Goal: Information Seeking & Learning: Find contact information

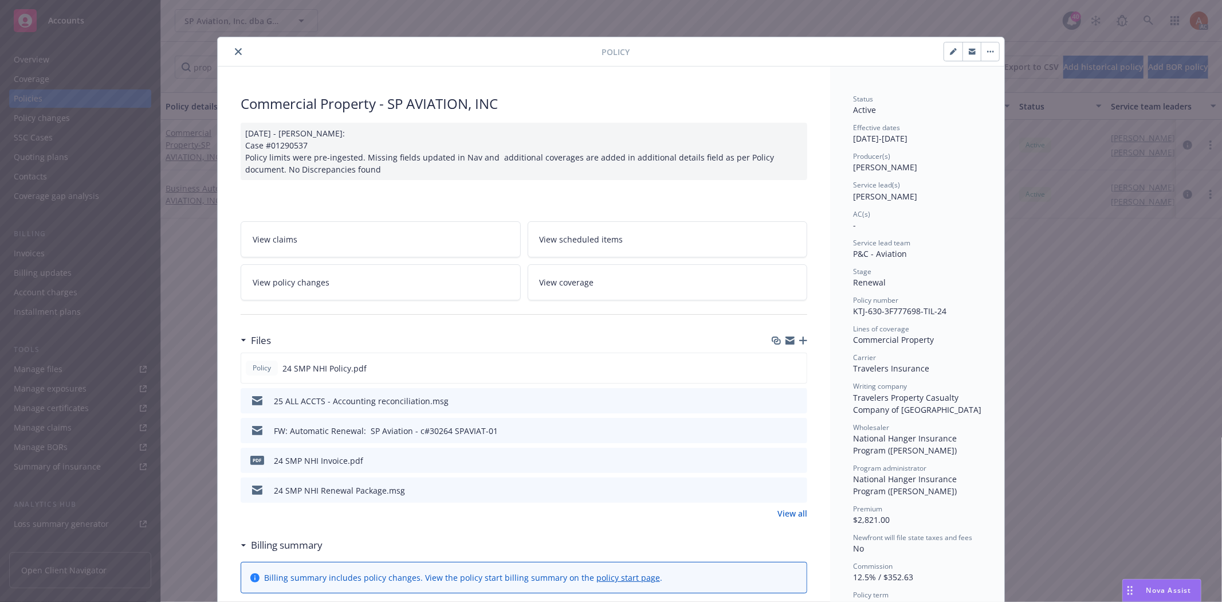
click at [237, 44] on div "Policy" at bounding box center [611, 51] width 787 height 29
click at [235, 48] on icon "close" at bounding box center [238, 51] width 7 height 7
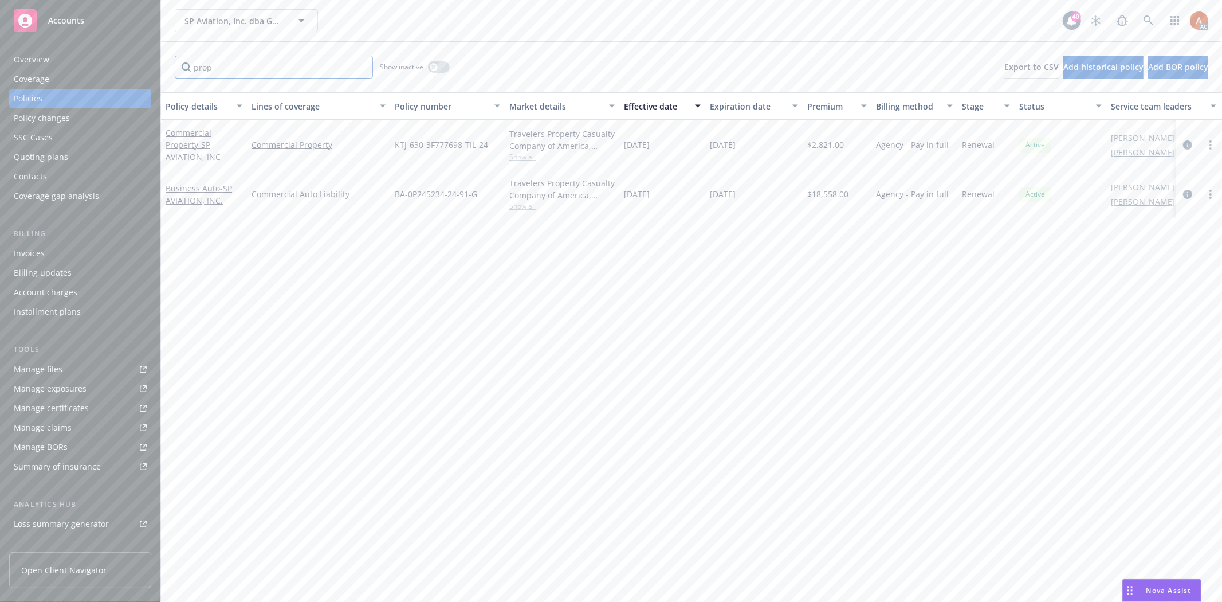
click at [243, 69] on input "prop" at bounding box center [274, 67] width 198 height 23
click at [437, 68] on div "button" at bounding box center [434, 67] width 8 height 8
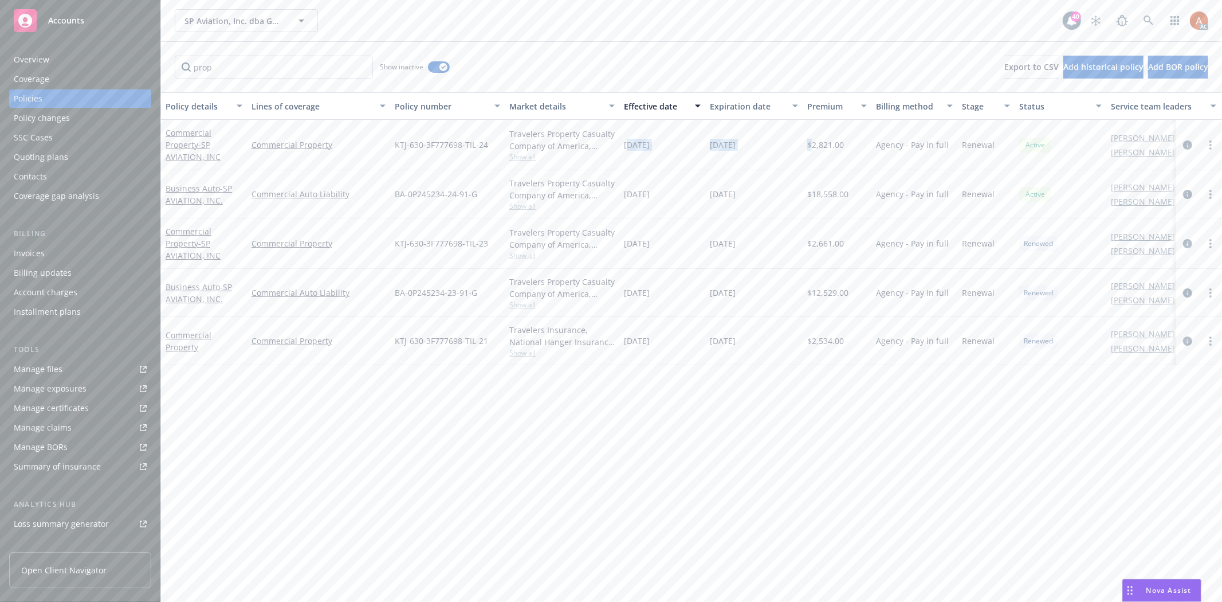
drag, startPoint x: 627, startPoint y: 132, endPoint x: 810, endPoint y: 149, distance: 182.9
click at [810, 149] on div "Commercial Property - SP AVIATION, INC Commercial Property KTJ-630-3F777698-TIL…" at bounding box center [714, 145] width 1106 height 50
drag, startPoint x: 411, startPoint y: 243, endPoint x: 470, endPoint y: 248, distance: 59.8
click at [470, 248] on span "KTJ-630-3F777698-TIL-23" at bounding box center [441, 243] width 93 height 12
drag, startPoint x: 403, startPoint y: 333, endPoint x: 470, endPoint y: 344, distance: 67.3
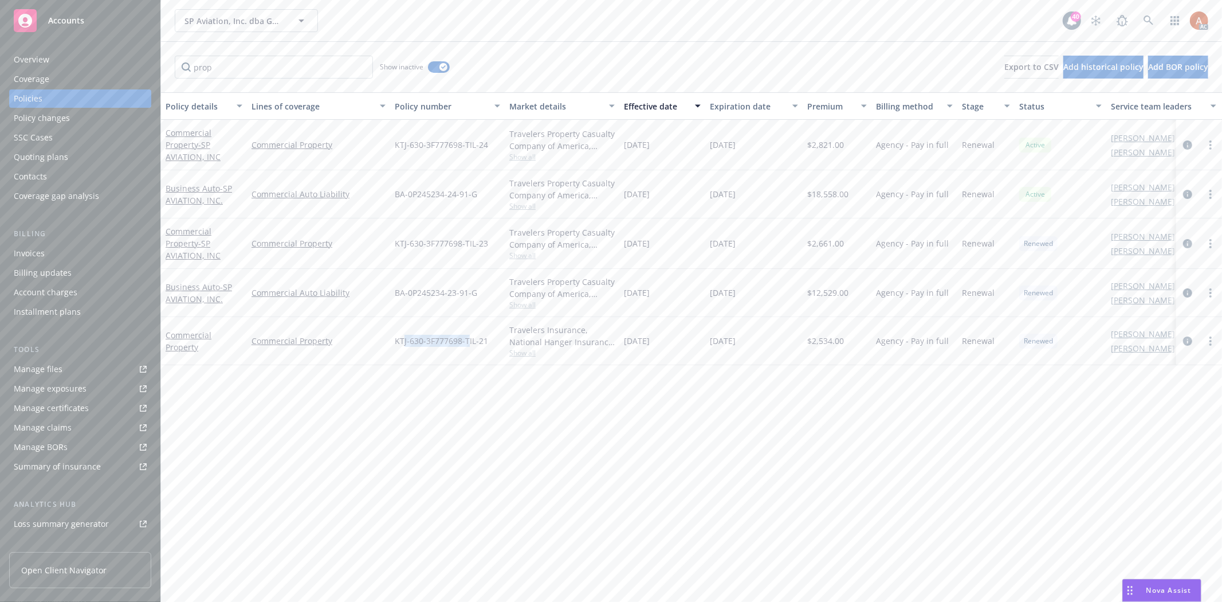
click at [468, 344] on div "KTJ-630-3F777698-TIL-21" at bounding box center [447, 341] width 115 height 48
click at [29, 58] on div "Overview" at bounding box center [32, 59] width 36 height 18
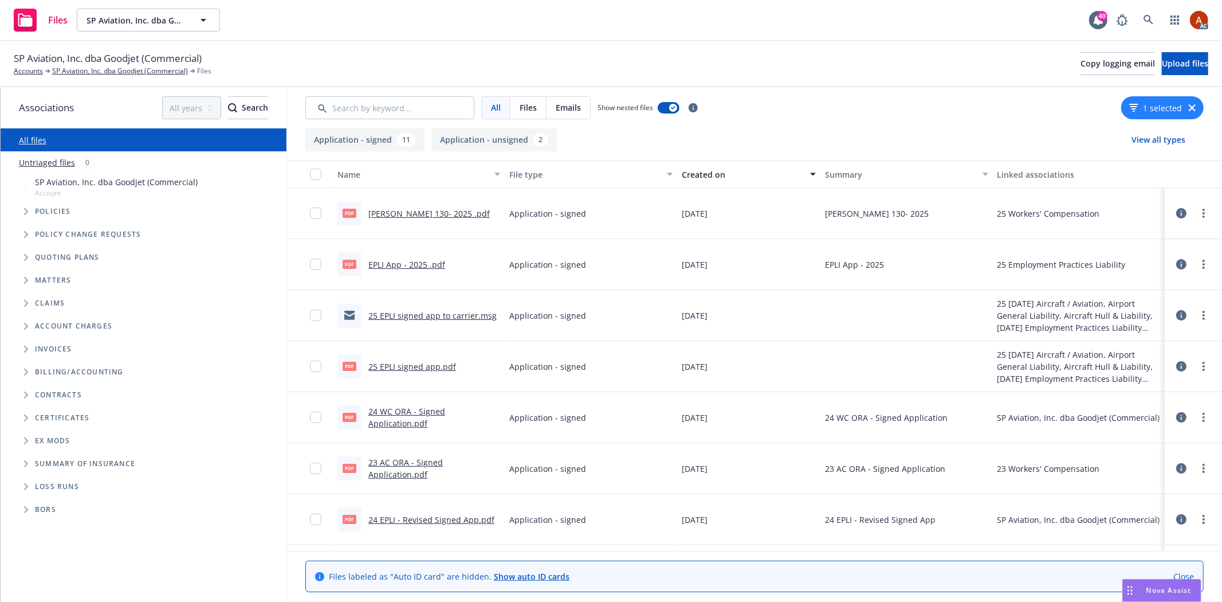
click at [378, 144] on button "Application - signed 11" at bounding box center [364, 139] width 119 height 23
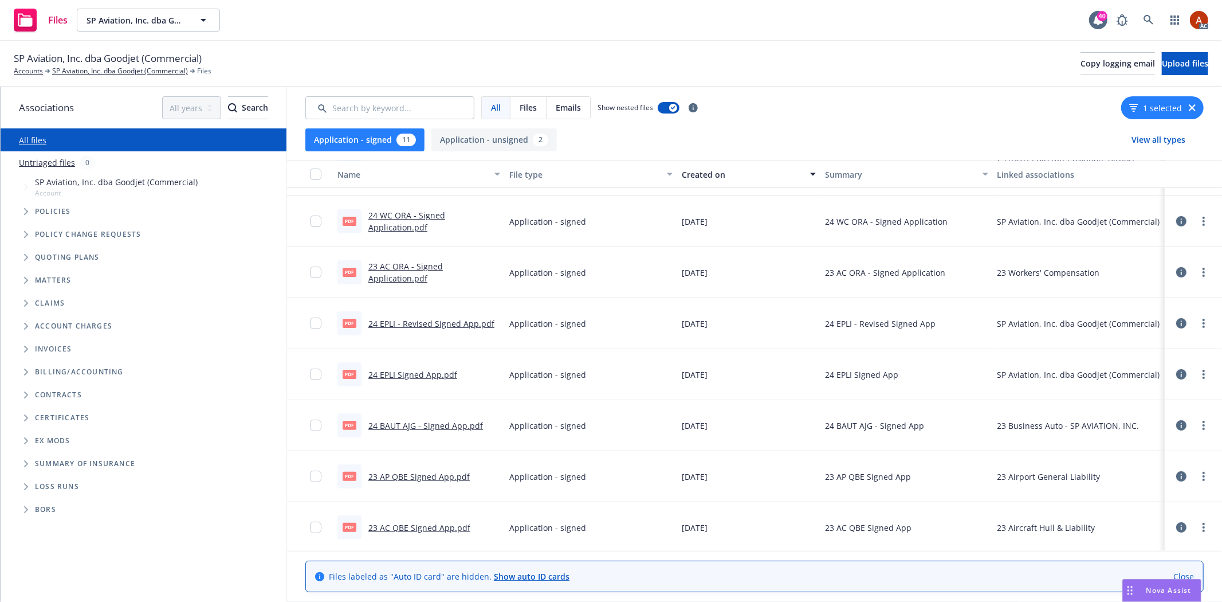
scroll to position [198, 0]
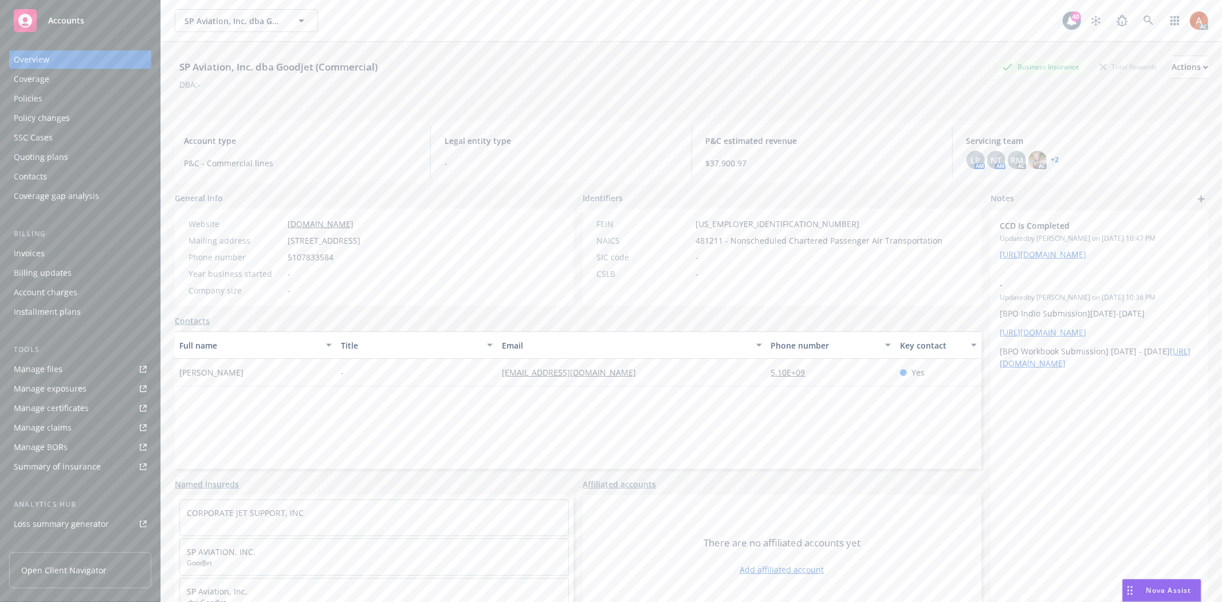
click at [32, 93] on div "Policies" at bounding box center [28, 98] width 29 height 18
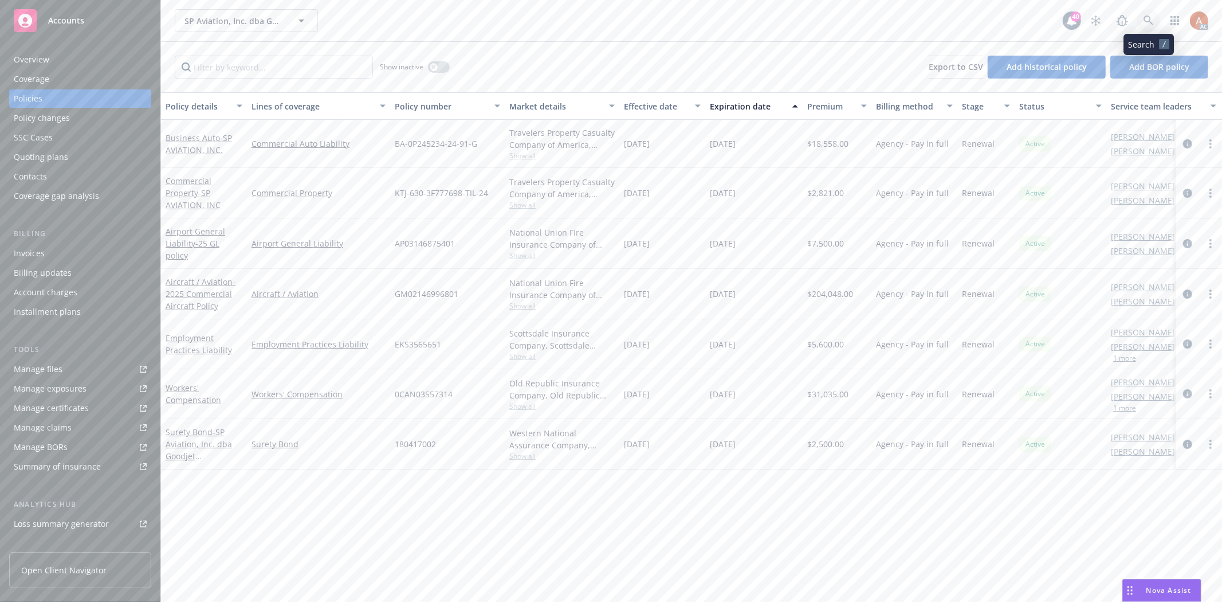
click at [1153, 20] on icon at bounding box center [1149, 20] width 10 height 10
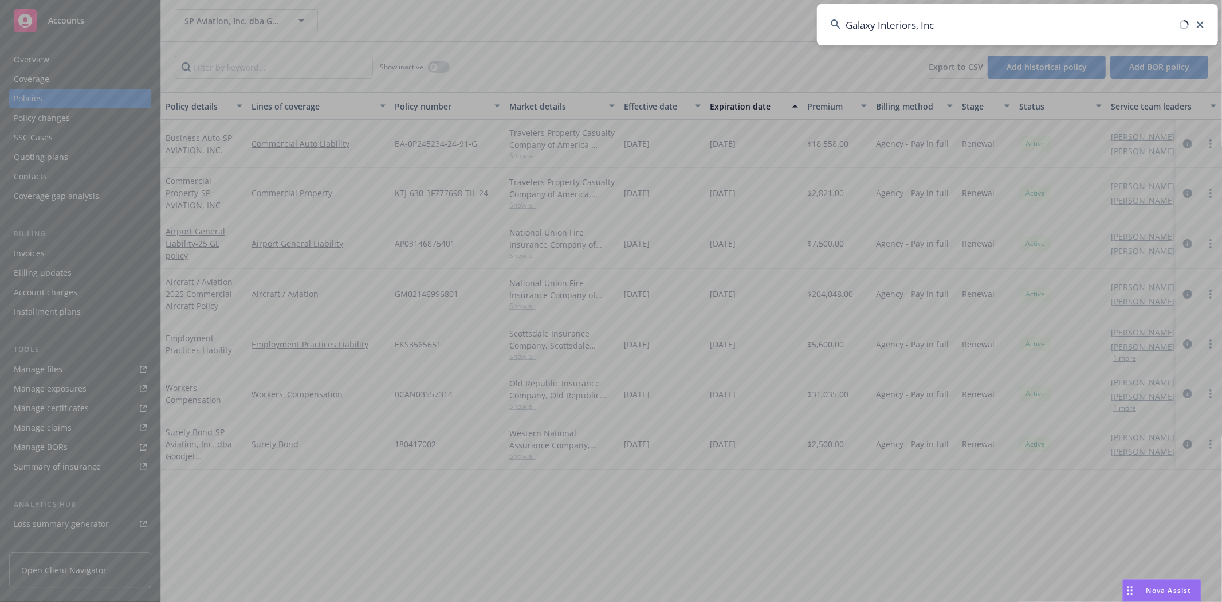
type input "Galaxy Interiors, Inc"
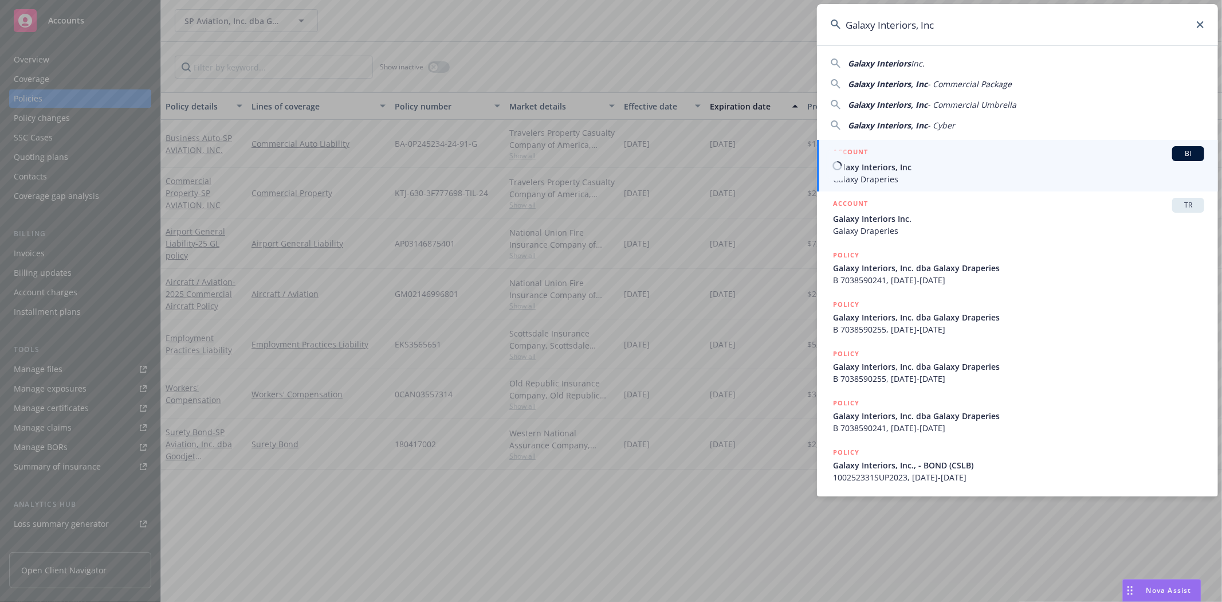
click at [850, 152] on h5 "ACCOUNT" at bounding box center [850, 153] width 35 height 14
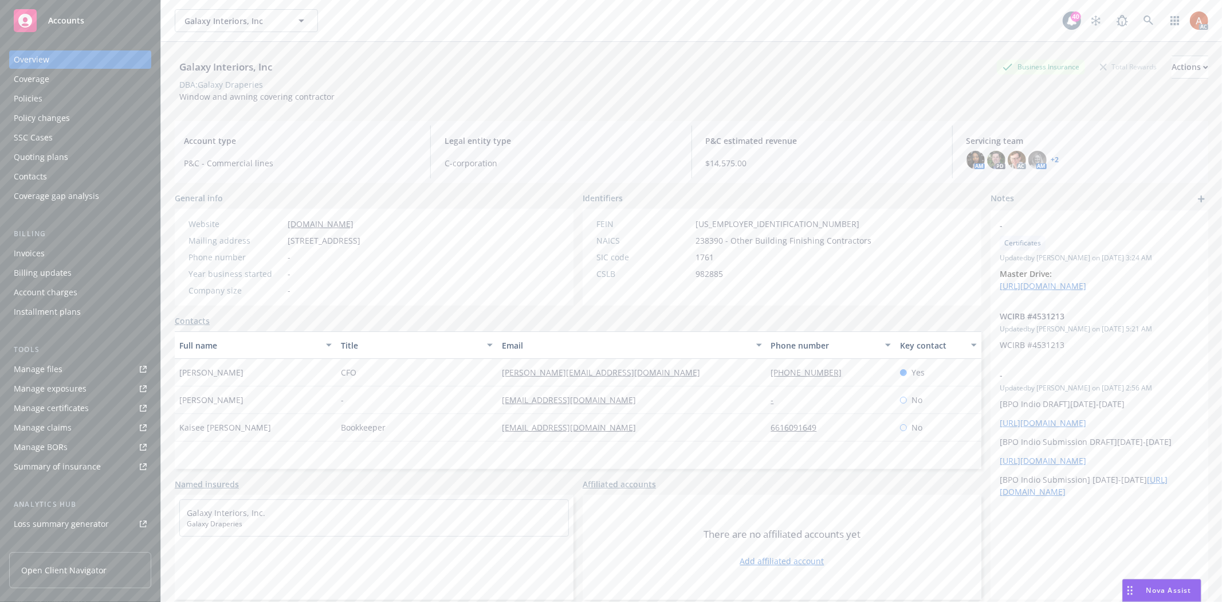
click at [294, 135] on span "Account type" at bounding box center [300, 141] width 233 height 12
click at [36, 95] on div "Policies" at bounding box center [28, 98] width 29 height 18
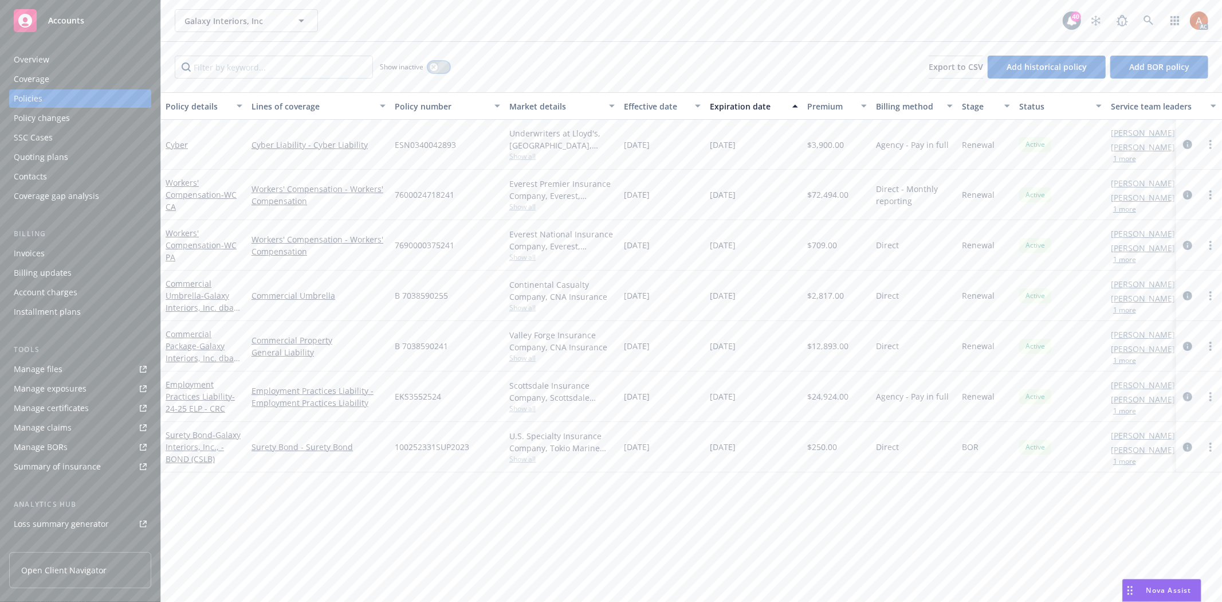
click at [431, 65] on icon "button" at bounding box center [433, 67] width 5 height 5
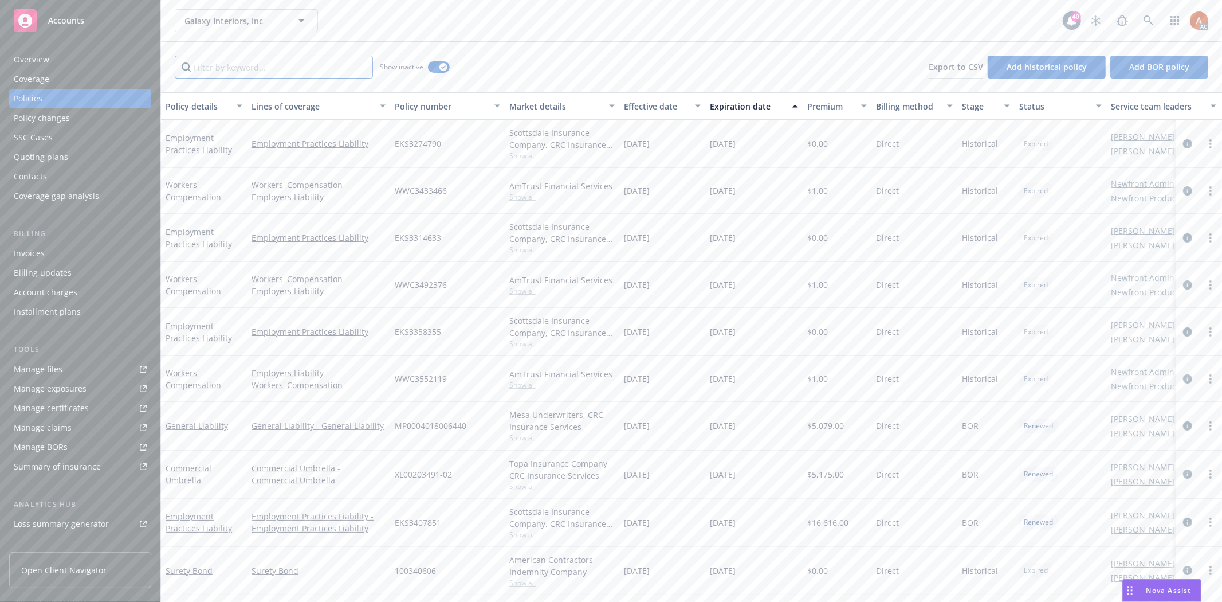
click at [281, 66] on input "Filter by keyword..." at bounding box center [274, 67] width 198 height 23
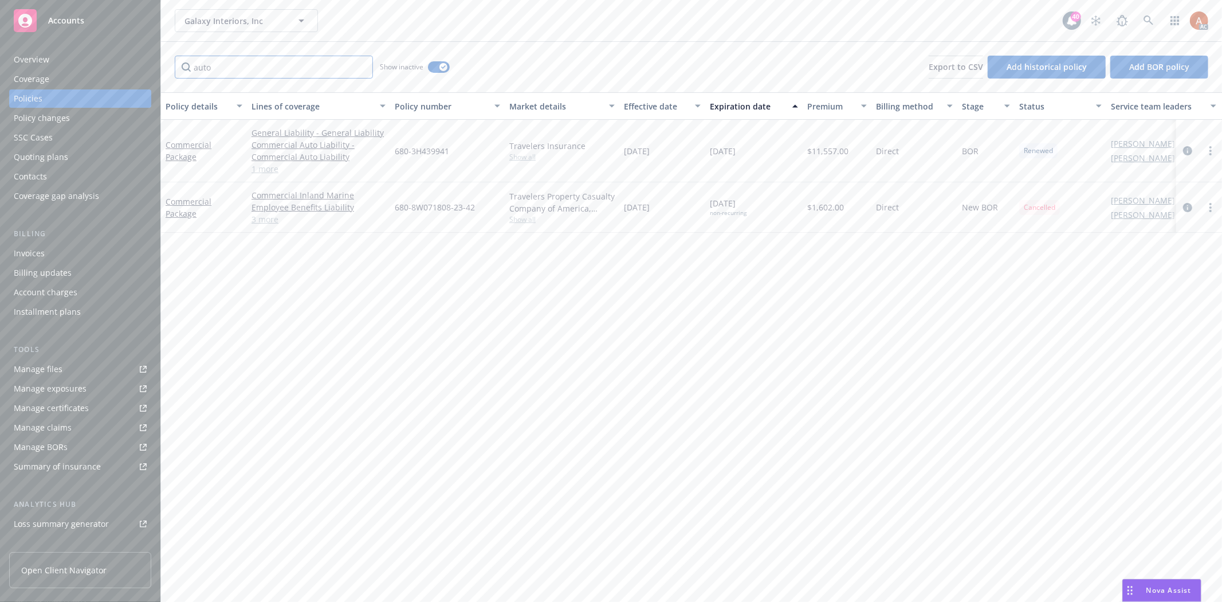
type input "auto"
click at [258, 219] on link "3 more" at bounding box center [319, 219] width 134 height 12
click at [36, 63] on div "Overview" at bounding box center [32, 59] width 36 height 18
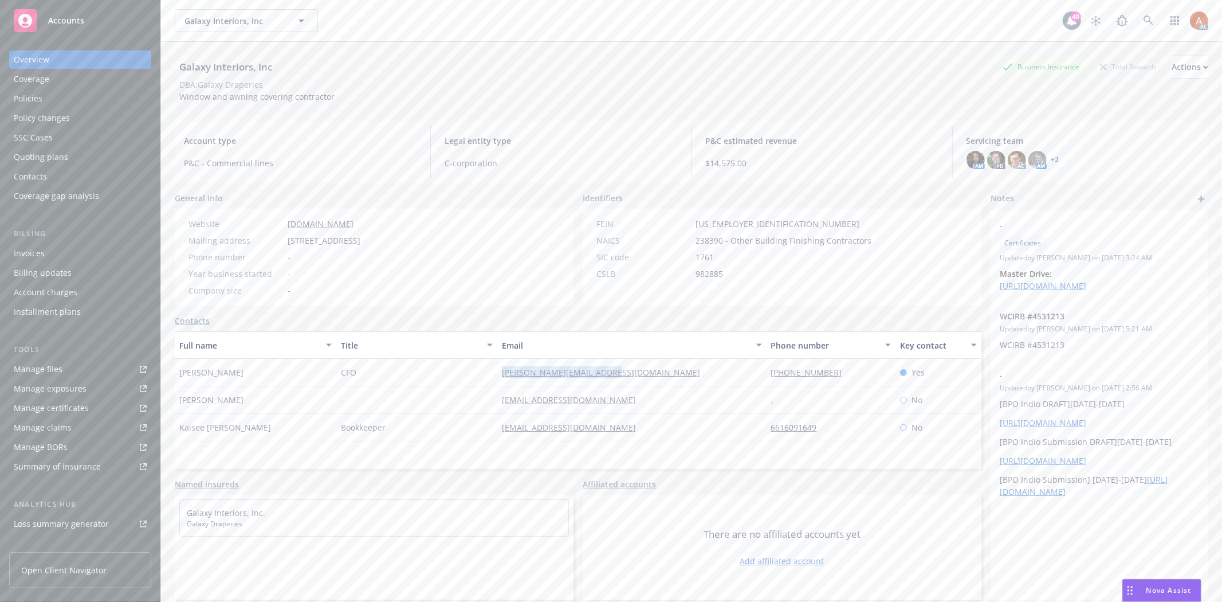
drag, startPoint x: 480, startPoint y: 374, endPoint x: 682, endPoint y: 375, distance: 201.7
click at [682, 375] on div "Diane Baker CFO diane@galaxydraperies.com 805-660-7994 Yes" at bounding box center [578, 372] width 807 height 27
copy div "diane@galaxydraperies.com"
click at [451, 388] on div "-" at bounding box center [417, 399] width 162 height 27
drag, startPoint x: 471, startPoint y: 403, endPoint x: 690, endPoint y: 413, distance: 219.1
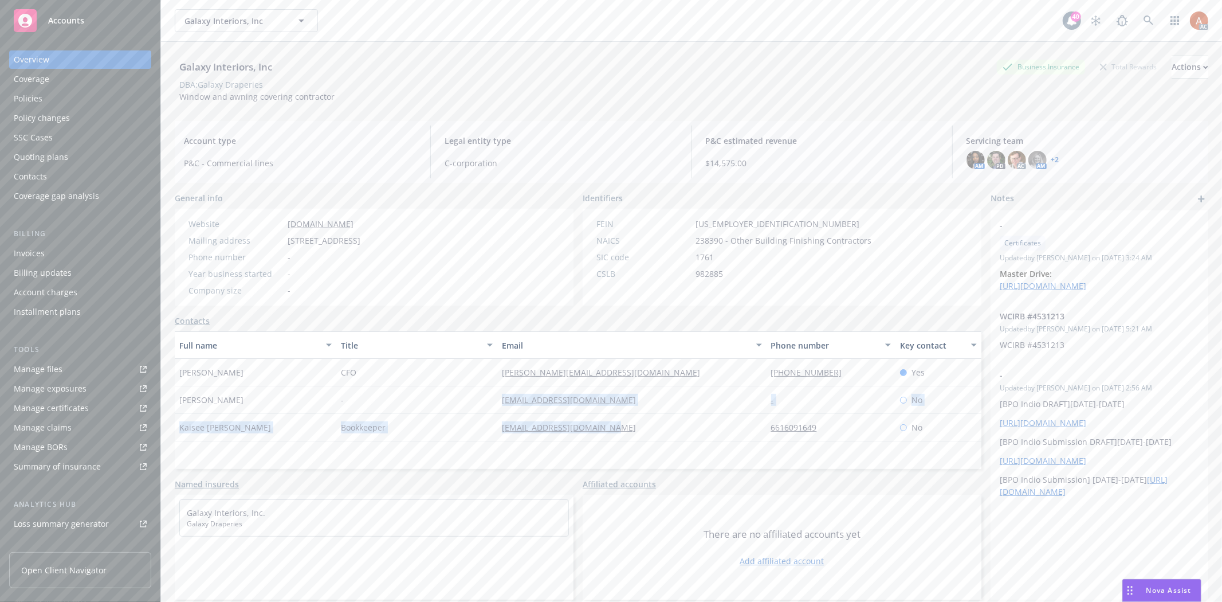
click at [690, 413] on div "Diane Baker CFO diane@galaxydraperies.com 805-660-7994 Yes David Baker - dbaker…" at bounding box center [578, 400] width 807 height 82
drag, startPoint x: 656, startPoint y: 402, endPoint x: 632, endPoint y: 402, distance: 24.1
click at [656, 401] on div "dbaker@galaxydraperies.com" at bounding box center [631, 399] width 269 height 27
click at [462, 392] on div "-" at bounding box center [417, 399] width 162 height 27
drag, startPoint x: 484, startPoint y: 397, endPoint x: 652, endPoint y: 405, distance: 168.6
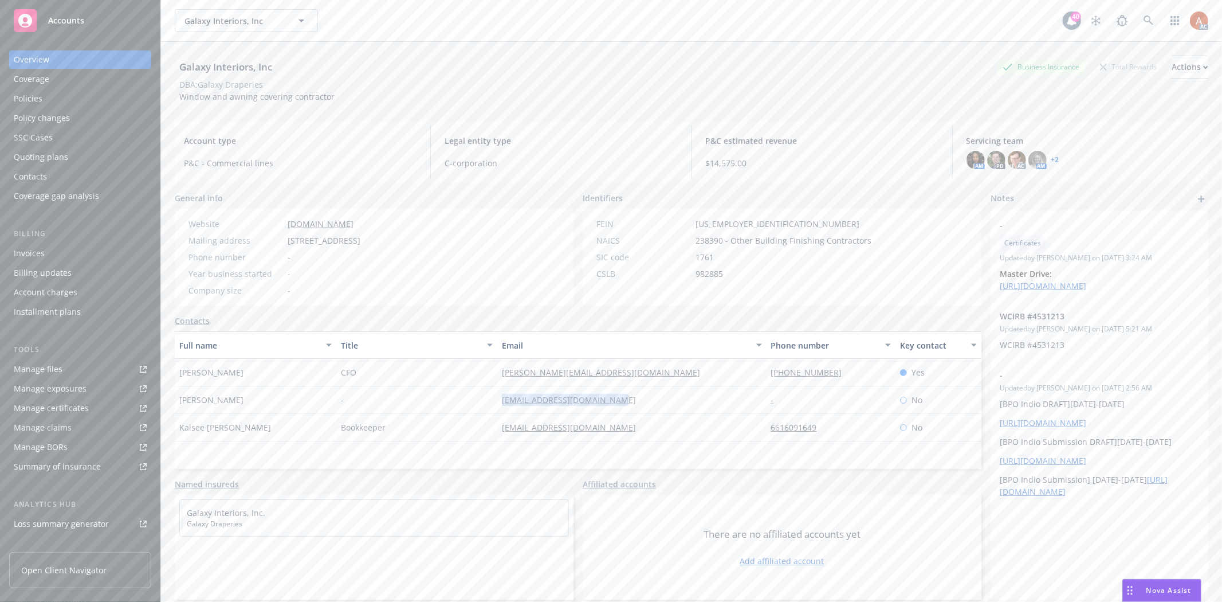
click at [652, 405] on div "David Baker - dbaker@galaxydraperies.com - No" at bounding box center [578, 399] width 807 height 27
copy div "dbaker@galaxydraperies.com"
drag, startPoint x: 476, startPoint y: 406, endPoint x: 476, endPoint y: 421, distance: 14.9
click at [476, 406] on div "-" at bounding box center [417, 399] width 162 height 27
drag, startPoint x: 482, startPoint y: 429, endPoint x: 623, endPoint y: 433, distance: 141.0
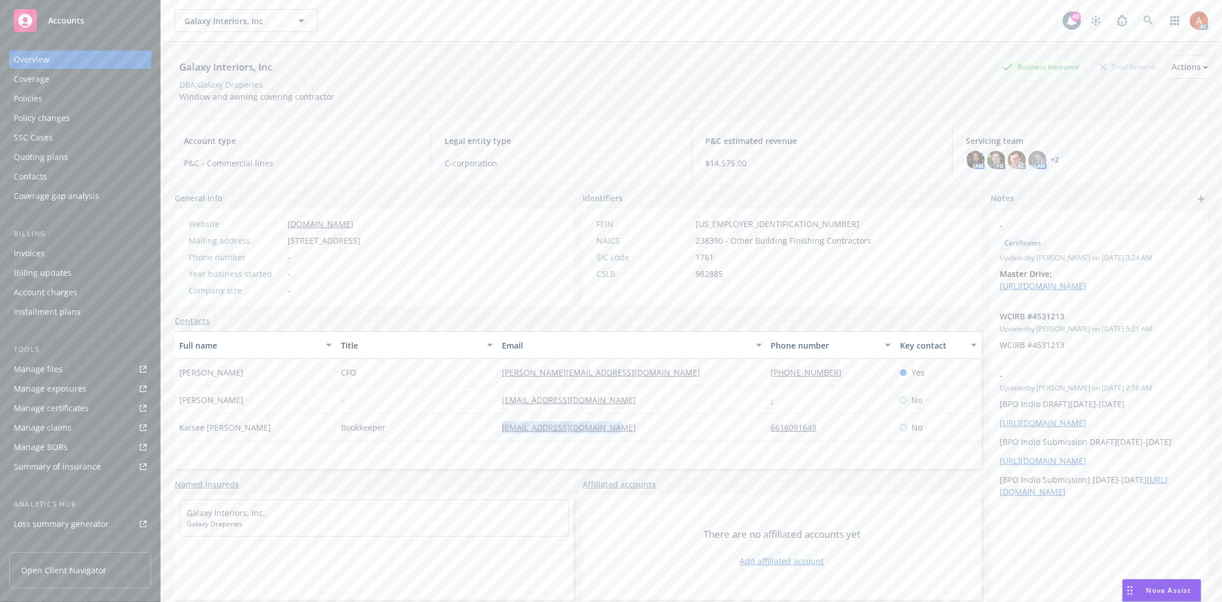
click at [623, 433] on div "Kaisee Pelino Bookkeeper kaisee@kbs-accounting.com 6616091649 No" at bounding box center [578, 427] width 807 height 27
copy div "kaisee@kbs-accounting.com"
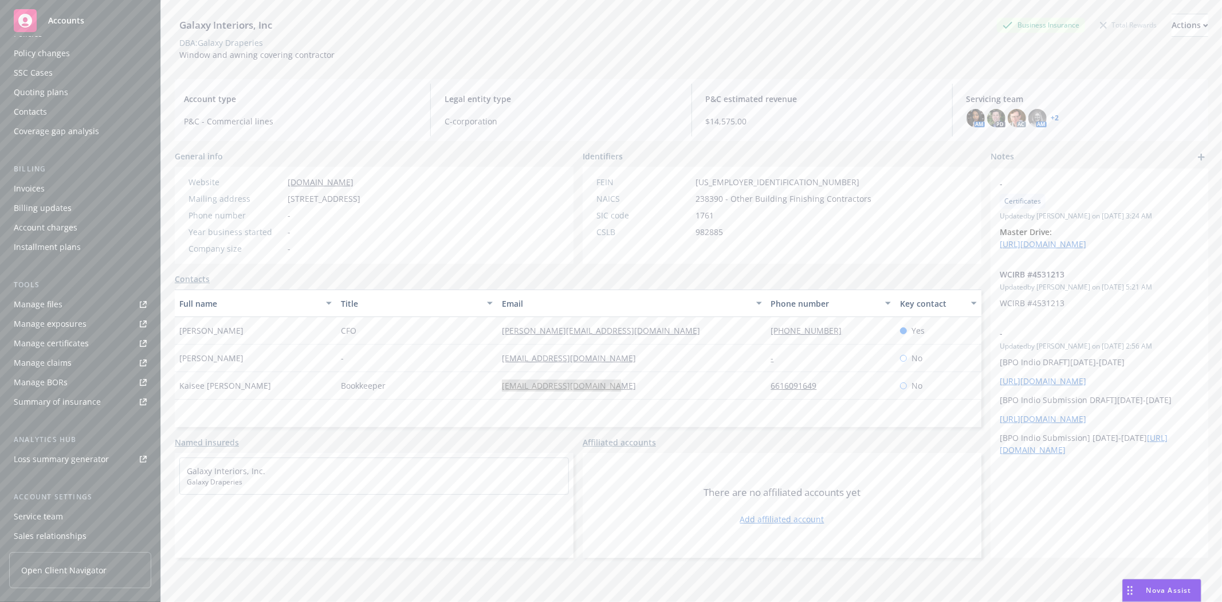
scroll to position [125, 0]
click at [38, 455] on div "Service team" at bounding box center [38, 456] width 49 height 18
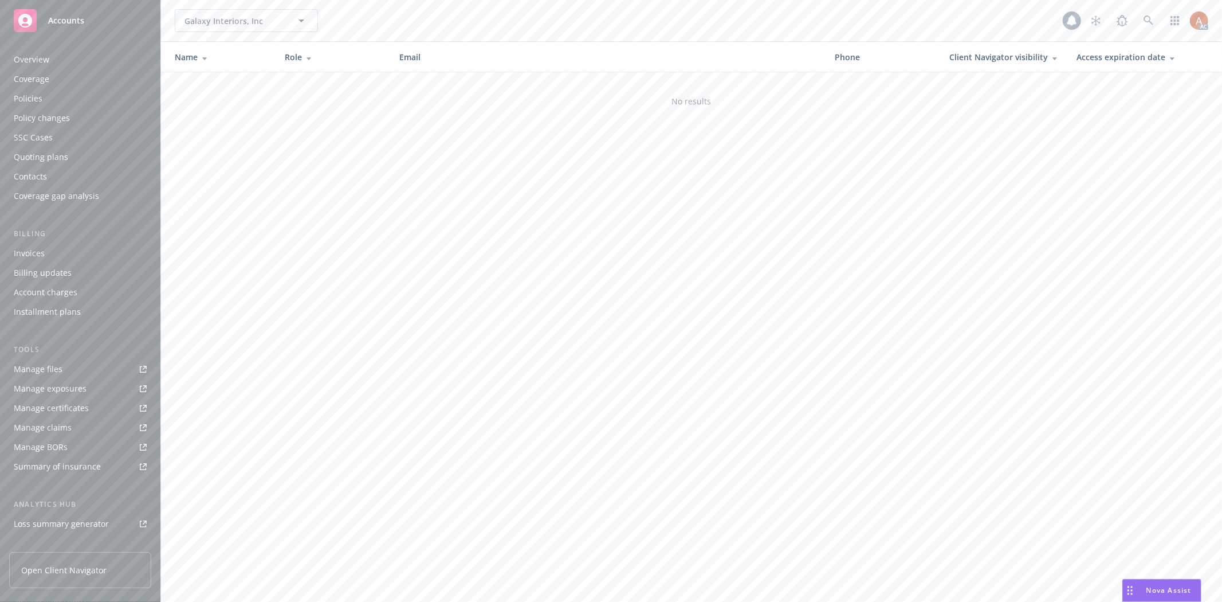
scroll to position [125, 0]
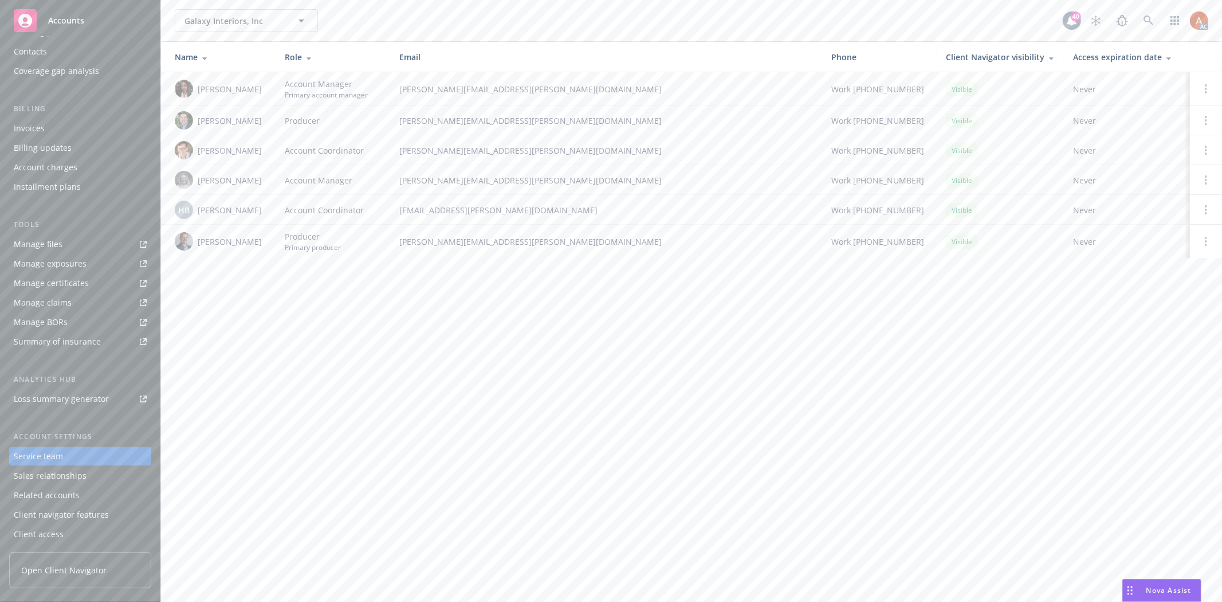
click at [209, 119] on span "Bryan Martin" at bounding box center [230, 121] width 64 height 12
click at [213, 150] on span "Elliot Ivins" at bounding box center [230, 150] width 64 height 12
click at [221, 178] on span "Erin Bautista" at bounding box center [230, 180] width 64 height 12
click at [212, 213] on span "Halle Bautista" at bounding box center [230, 210] width 64 height 12
click at [209, 241] on span "Josh Young" at bounding box center [230, 241] width 64 height 12
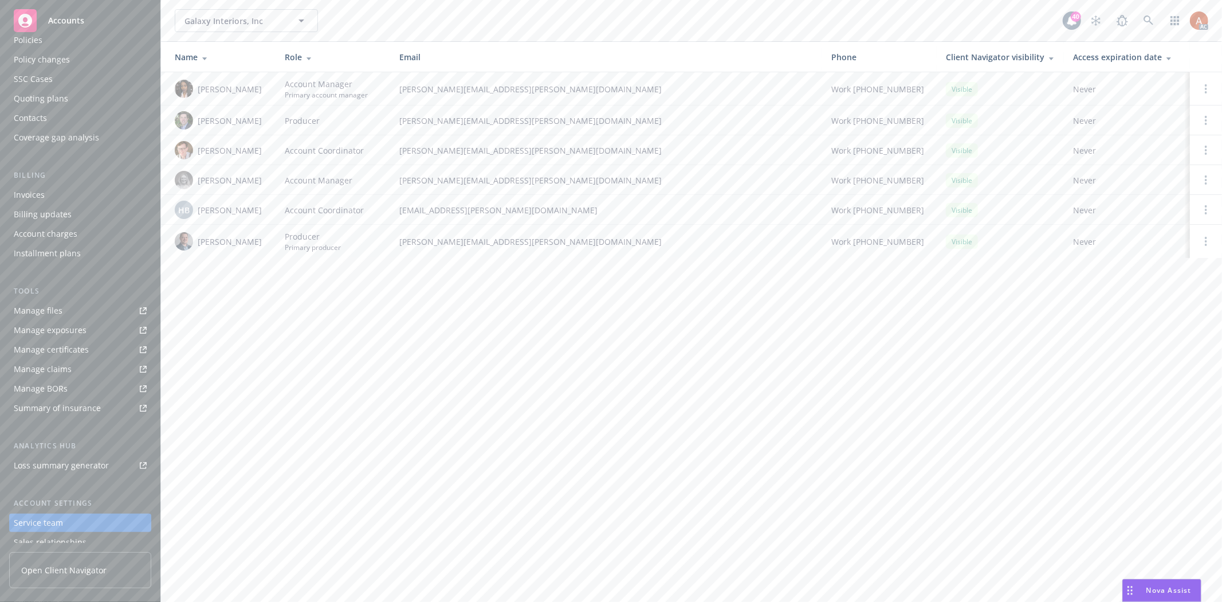
scroll to position [0, 0]
click at [27, 60] on div "Overview" at bounding box center [32, 59] width 36 height 18
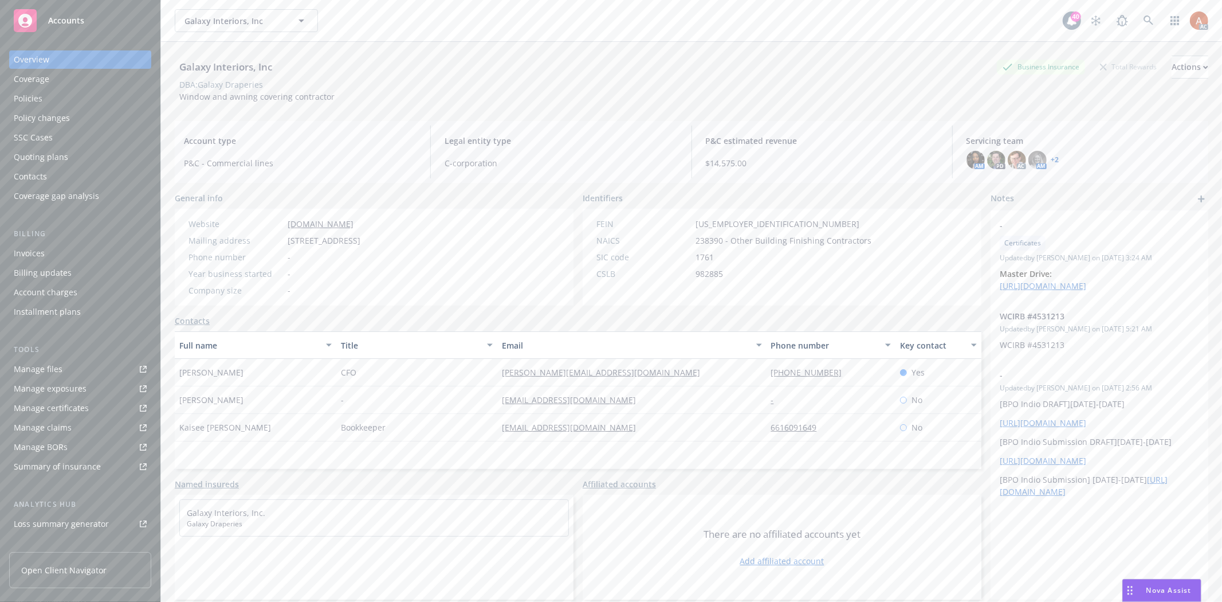
drag, startPoint x: 284, startPoint y: 237, endPoint x: 388, endPoint y: 239, distance: 104.9
click at [365, 239] on div "Mailing address 4550 Runway Street, Unit B, Simi Valley, CA, 93063" at bounding box center [274, 240] width 181 height 12
copy div "4550 Runway Street, Unit B"
click at [697, 242] on span "238390 - Other Building Finishing Contractors" at bounding box center [784, 240] width 176 height 12
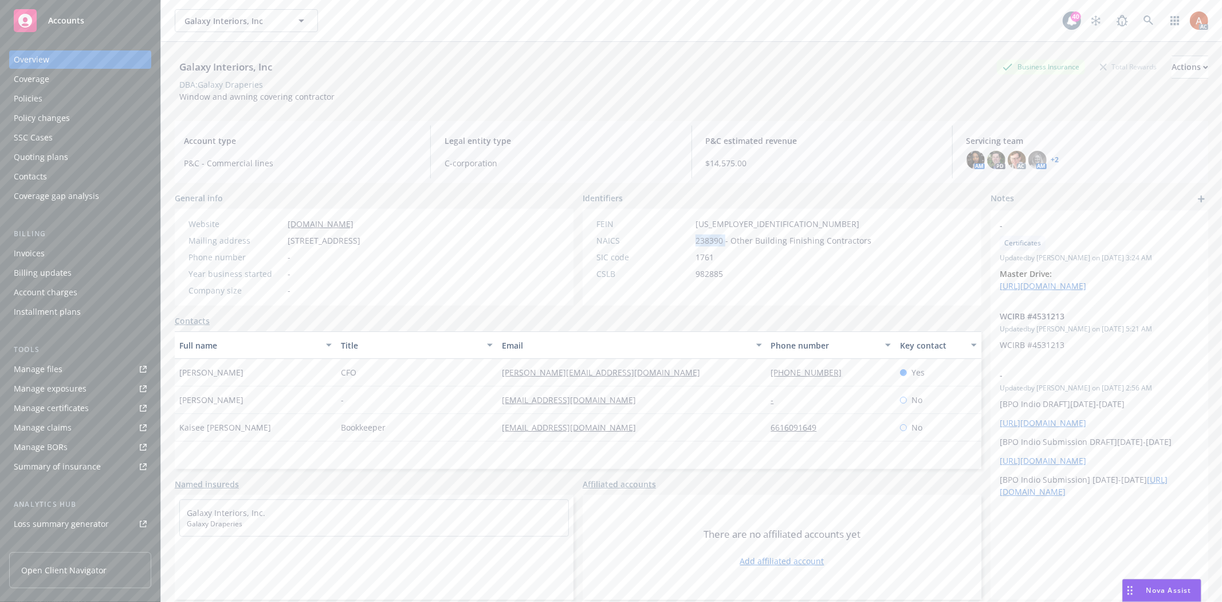
copy span "238390"
drag, startPoint x: 729, startPoint y: 225, endPoint x: 764, endPoint y: 226, distance: 35.5
click at [764, 226] on div "FEIN 26-1730975" at bounding box center [734, 224] width 284 height 12
copy div "26-1730975"
drag, startPoint x: 336, startPoint y: 376, endPoint x: 435, endPoint y: 376, distance: 99.1
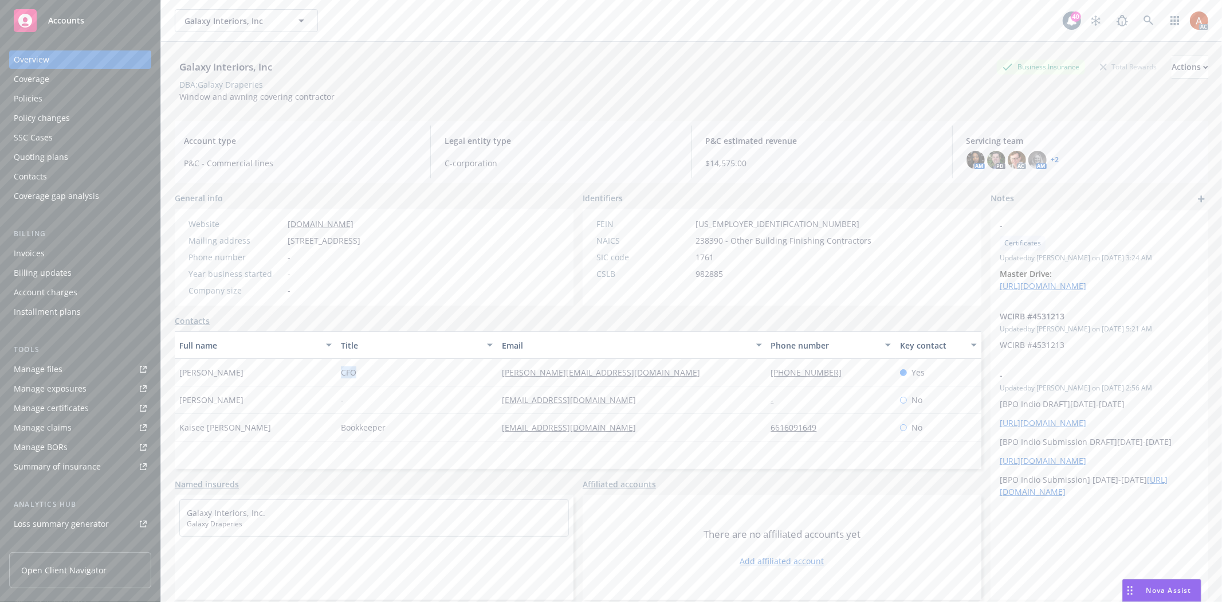
click at [435, 376] on div "CFO" at bounding box center [417, 372] width 162 height 27
copy span "CFO"
drag, startPoint x: 179, startPoint y: 370, endPoint x: 248, endPoint y: 371, distance: 69.3
click at [248, 371] on div "Diane Baker" at bounding box center [256, 372] width 162 height 27
copy span "Diane Baker"
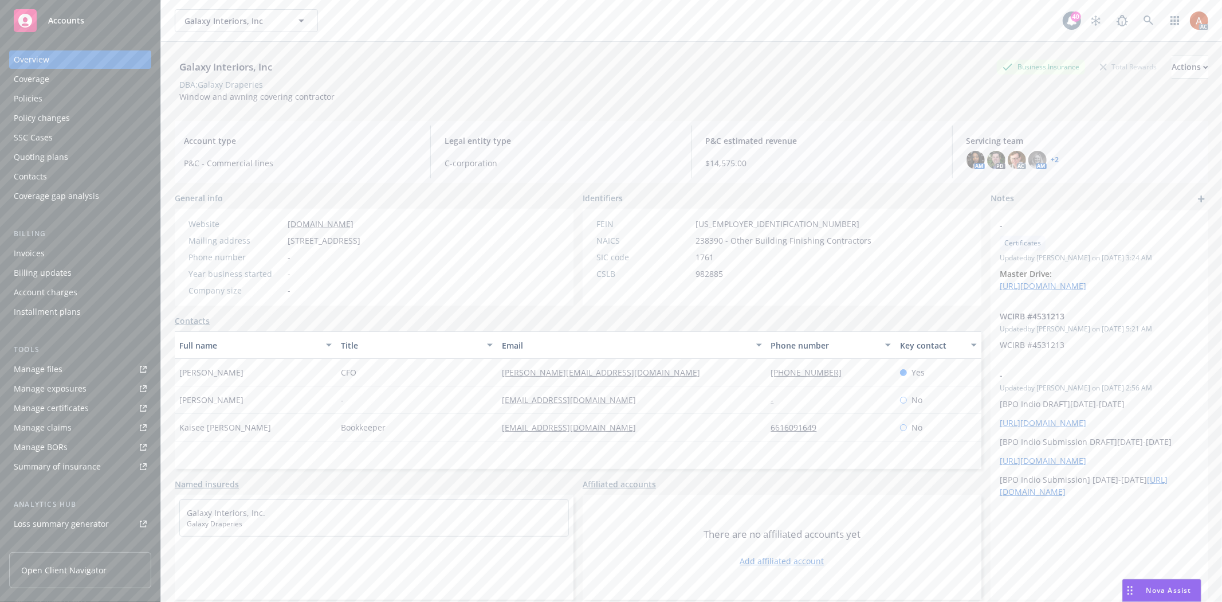
drag, startPoint x: 454, startPoint y: 376, endPoint x: 470, endPoint y: 372, distance: 16.5
click at [454, 376] on div "CFO" at bounding box center [417, 372] width 162 height 27
drag, startPoint x: 486, startPoint y: 371, endPoint x: 699, endPoint y: 375, distance: 213.2
click at [699, 375] on div "Diane Baker CFO diane@galaxydraperies.com 805-660-7994 Yes" at bounding box center [578, 372] width 807 height 27
copy div "diane@galaxydraperies.com"
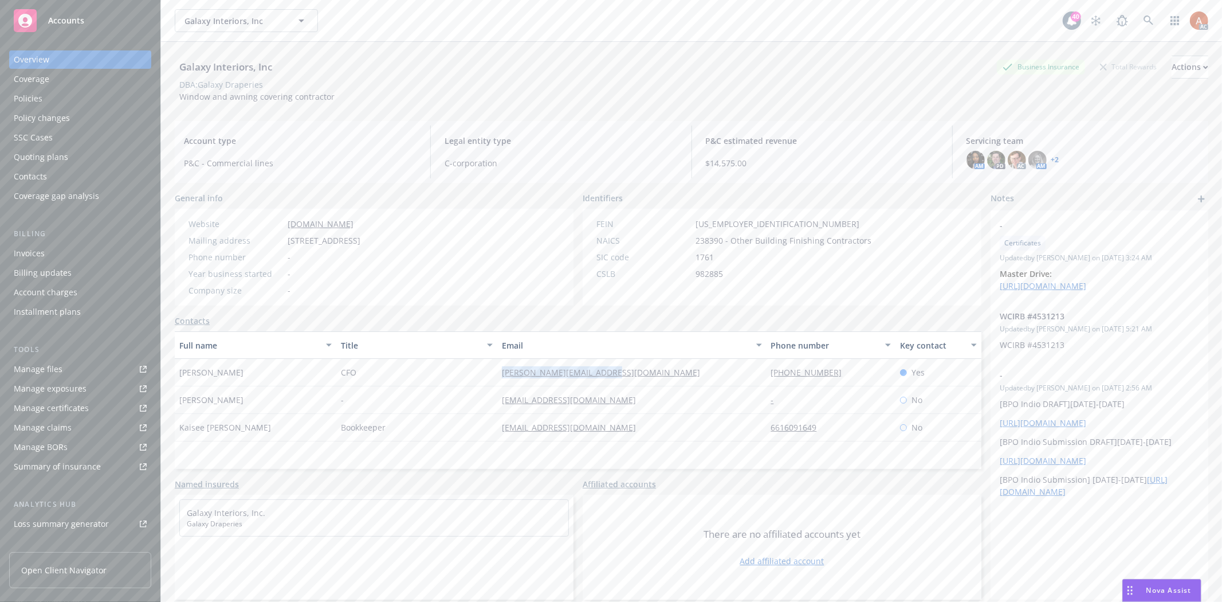
click at [757, 373] on div "diane@galaxydraperies.com" at bounding box center [631, 372] width 269 height 27
drag, startPoint x: 741, startPoint y: 375, endPoint x: 830, endPoint y: 372, distance: 88.3
click at [830, 372] on div "Diane Baker CFO diane@galaxydraperies.com 805-660-7994 Yes" at bounding box center [578, 372] width 807 height 27
copy div "805-660-7994"
drag, startPoint x: 178, startPoint y: 95, endPoint x: 367, endPoint y: 97, distance: 189.1
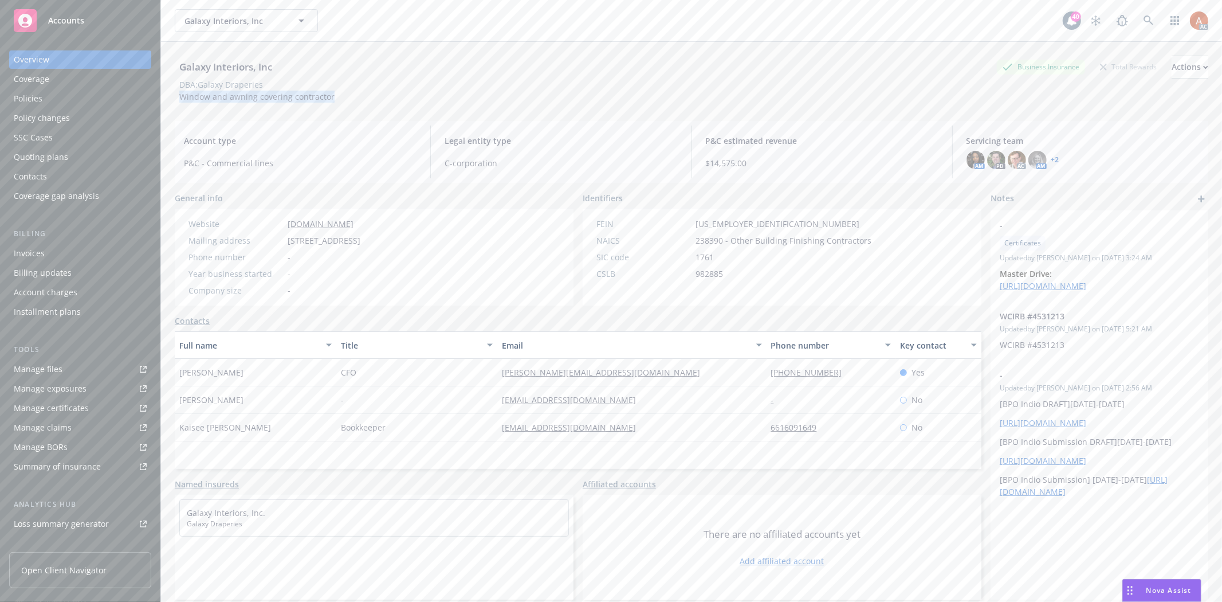
click at [367, 97] on div "Galaxy Interiors, Inc Business Insurance Total Rewards Actions DBA: Galaxy Drap…" at bounding box center [692, 79] width 1034 height 47
click at [47, 455] on div "Service team" at bounding box center [38, 456] width 49 height 18
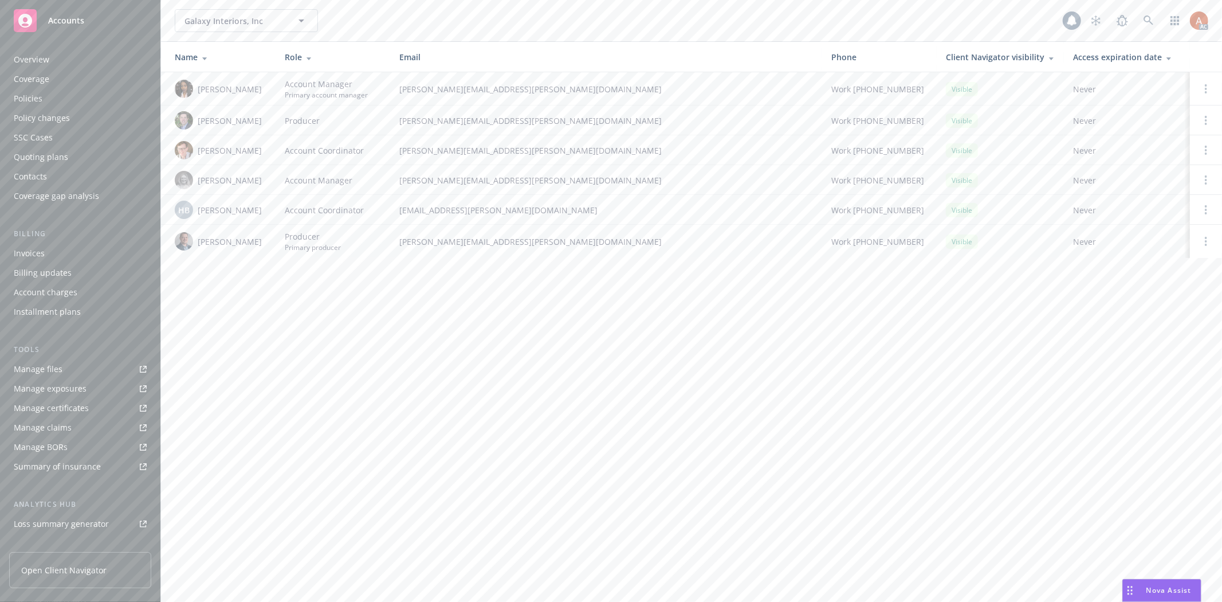
scroll to position [125, 0]
drag, startPoint x: 394, startPoint y: 89, endPoint x: 530, endPoint y: 95, distance: 136.4
click at [530, 95] on td "ashley.mack@newfront.com" at bounding box center [606, 88] width 432 height 33
click at [391, 319] on div "Galaxy Interiors, Inc Galaxy Interiors, Inc 40 AC Name Role Email Phone Client …" at bounding box center [691, 301] width 1061 height 602
drag, startPoint x: 197, startPoint y: 239, endPoint x: 242, endPoint y: 243, distance: 46.0
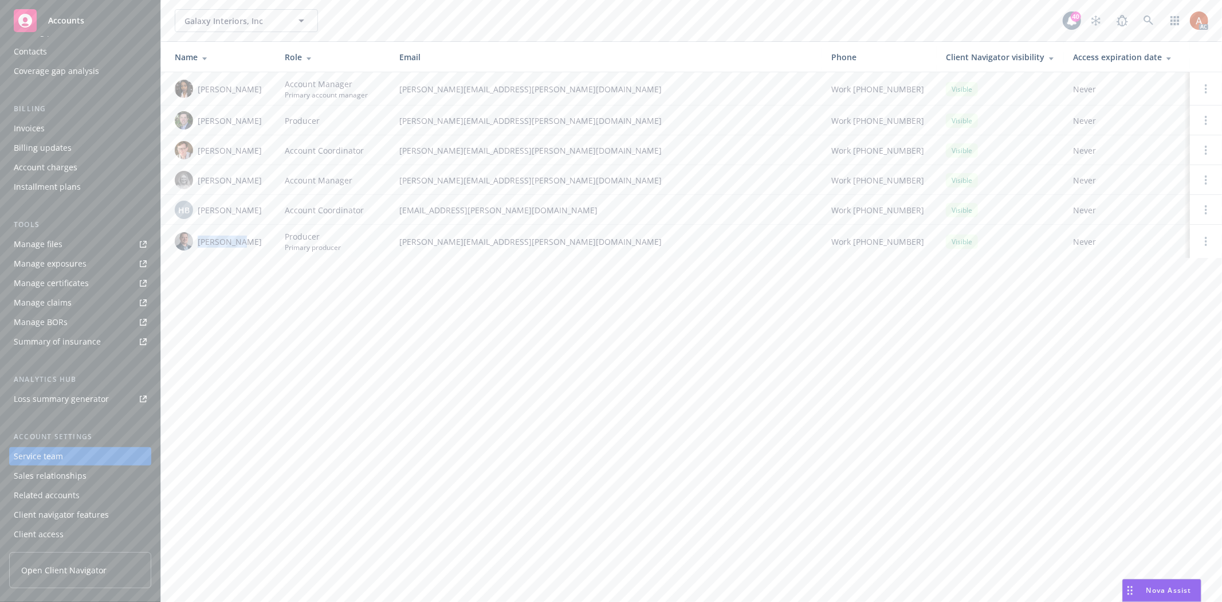
click at [242, 243] on div "Josh Young" at bounding box center [221, 241] width 92 height 18
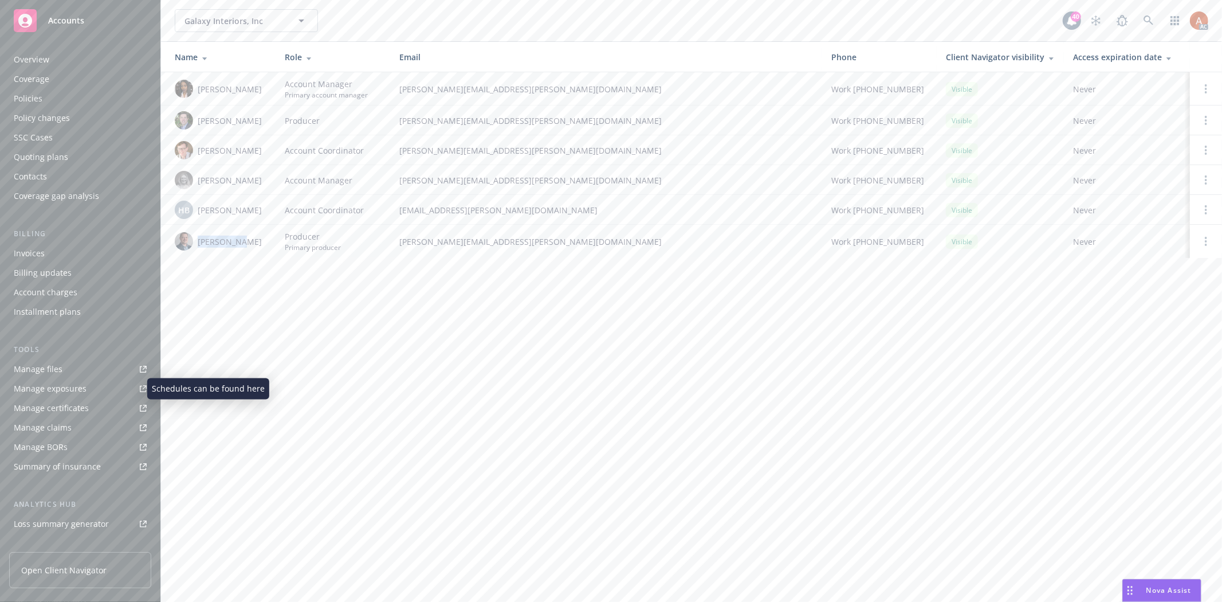
click at [74, 391] on div "Manage exposures" at bounding box center [50, 388] width 73 height 18
click at [29, 101] on div "Policies" at bounding box center [28, 98] width 29 height 18
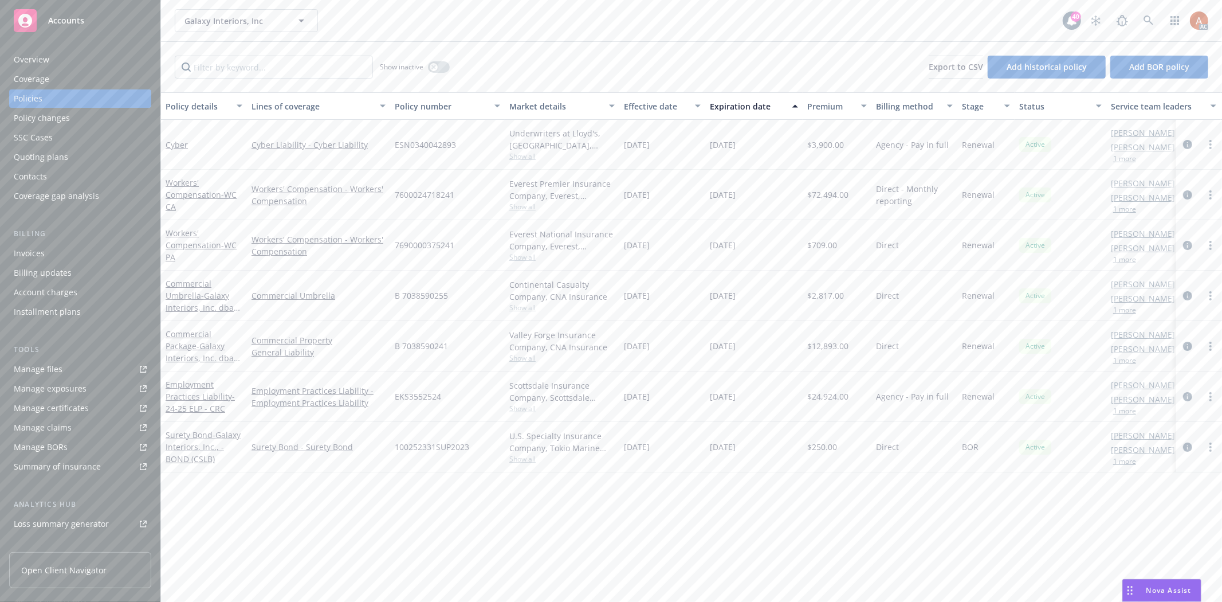
click at [41, 59] on div "Overview" at bounding box center [32, 59] width 36 height 18
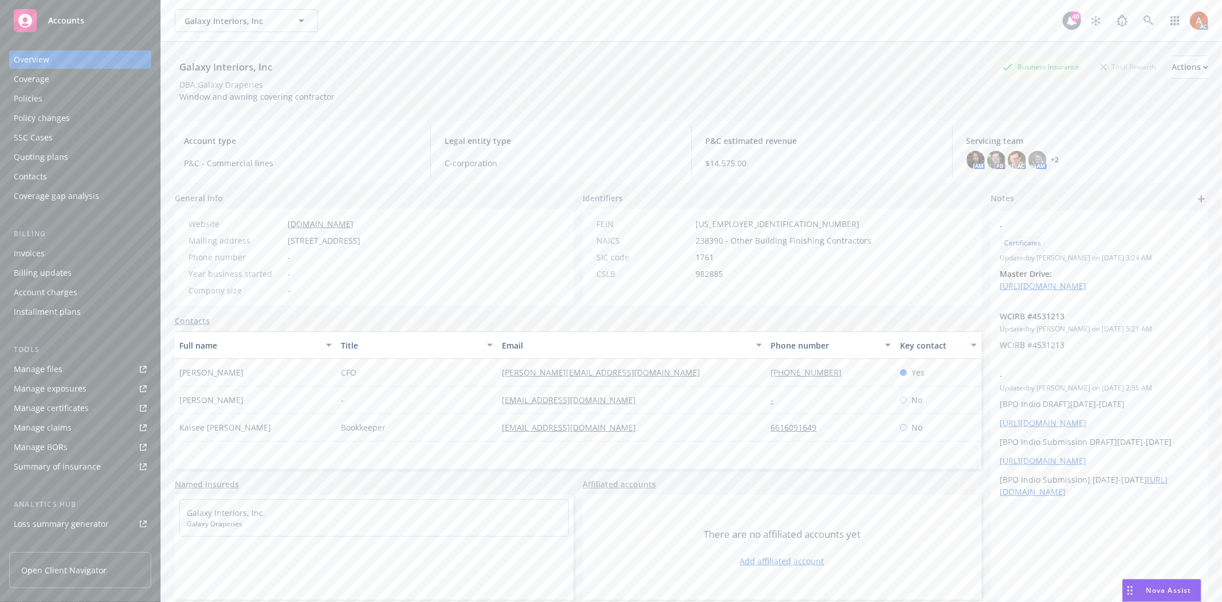
drag, startPoint x: 455, startPoint y: 238, endPoint x: 482, endPoint y: 238, distance: 26.4
click at [374, 238] on div "Website www.galaxydraperies.com Mailing address 4550 Runway Street, Unit B, Sim…" at bounding box center [274, 257] width 199 height 97
click at [365, 280] on div "Website www.galaxydraperies.com Mailing address 4550 Runway Street, Unit B, Sim…" at bounding box center [274, 257] width 181 height 78
click at [360, 235] on span "4550 Runway Street, Unit B, Simi Valley, CA, 93063" at bounding box center [324, 240] width 73 height 12
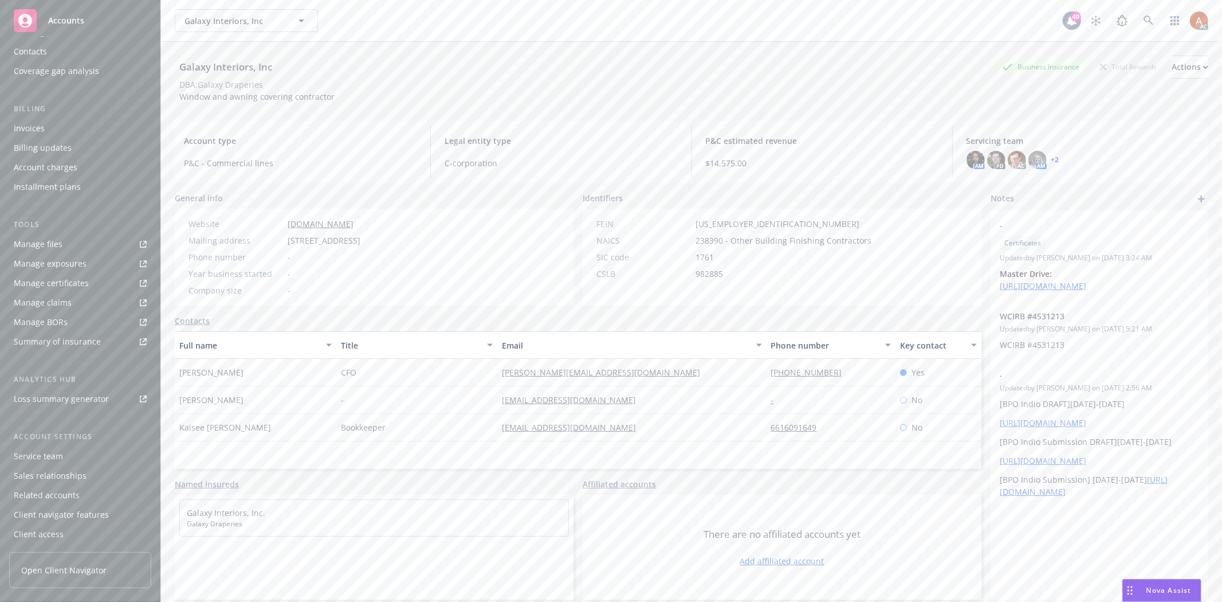
click at [62, 256] on div "Manage exposures" at bounding box center [50, 263] width 73 height 18
drag, startPoint x: 272, startPoint y: 239, endPoint x: 384, endPoint y: 238, distance: 111.7
click at [365, 238] on div "Mailing address 4550 Runway Street, Unit B, Simi Valley, CA, 93063" at bounding box center [274, 240] width 181 height 12
drag, startPoint x: 348, startPoint y: 274, endPoint x: 319, endPoint y: 261, distance: 31.3
click at [348, 274] on div "Year business started -" at bounding box center [274, 274] width 181 height 12
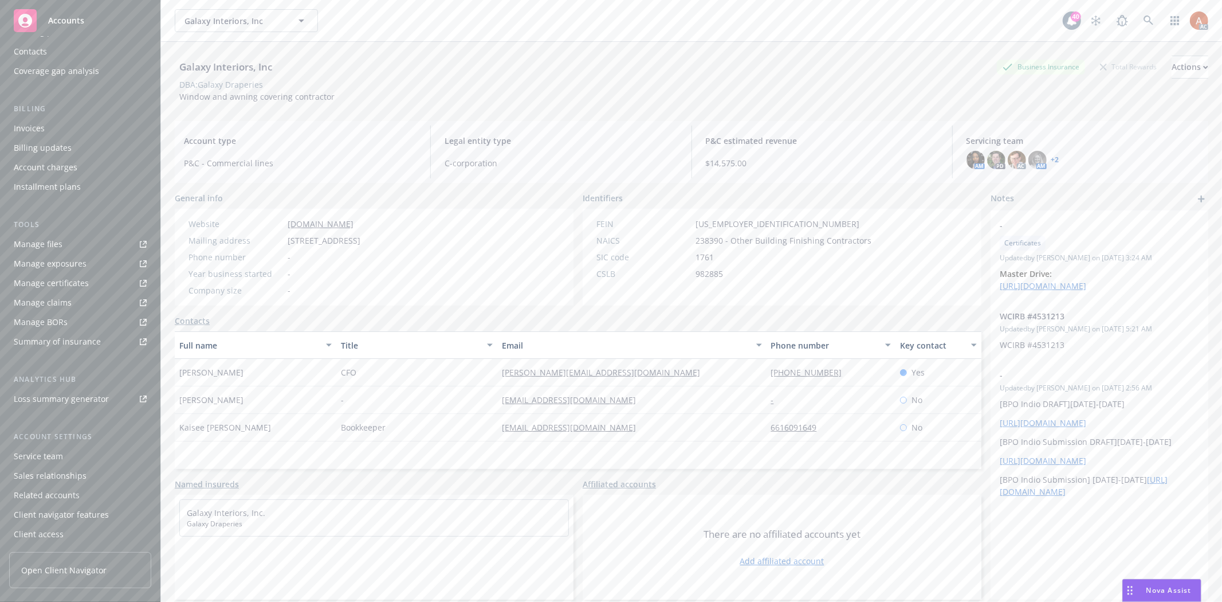
drag, startPoint x: 282, startPoint y: 241, endPoint x: 390, endPoint y: 241, distance: 107.1
click at [365, 241] on div "Mailing address 4550 Runway Street, Unit B, Simi Valley, CA, 93063" at bounding box center [274, 240] width 181 height 12
click at [494, 290] on div "Website www.galaxydraperies.com Mailing address 4550 Runway Street, Unit B, Sim…" at bounding box center [374, 257] width 399 height 97
drag, startPoint x: 287, startPoint y: 243, endPoint x: 472, endPoint y: 241, distance: 185.1
click at [360, 241] on span "4550 Runway Street, Unit B, Simi Valley, CA, 93063" at bounding box center [324, 240] width 73 height 12
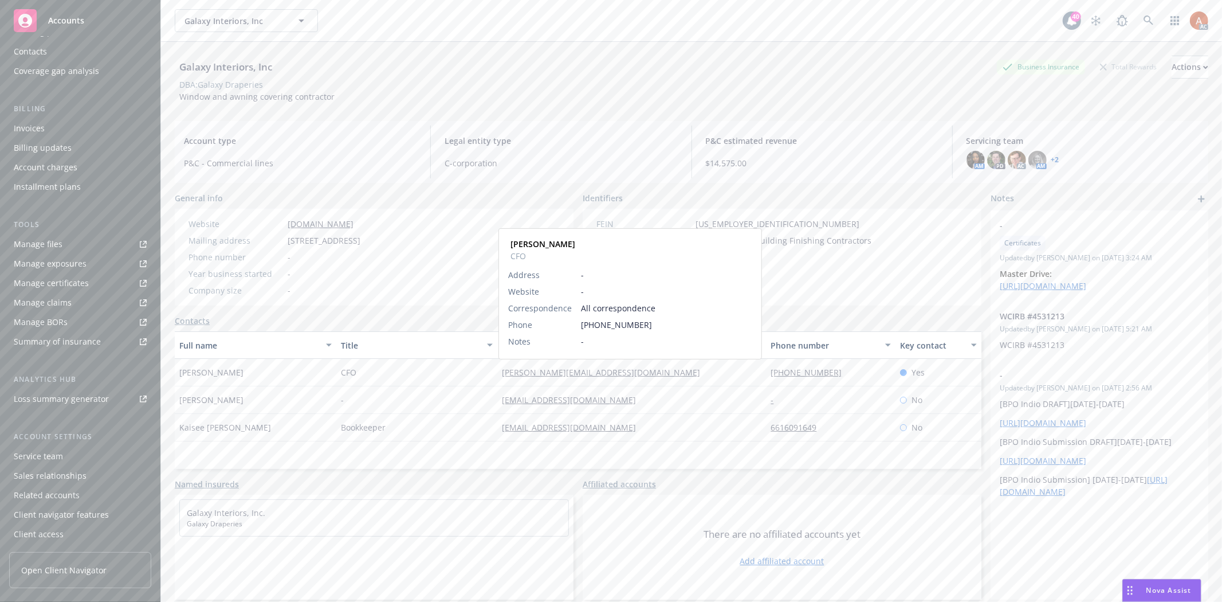
drag, startPoint x: 174, startPoint y: 375, endPoint x: 604, endPoint y: 376, distance: 430.8
click at [604, 376] on div "Galaxy Interiors, Inc Business Insurance Total Rewards Actions DBA: Galaxy Drap…" at bounding box center [691, 343] width 1061 height 602
click at [283, 147] on div "Account type P&C - Commercial lines" at bounding box center [300, 151] width 251 height 53
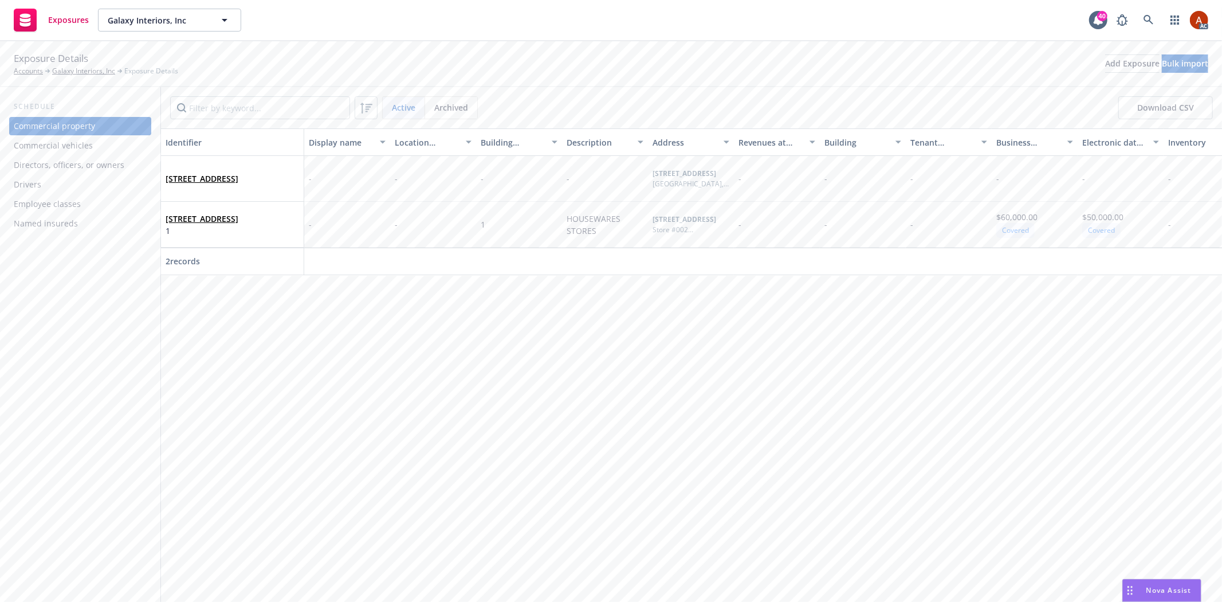
click at [27, 186] on div "Drivers" at bounding box center [27, 184] width 27 height 18
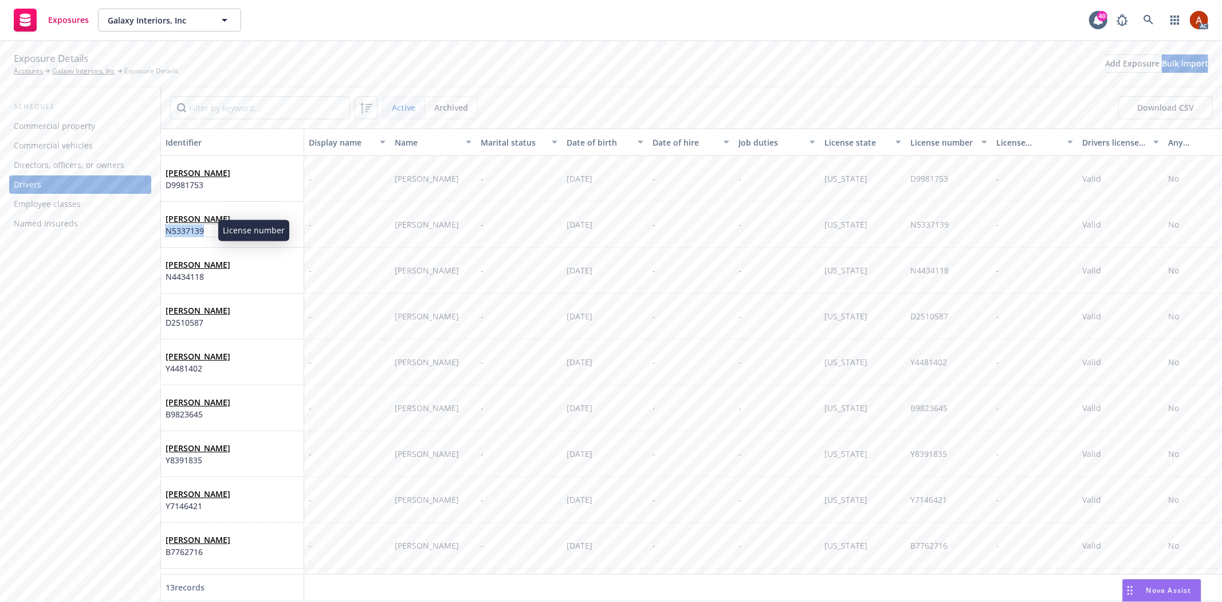
drag, startPoint x: 167, startPoint y: 228, endPoint x: 209, endPoint y: 230, distance: 41.9
click at [209, 230] on span "N5337139" at bounding box center [198, 231] width 65 height 12
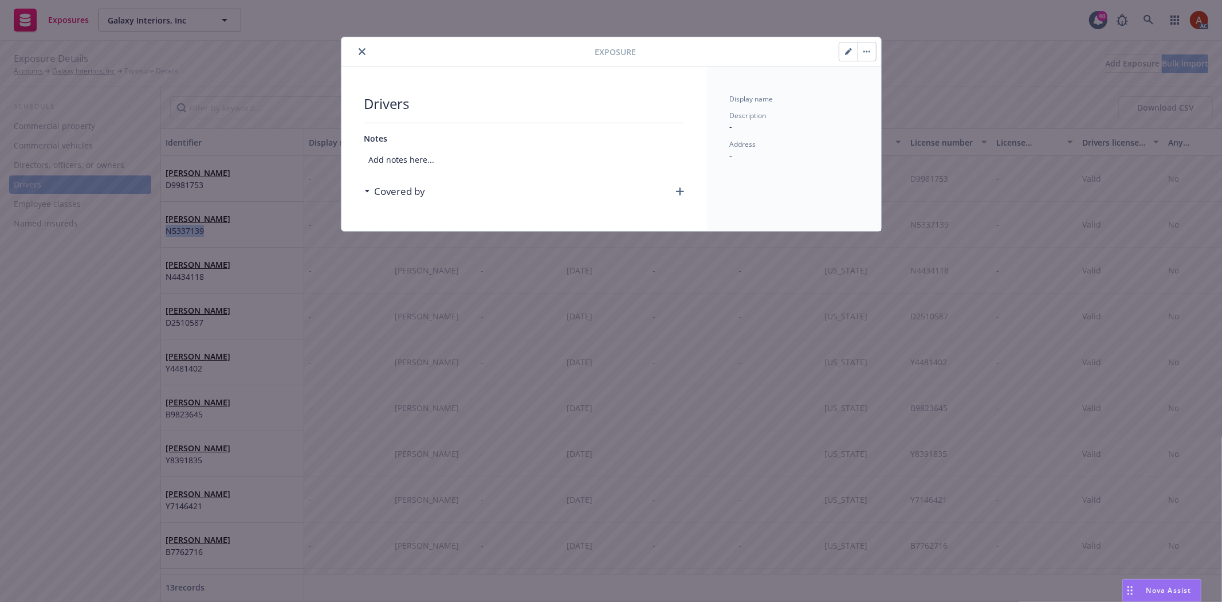
click at [363, 50] on icon "close" at bounding box center [362, 51] width 7 height 7
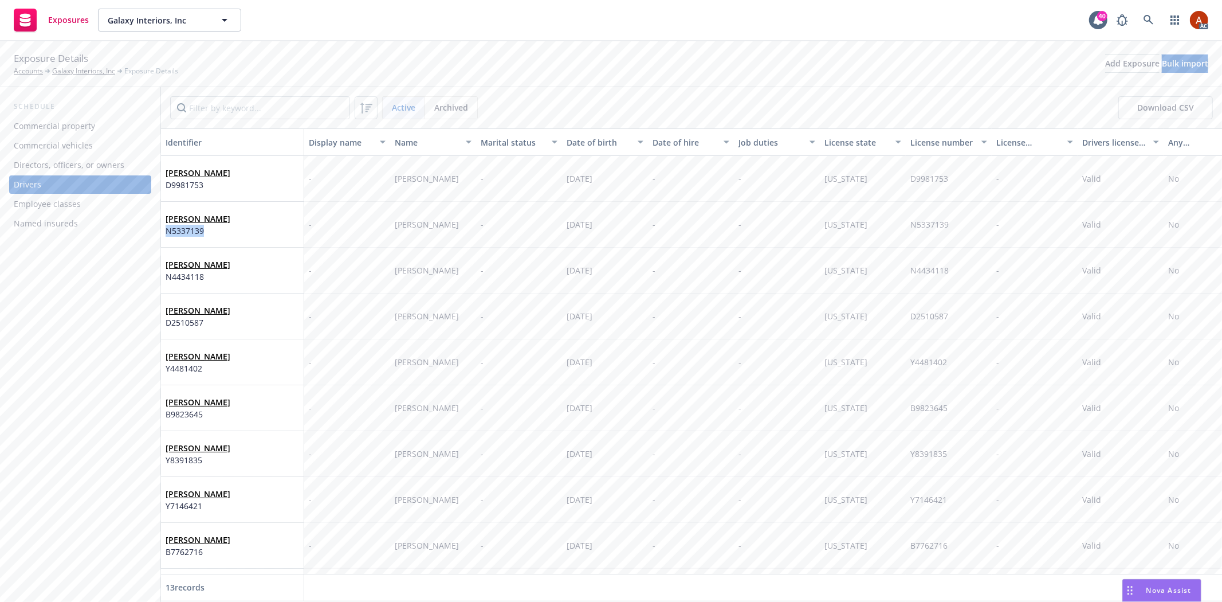
click at [1176, 107] on button "Download CSV" at bounding box center [1165, 107] width 95 height 23
click at [77, 141] on div "Commercial vehicles" at bounding box center [53, 145] width 79 height 18
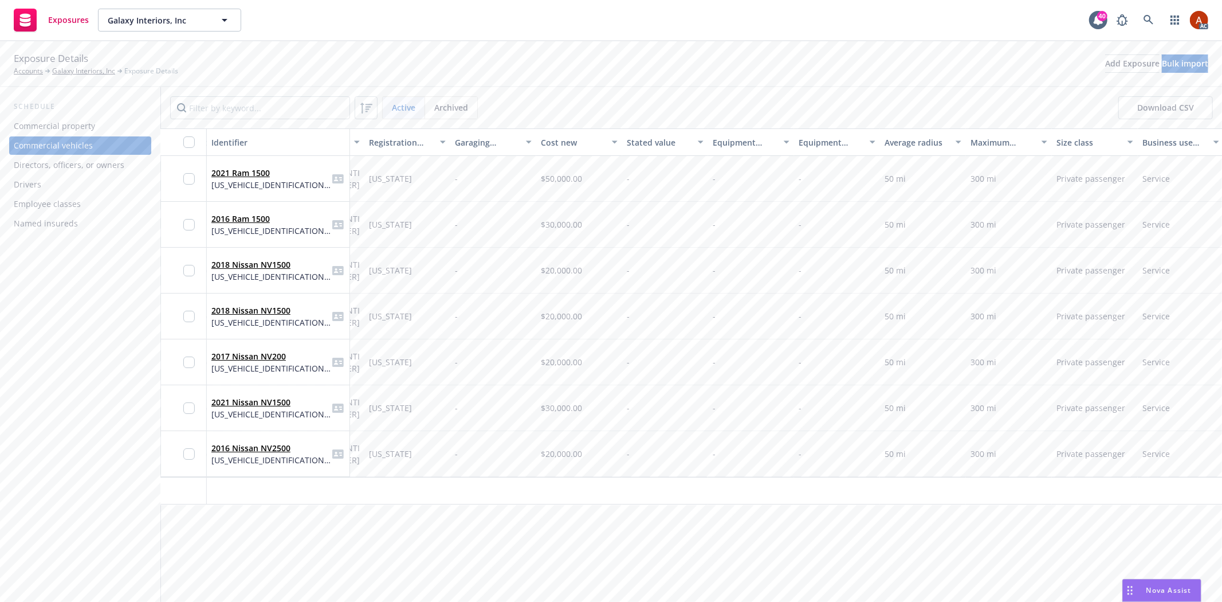
scroll to position [0, 417]
click at [54, 218] on div "Named insureds" at bounding box center [46, 223] width 64 height 18
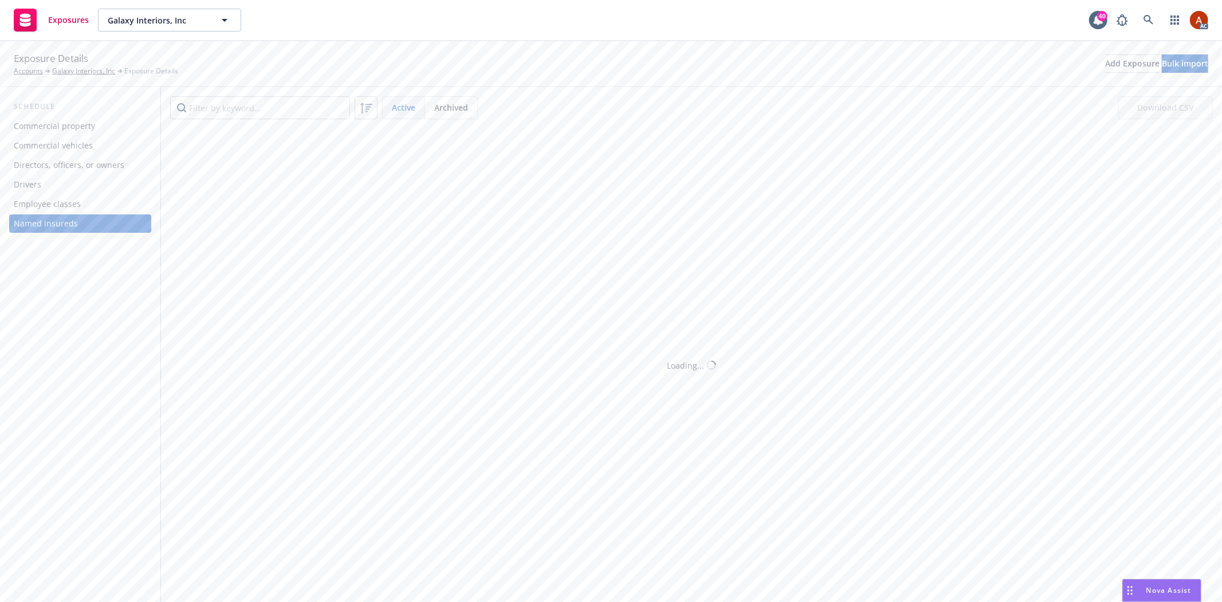
click at [50, 202] on div "Employee classes" at bounding box center [47, 204] width 67 height 18
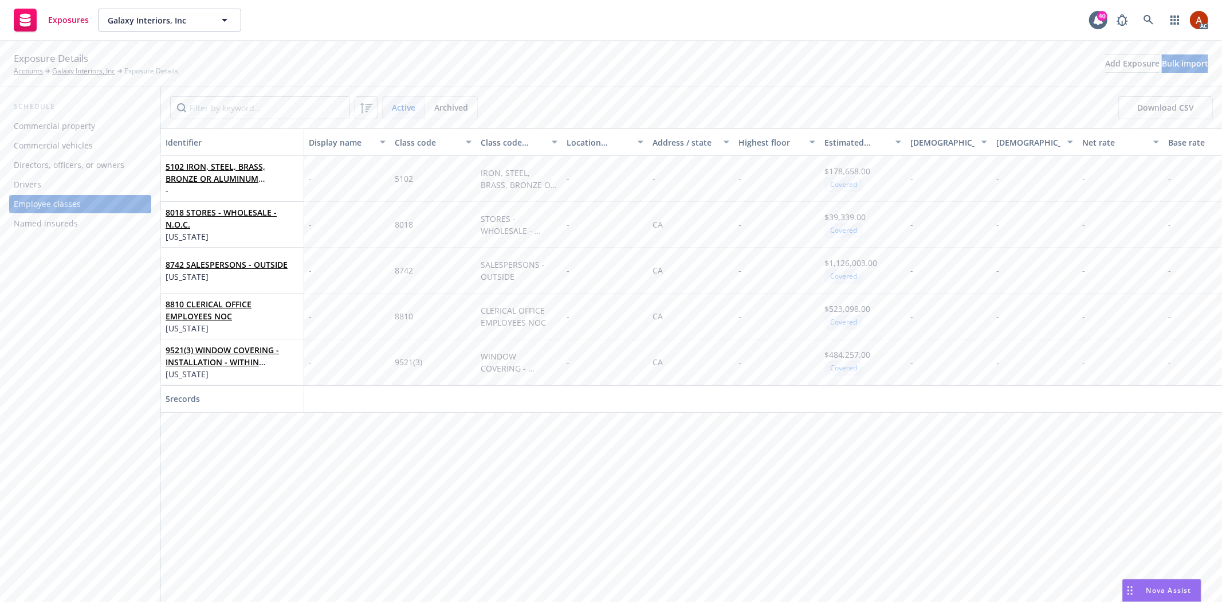
click at [29, 185] on div "Drivers" at bounding box center [27, 184] width 27 height 18
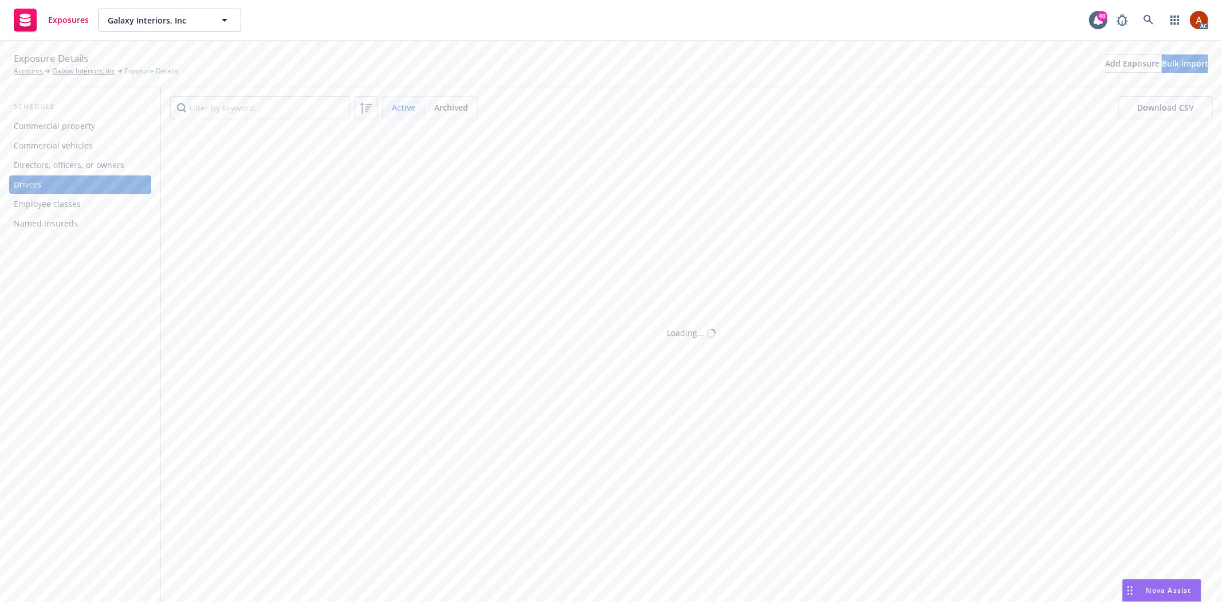
click at [56, 168] on div "Directors, officers, or owners" at bounding box center [69, 165] width 111 height 18
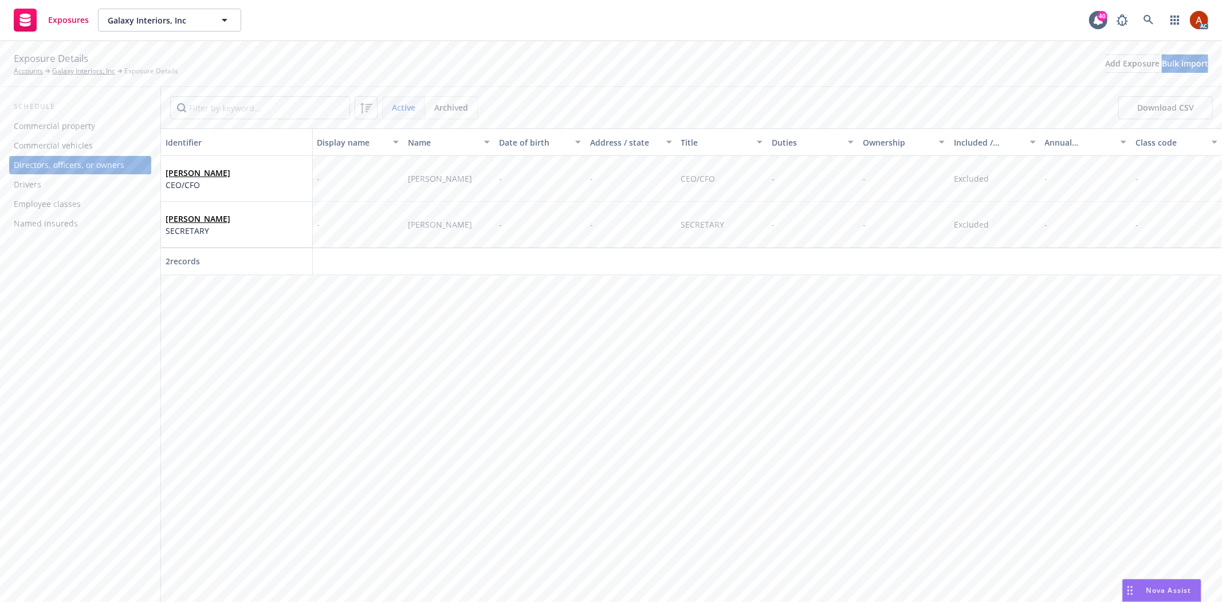
click at [52, 144] on div "Commercial vehicles" at bounding box center [53, 145] width 79 height 18
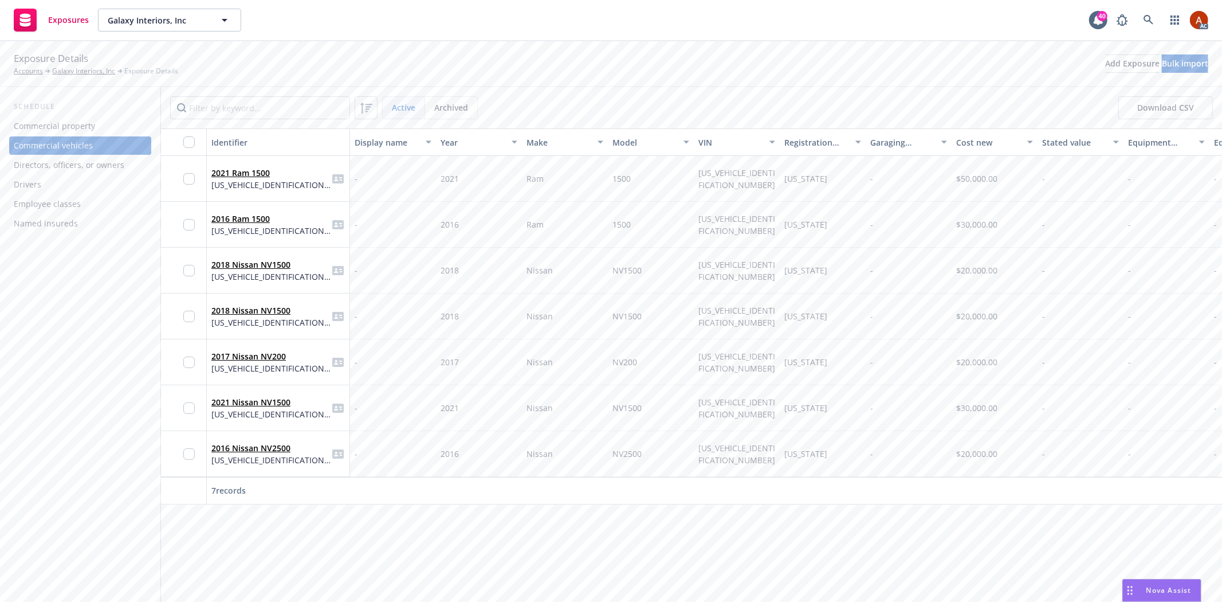
click at [53, 130] on div "Commercial property" at bounding box center [54, 126] width 81 height 18
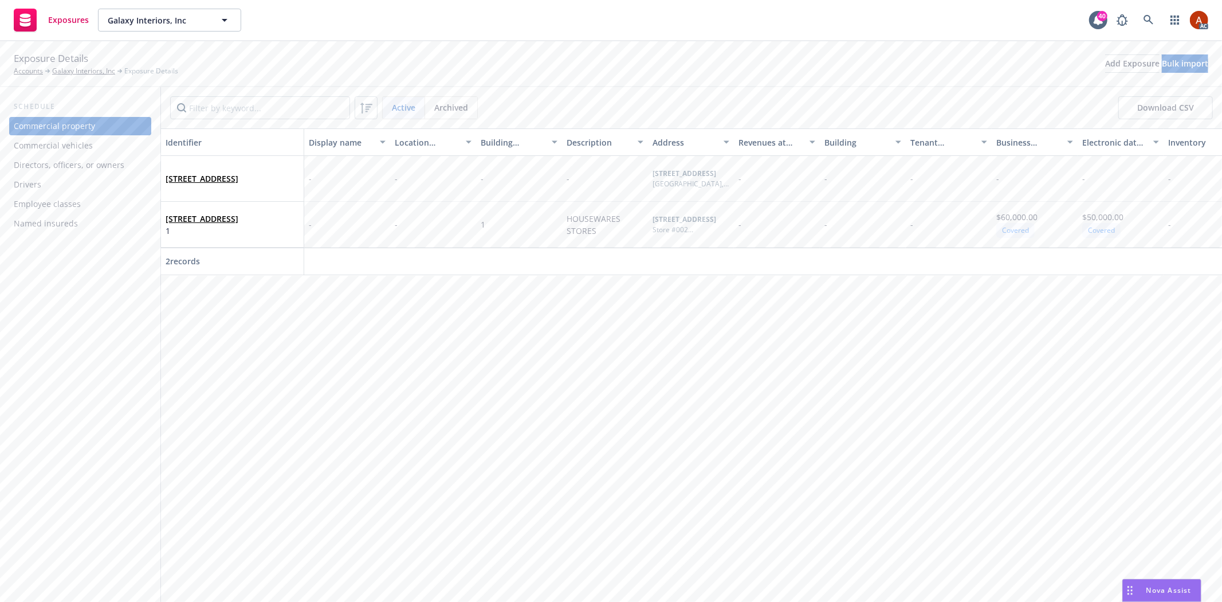
click at [77, 147] on div "Commercial vehicles" at bounding box center [53, 145] width 79 height 18
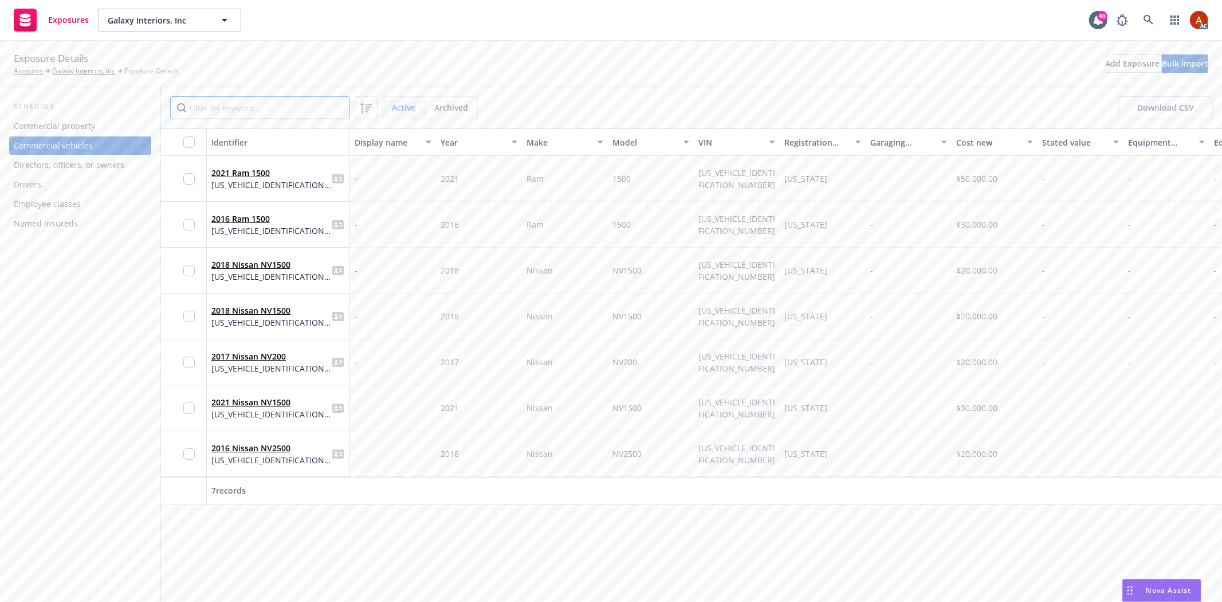
click at [242, 111] on input "Filter by keyword..." at bounding box center [260, 107] width 180 height 23
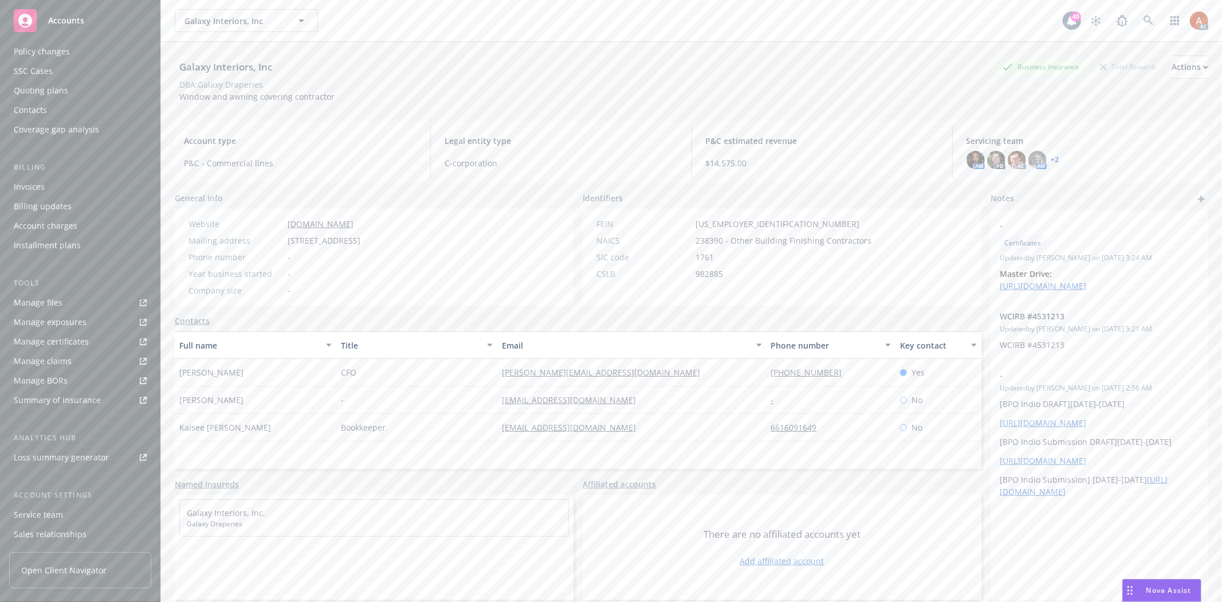
scroll to position [125, 0]
click at [48, 451] on div "Service team" at bounding box center [38, 456] width 49 height 18
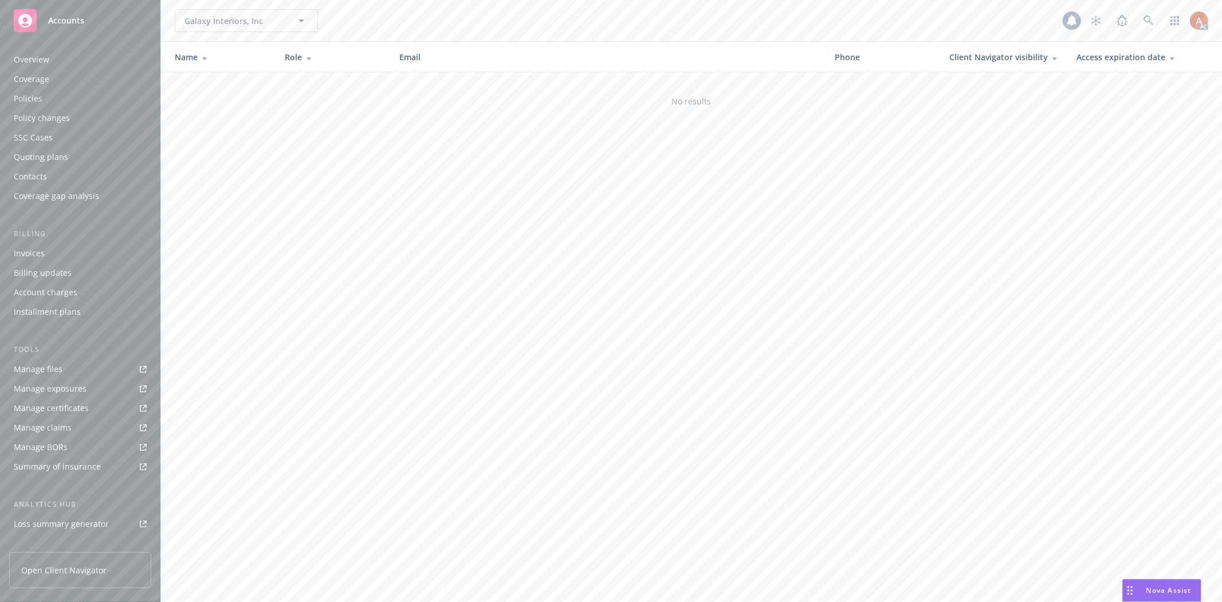
scroll to position [125, 0]
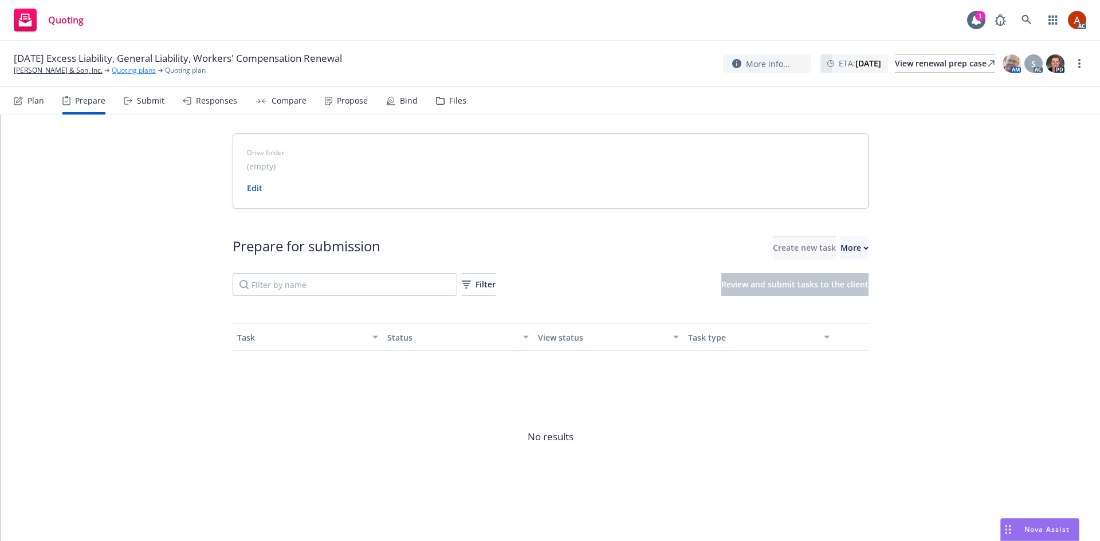
click at [129, 70] on link "Quoting plans" at bounding box center [134, 70] width 44 height 10
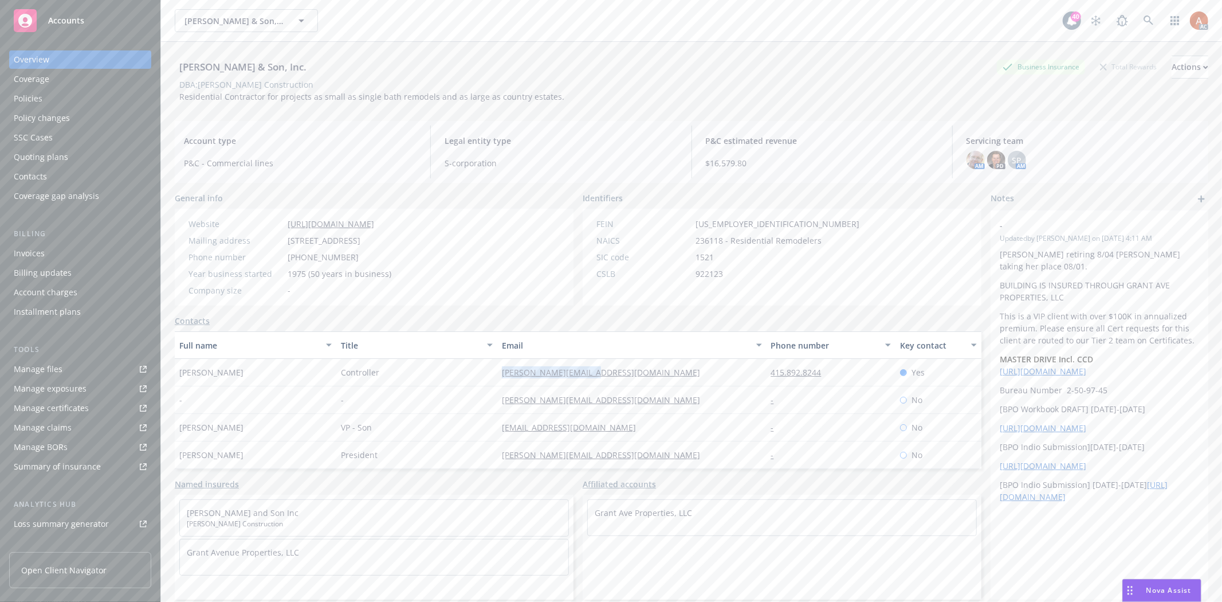
drag, startPoint x: 482, startPoint y: 373, endPoint x: 632, endPoint y: 376, distance: 150.1
click at [632, 376] on div "Netta Warren Controller netta@dvrasmussen.com 415.892.8244 Yes" at bounding box center [578, 372] width 807 height 27
copy div "netta@dvrasmussen.com"
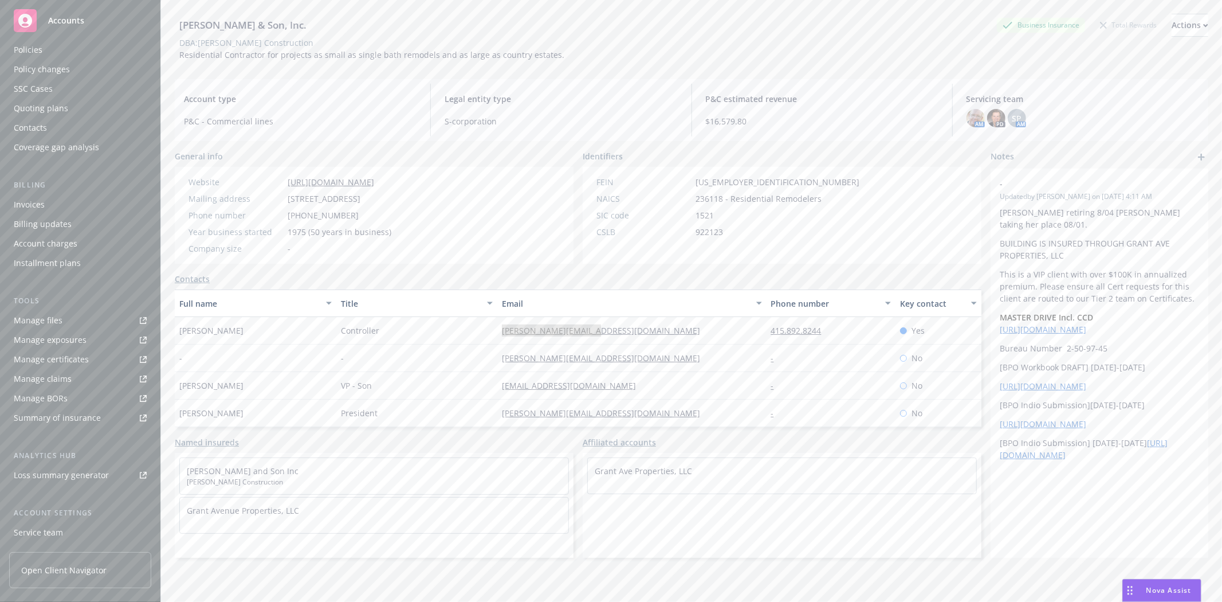
scroll to position [125, 0]
click at [36, 455] on div "Service team" at bounding box center [38, 456] width 49 height 18
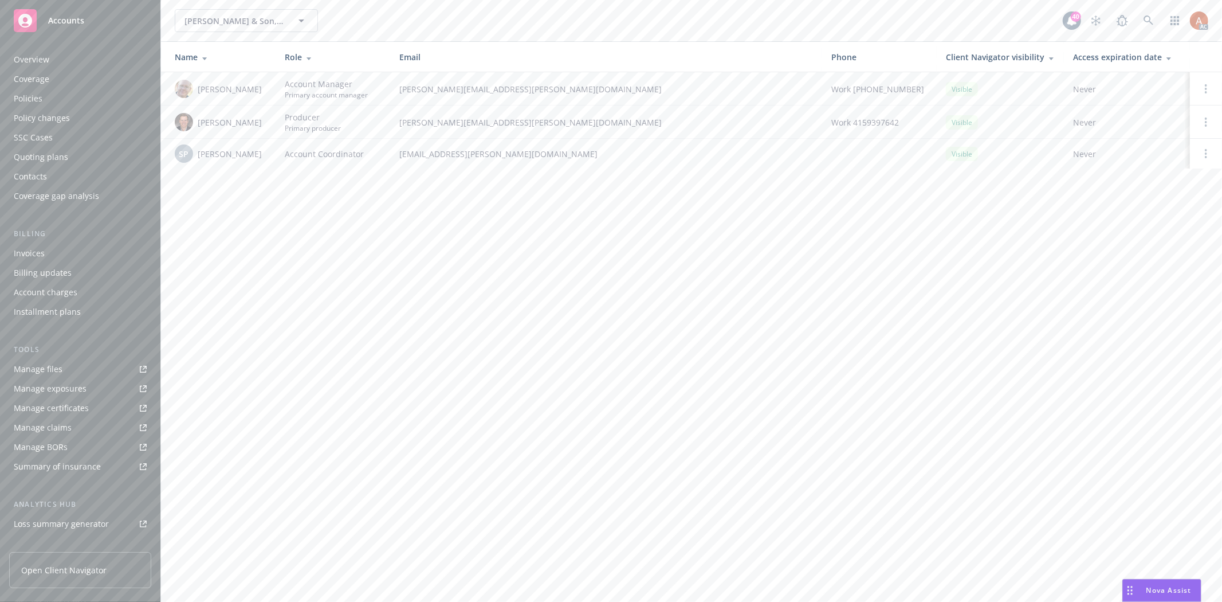
click at [30, 94] on div "Policies" at bounding box center [28, 98] width 29 height 18
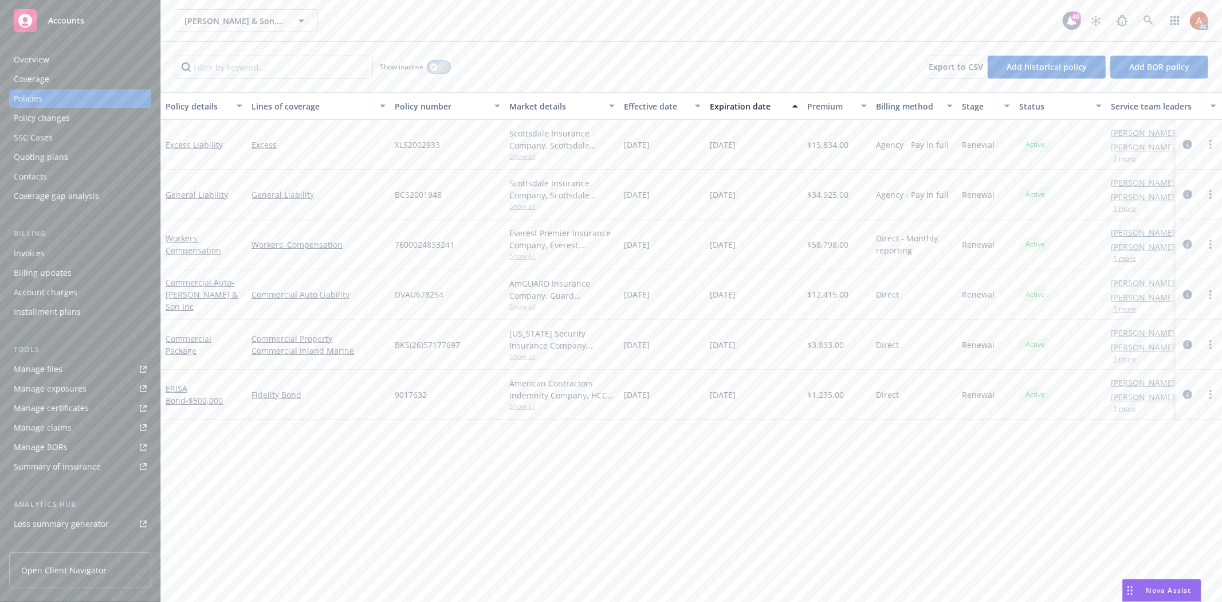
click at [439, 66] on button "button" at bounding box center [439, 66] width 22 height 11
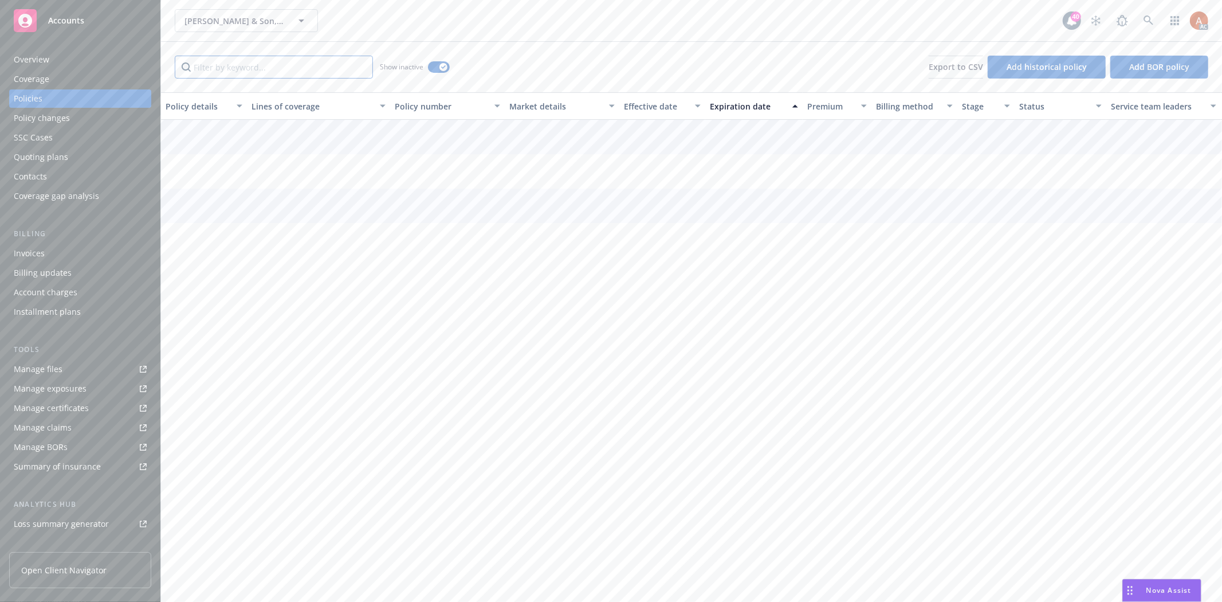
click at [245, 72] on input "Filter by keyword..." at bounding box center [274, 67] width 198 height 23
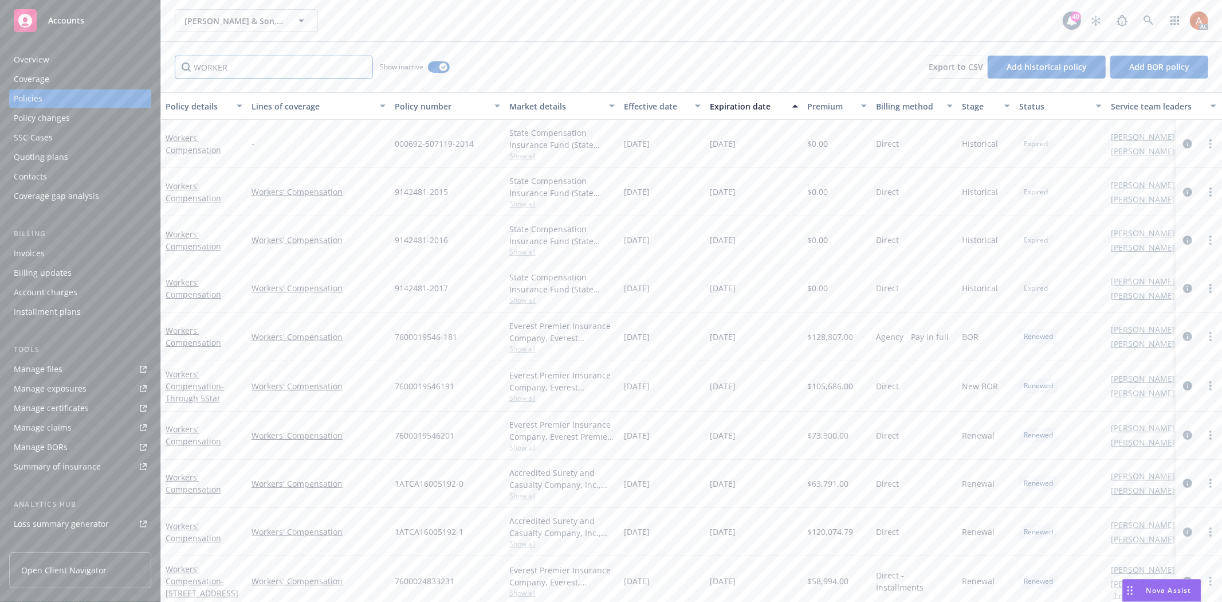
type input "WORKER"
click at [632, 109] on div "Effective date" at bounding box center [656, 106] width 64 height 12
drag, startPoint x: 803, startPoint y: 148, endPoint x: 855, endPoint y: 146, distance: 52.2
click at [855, 146] on div "$58,798.00" at bounding box center [837, 145] width 69 height 50
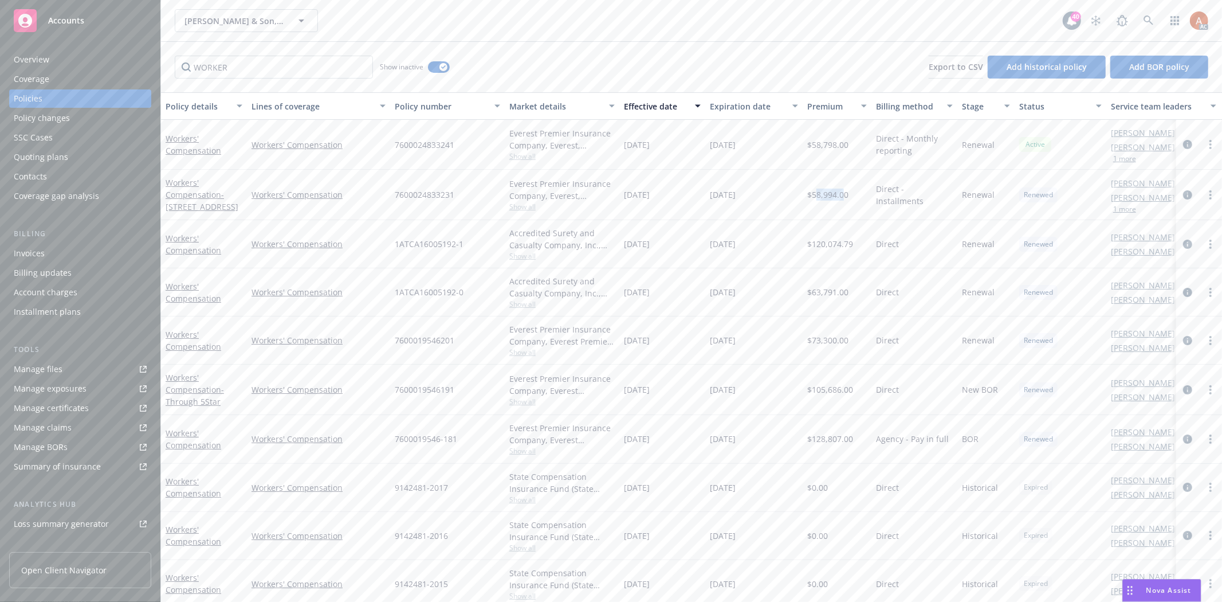
drag, startPoint x: 815, startPoint y: 192, endPoint x: 844, endPoint y: 191, distance: 29.2
click at [844, 191] on span "$58,994.00" at bounding box center [827, 194] width 41 height 12
drag, startPoint x: 816, startPoint y: 242, endPoint x: 850, endPoint y: 243, distance: 33.8
click at [850, 243] on span "$120,074.79" at bounding box center [830, 244] width 46 height 12
drag, startPoint x: 815, startPoint y: 295, endPoint x: 843, endPoint y: 294, distance: 28.1
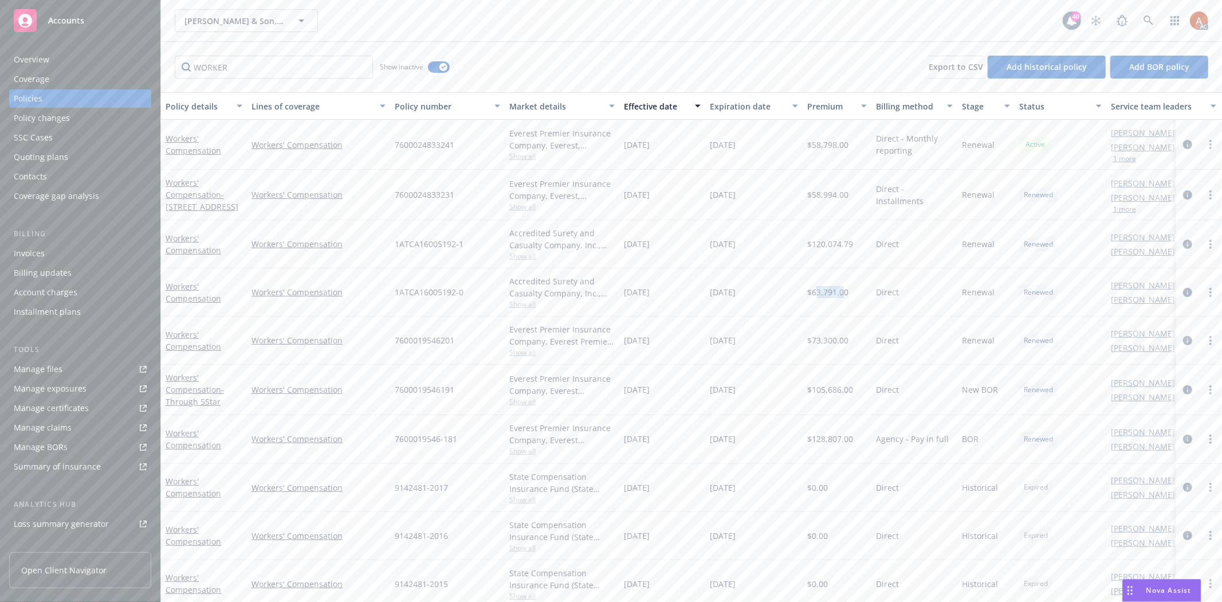
click at [843, 294] on span "$63,791.00" at bounding box center [827, 292] width 41 height 12
drag, startPoint x: 812, startPoint y: 341, endPoint x: 840, endPoint y: 341, distance: 28.1
click at [840, 341] on span "$73,300.00" at bounding box center [827, 340] width 41 height 12
click at [24, 60] on div "Overview" at bounding box center [32, 59] width 36 height 18
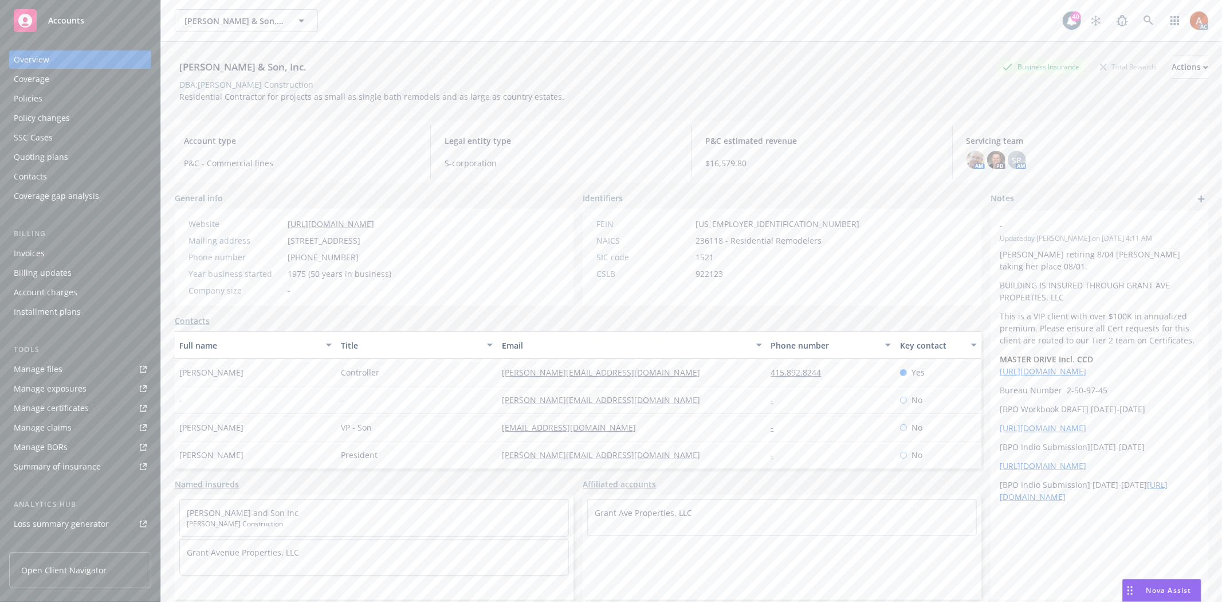
click at [54, 156] on div "Quoting plans" at bounding box center [41, 157] width 54 height 18
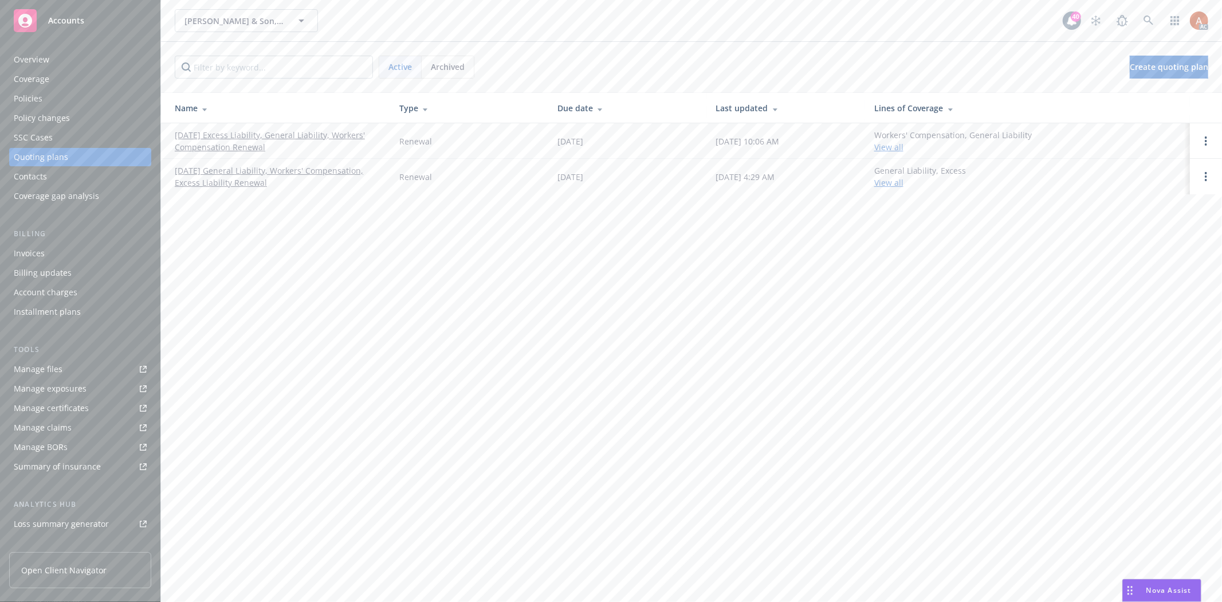
click at [259, 133] on link "10/01/25 Excess Liability, General Liability, Workers' Compensation Renewal" at bounding box center [278, 141] width 206 height 24
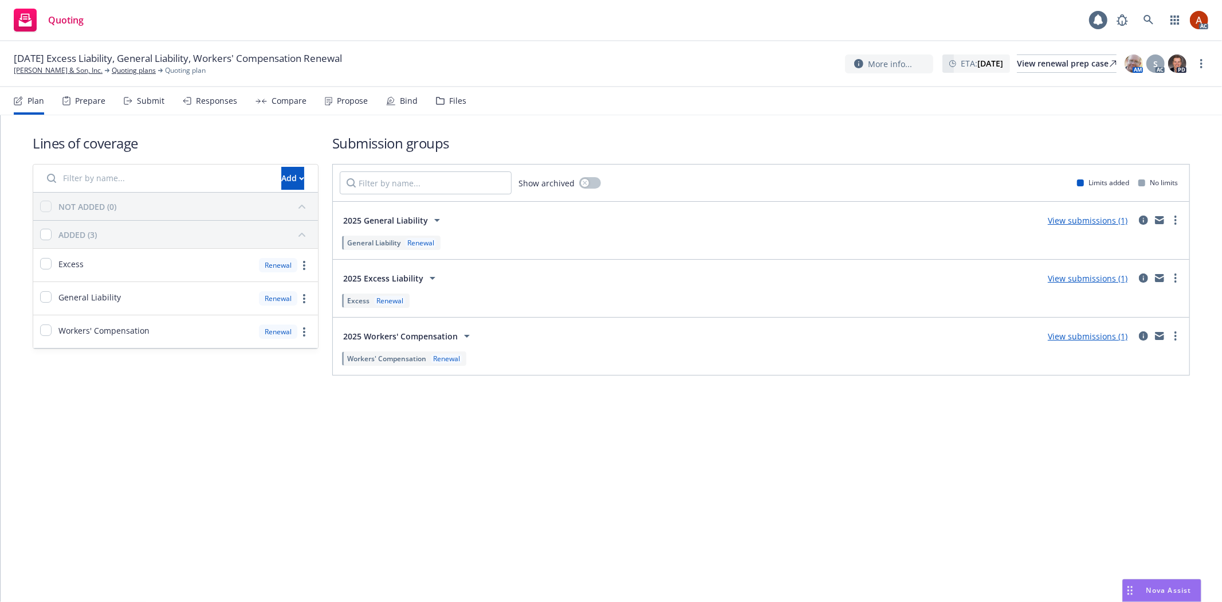
click at [90, 96] on div "Prepare" at bounding box center [90, 100] width 30 height 9
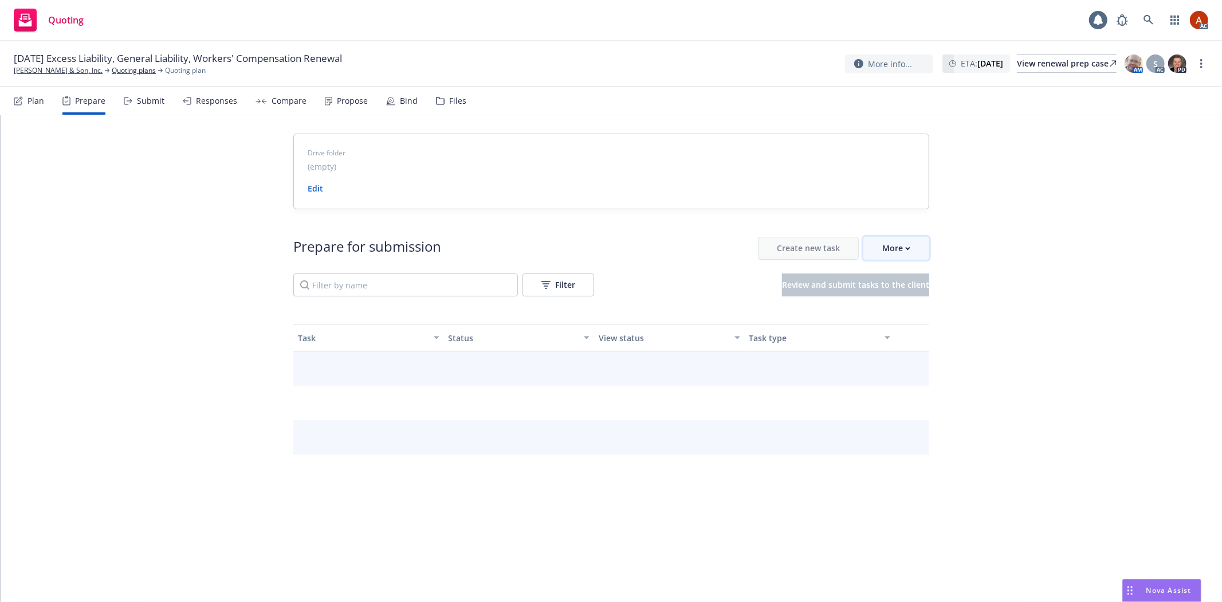
click at [889, 248] on div "More" at bounding box center [896, 248] width 28 height 22
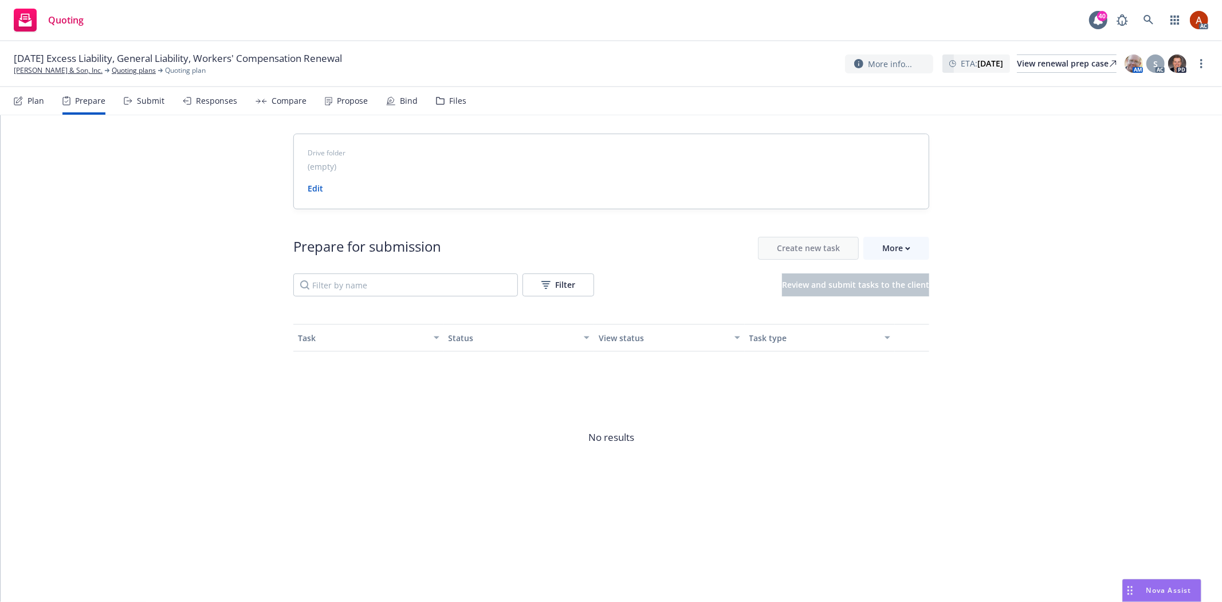
click at [898, 300] on span "Go to Indio account" at bounding box center [915, 301] width 102 height 11
click at [133, 70] on link "Quoting plans" at bounding box center [134, 70] width 44 height 10
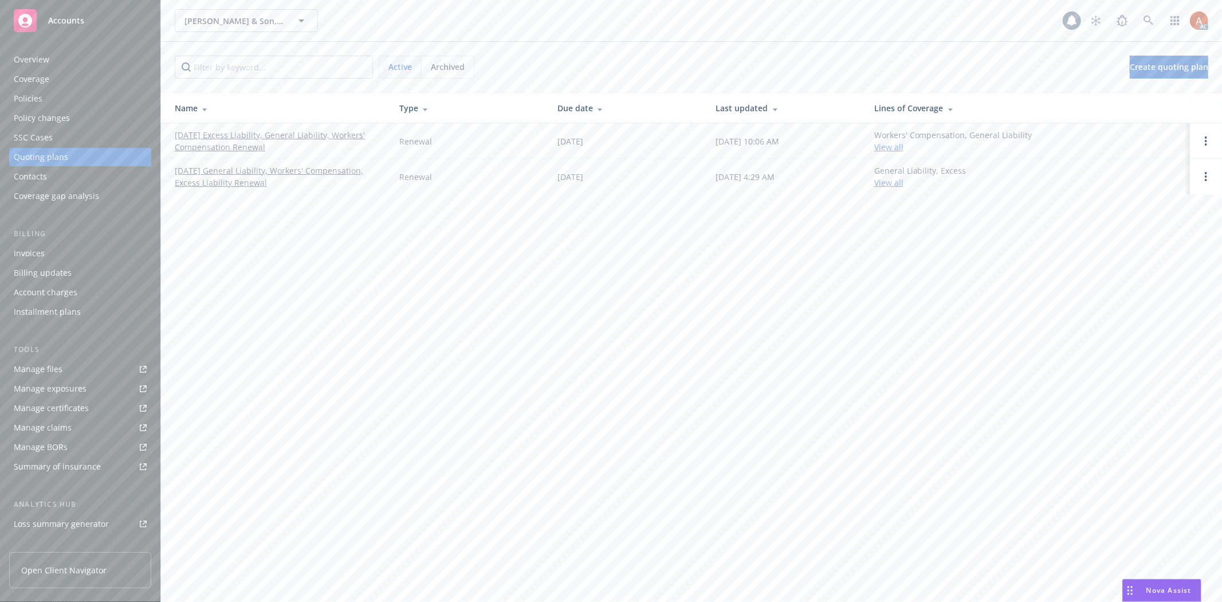
scroll to position [125, 0]
click at [39, 243] on div "Manage files" at bounding box center [38, 244] width 49 height 18
click at [25, 58] on div "Overview" at bounding box center [32, 59] width 36 height 18
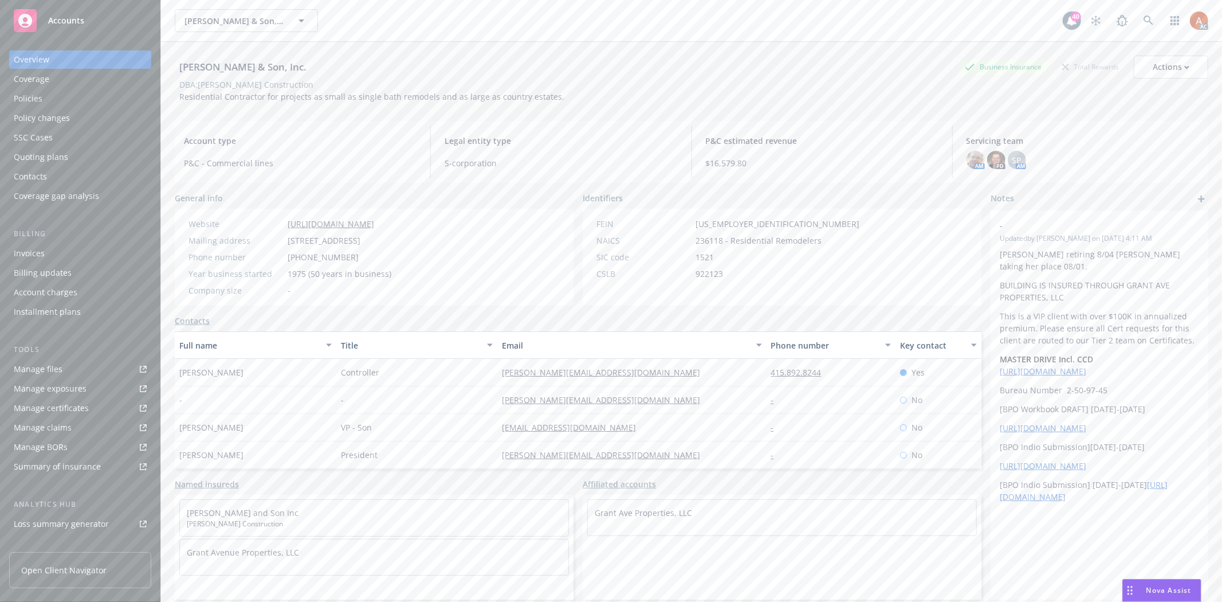
drag, startPoint x: 281, startPoint y: 239, endPoint x: 408, endPoint y: 241, distance: 127.2
click at [396, 241] on div "Mailing address [STREET_ADDRESS]" at bounding box center [290, 240] width 212 height 12
click at [454, 273] on div "Website [URL][DOMAIN_NAME] Mailing address [STREET_ADDRESS] Phone number [PHONE…" at bounding box center [374, 257] width 399 height 97
click at [38, 93] on div "Policies" at bounding box center [28, 98] width 29 height 18
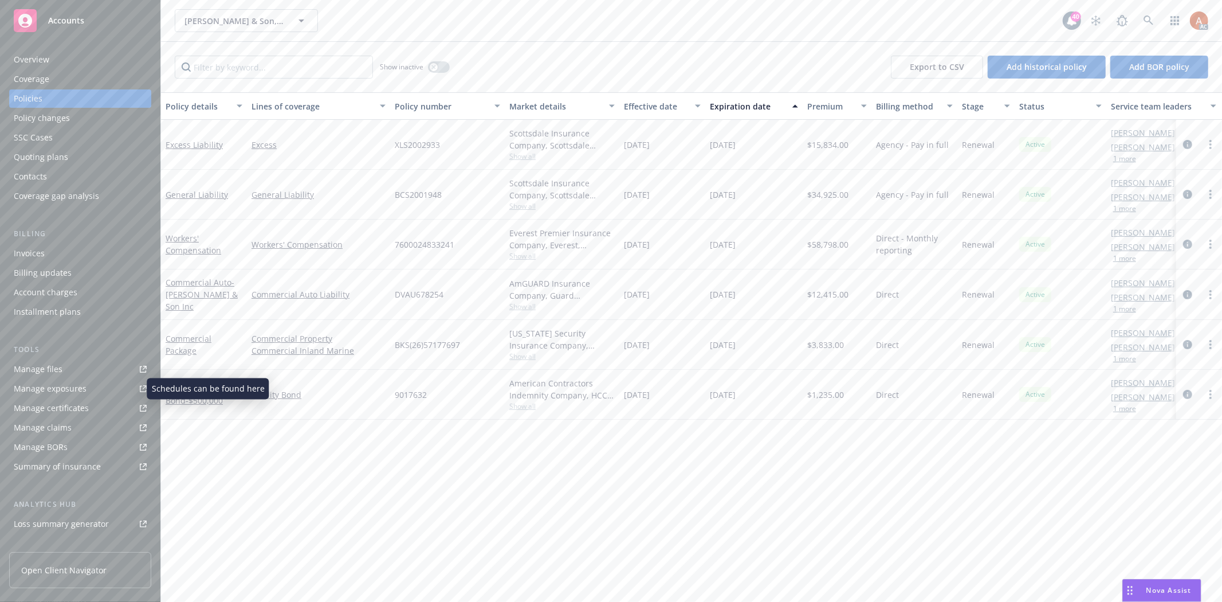
click at [50, 388] on div "Manage exposures" at bounding box center [50, 388] width 73 height 18
click at [433, 67] on icon "button" at bounding box center [433, 67] width 5 height 5
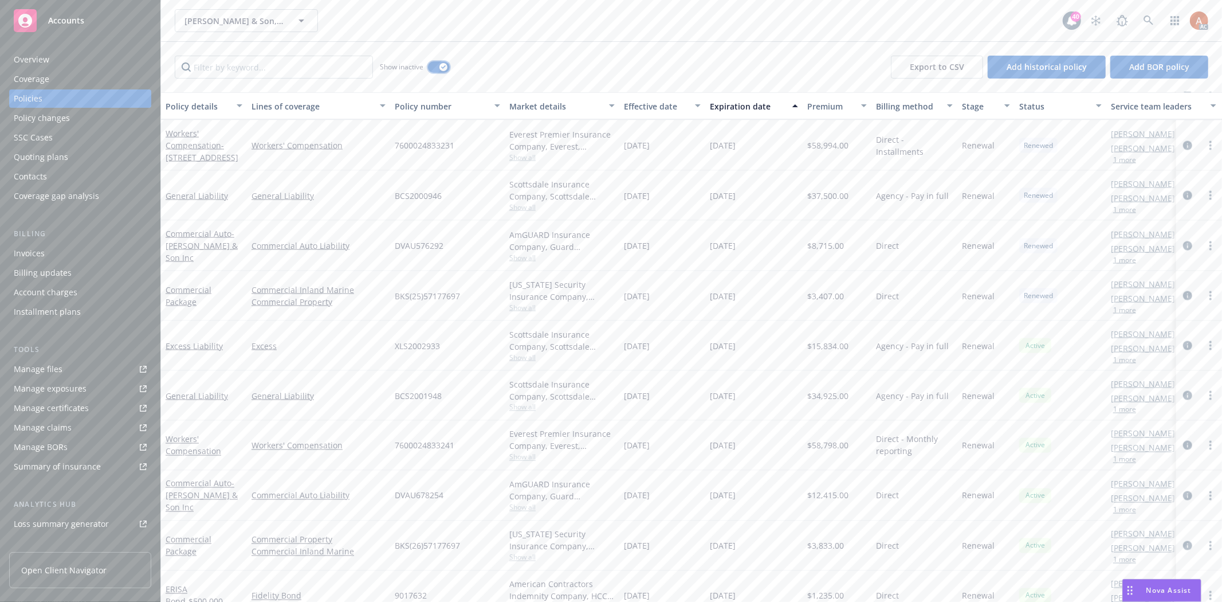
scroll to position [1545, 0]
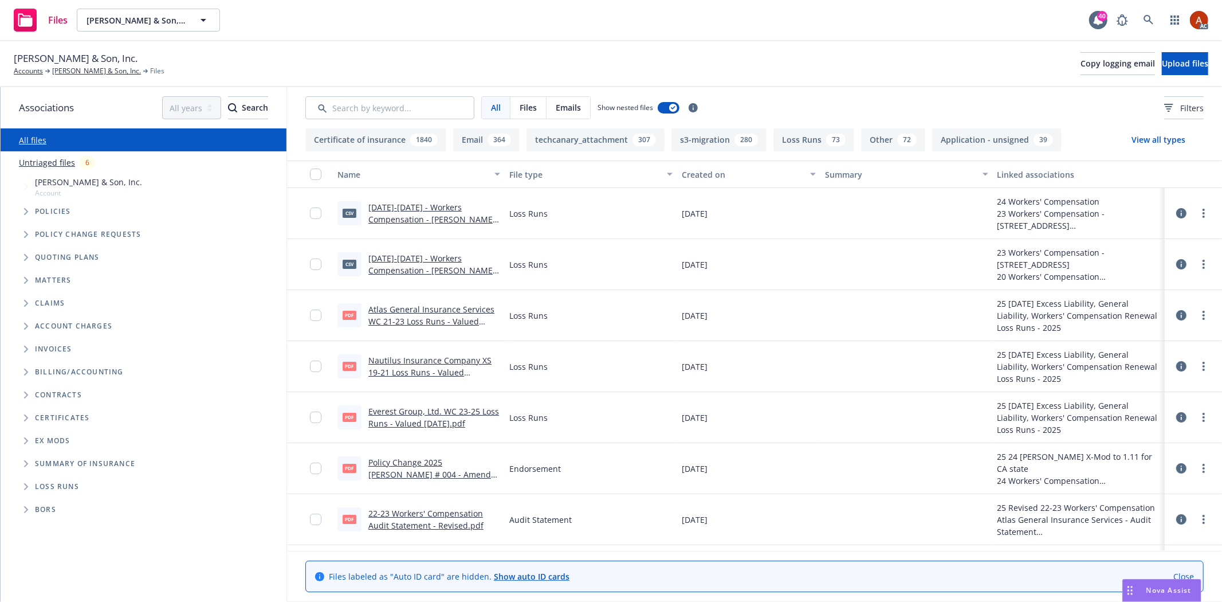
click at [974, 140] on button "Application - unsigned 39" at bounding box center [996, 139] width 129 height 23
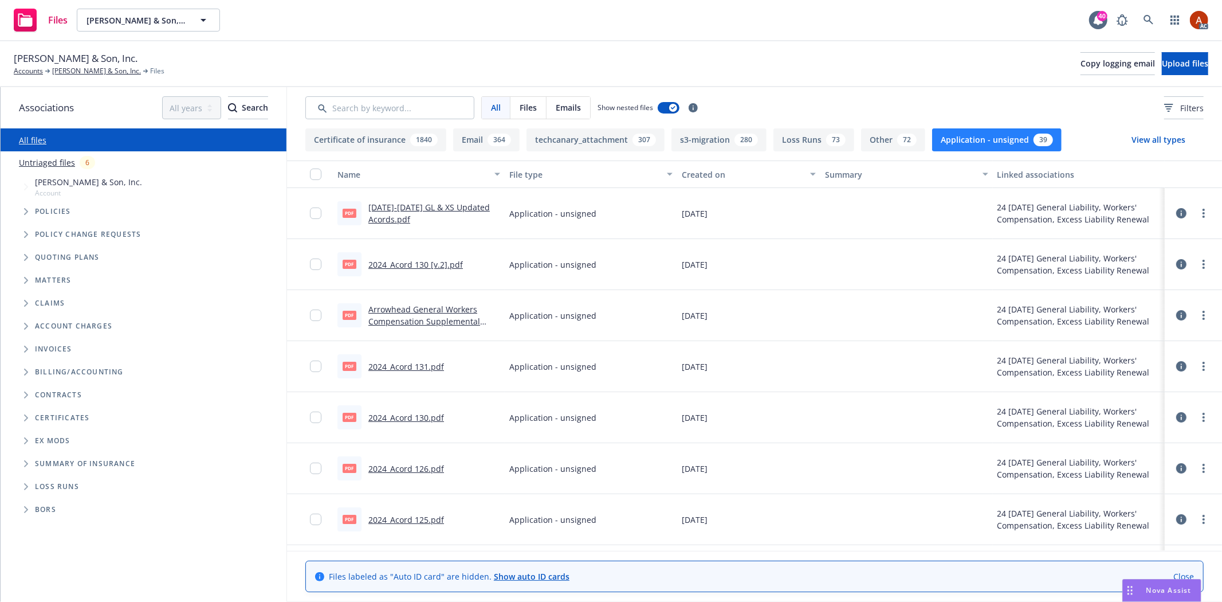
click at [696, 172] on div "Created on" at bounding box center [742, 174] width 121 height 12
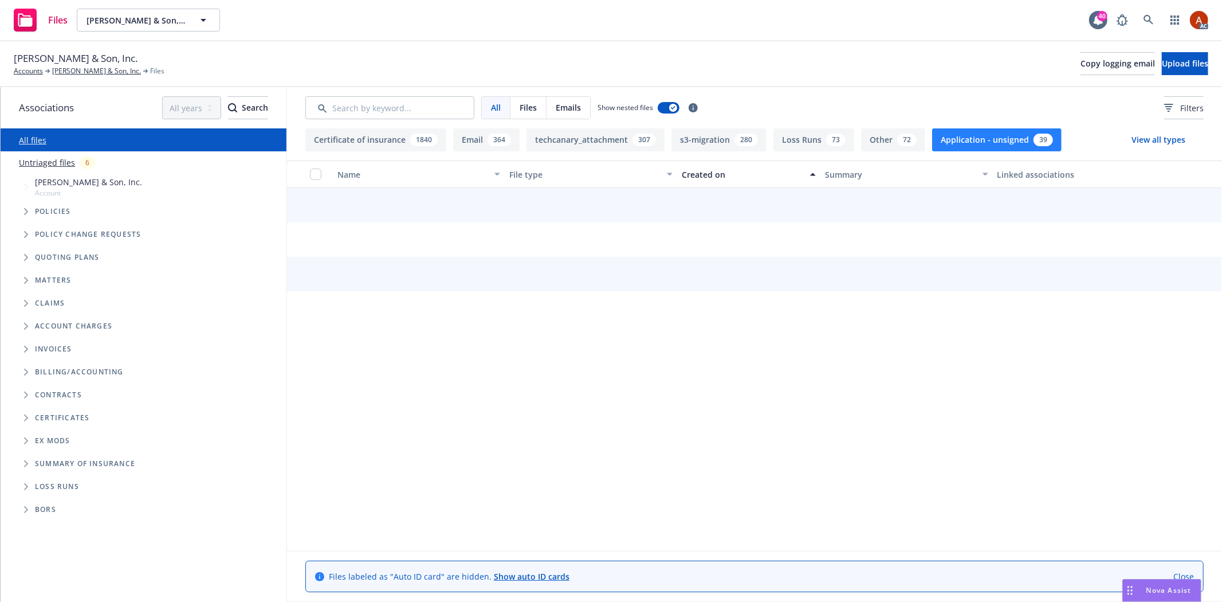
click at [696, 172] on div "Created on" at bounding box center [742, 174] width 121 height 12
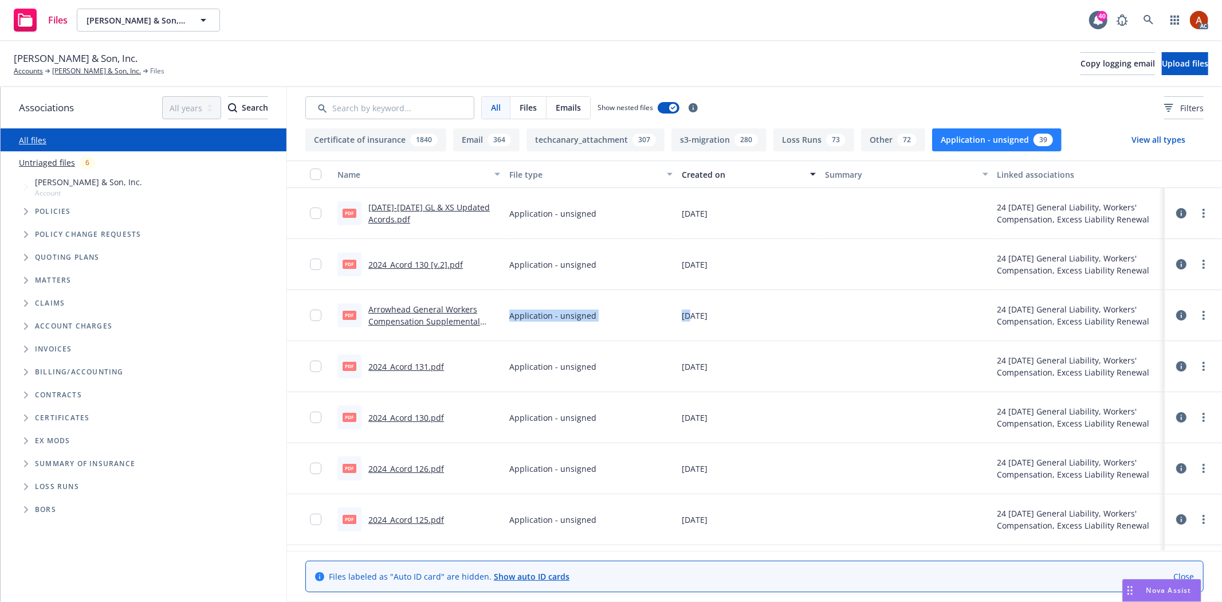
drag, startPoint x: 537, startPoint y: 316, endPoint x: 687, endPoint y: 312, distance: 150.7
click at [687, 312] on div "pdf Arrowhead General Workers Compensation Supplemental Application.pdf Applica…" at bounding box center [754, 315] width 935 height 51
click at [460, 237] on div "pdf 2024-2025 GL & XS Updated Acords.pdf" at bounding box center [419, 213] width 172 height 51
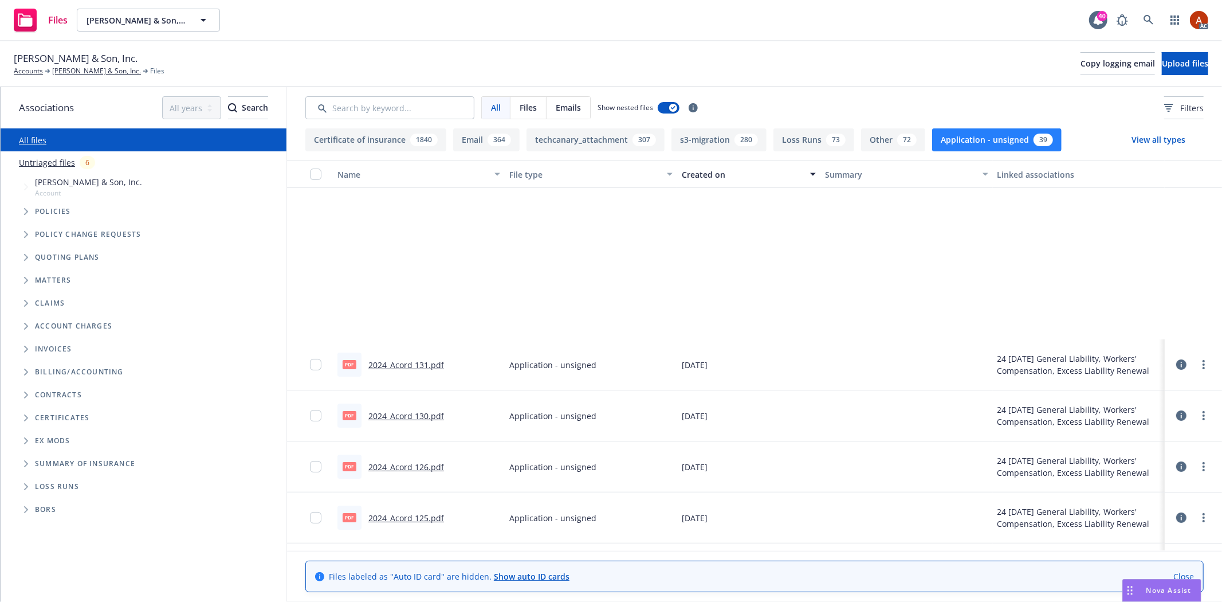
scroll to position [254, 0]
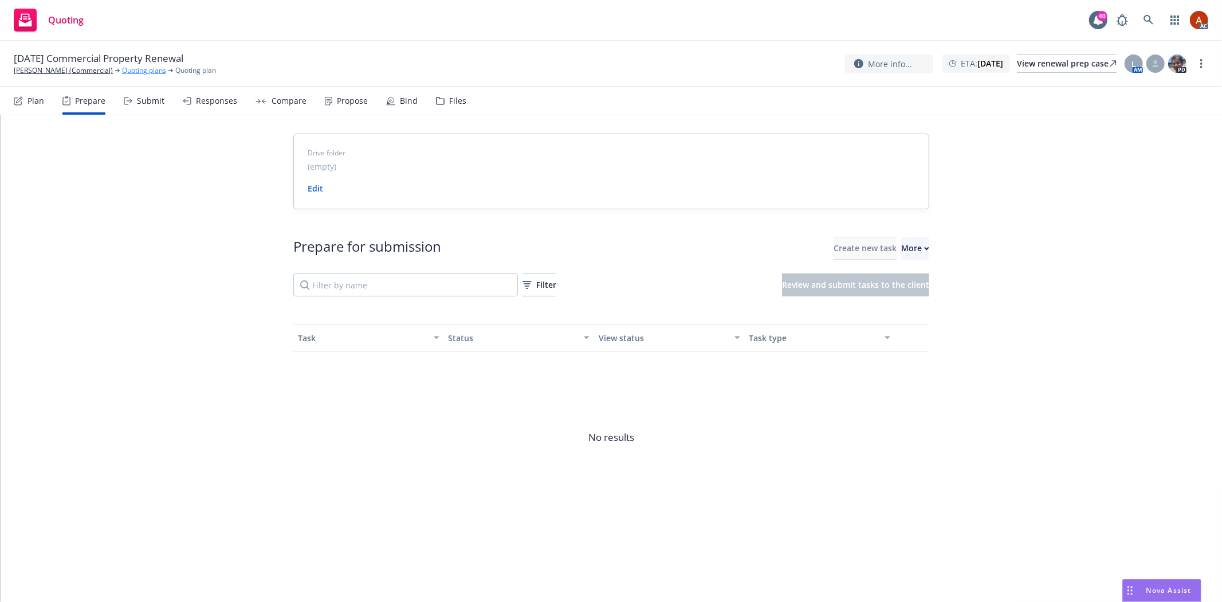
click at [133, 67] on link "Quoting plans" at bounding box center [144, 70] width 44 height 10
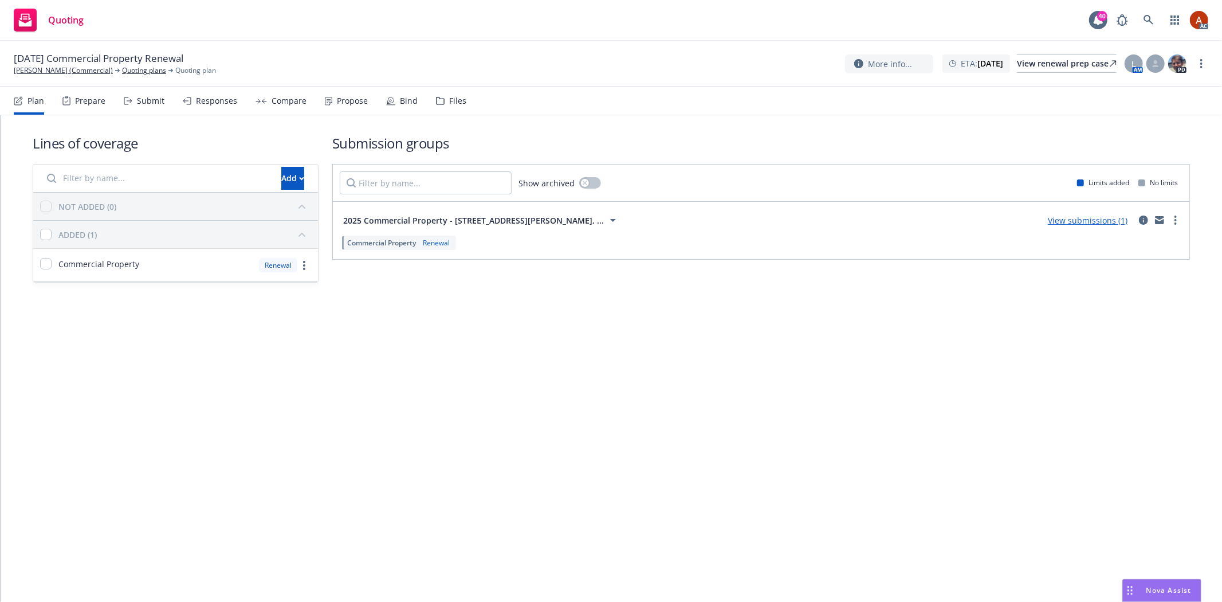
click at [80, 103] on div "Prepare" at bounding box center [90, 100] width 30 height 9
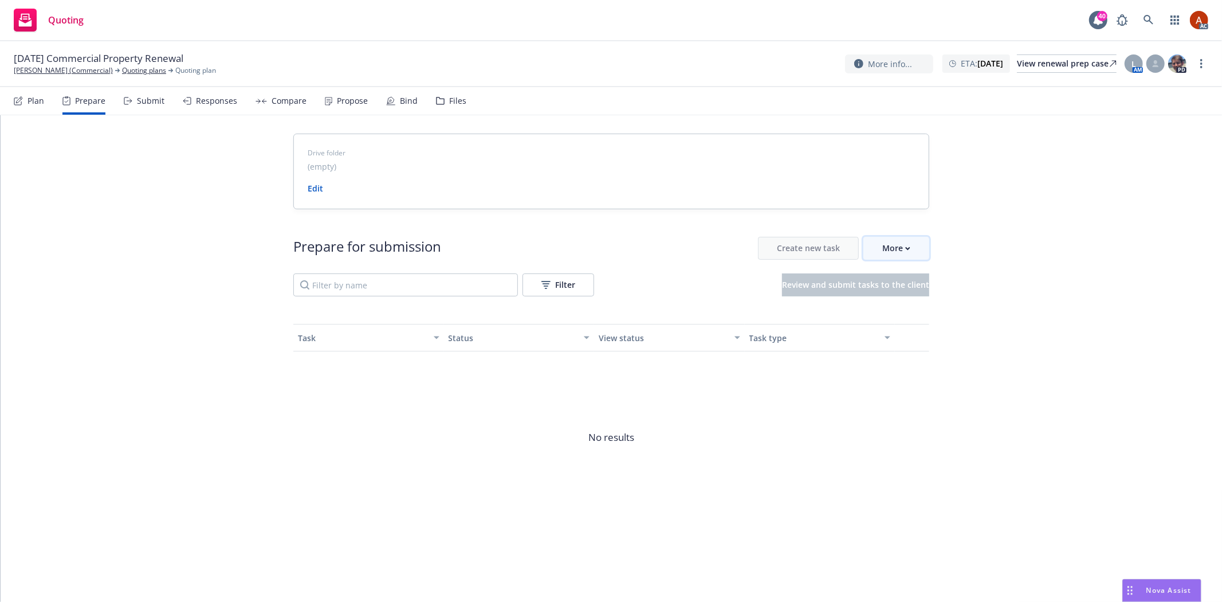
click at [886, 254] on div "More" at bounding box center [896, 248] width 28 height 22
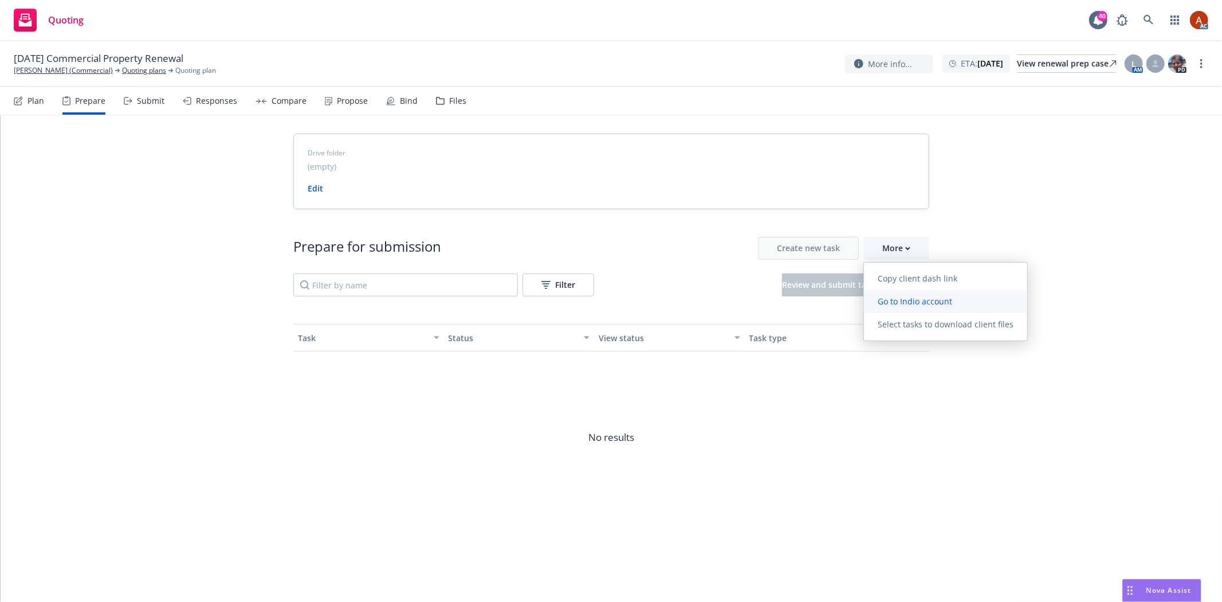
click at [911, 312] on link "Go to Indio account" at bounding box center [945, 301] width 163 height 23
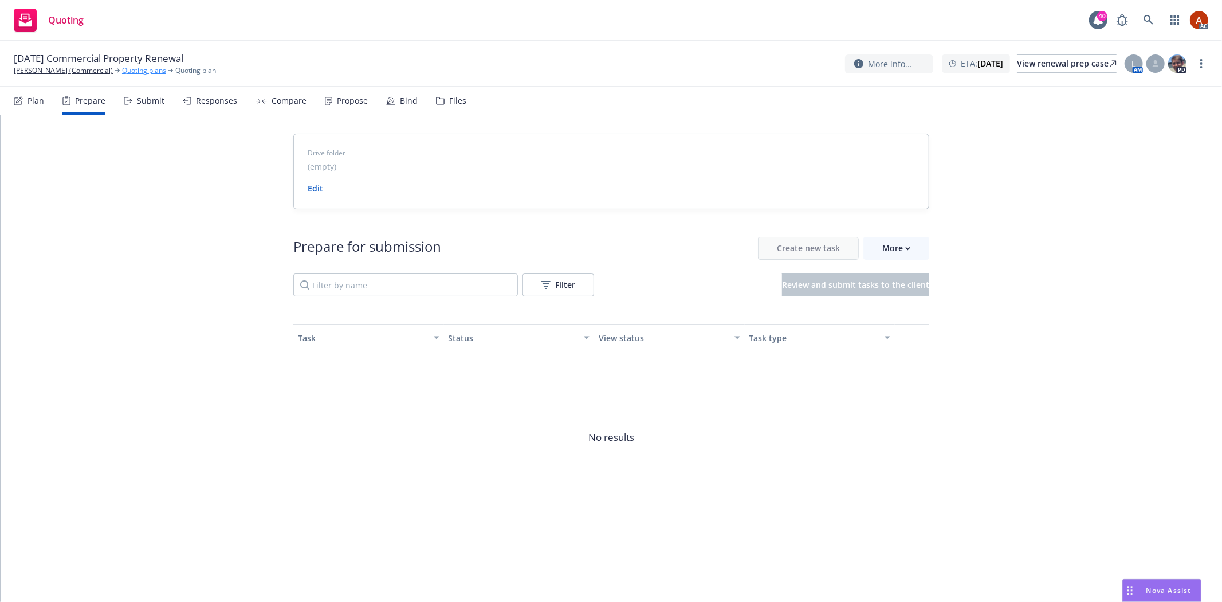
click at [126, 65] on link "Quoting plans" at bounding box center [144, 70] width 44 height 10
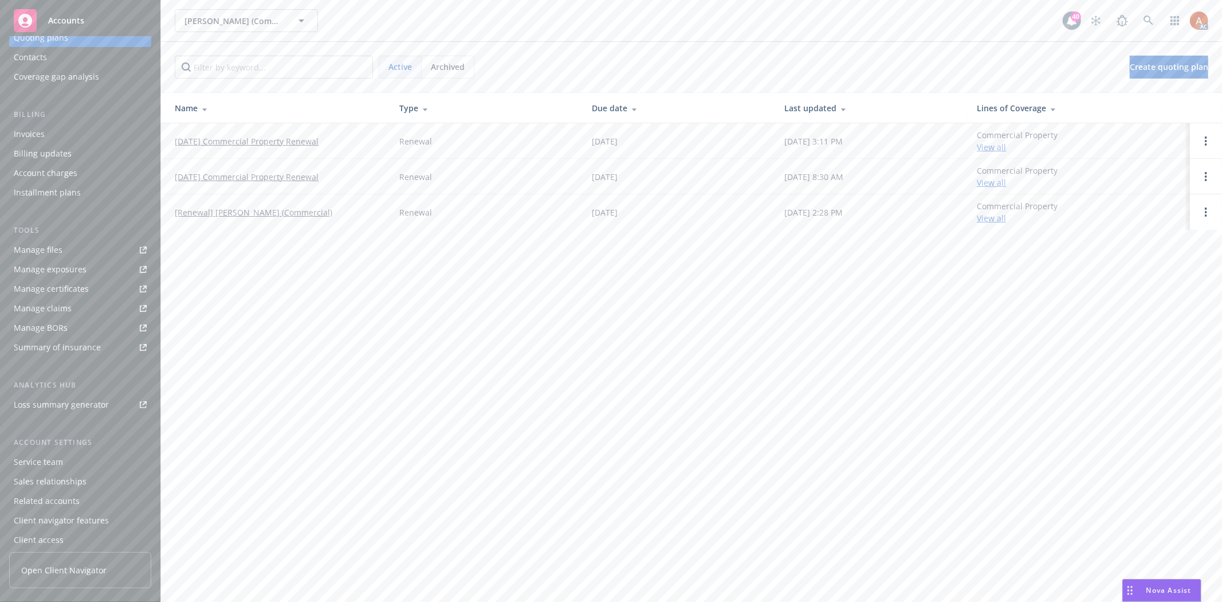
scroll to position [125, 0]
click at [46, 461] on div "Service team" at bounding box center [38, 456] width 49 height 18
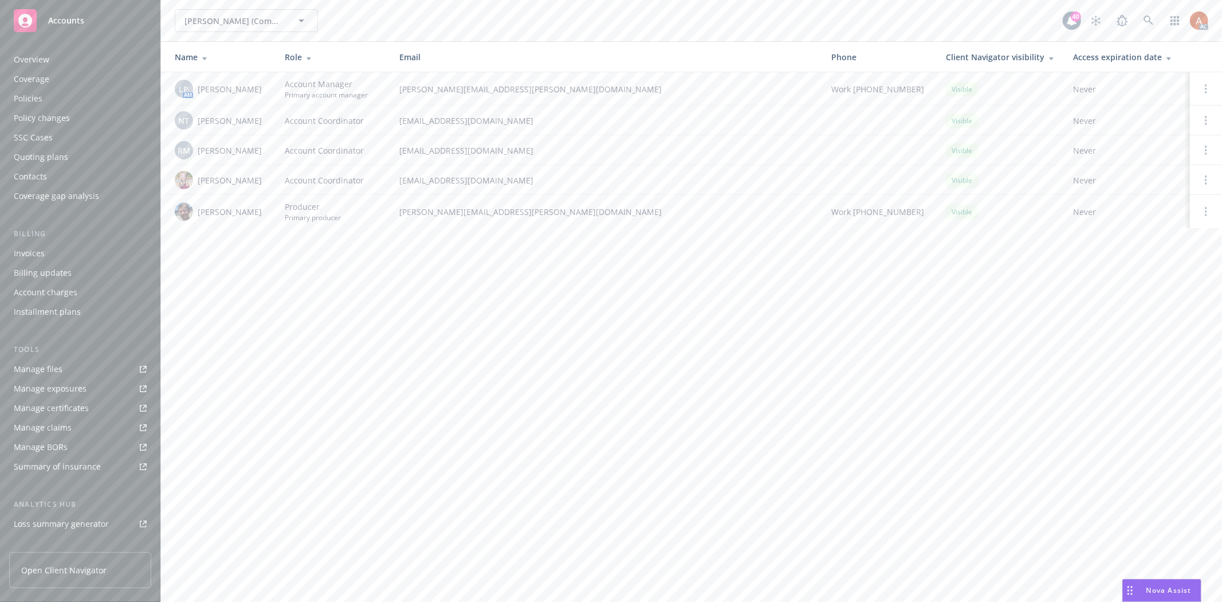
click at [27, 55] on div "Overview" at bounding box center [32, 59] width 36 height 18
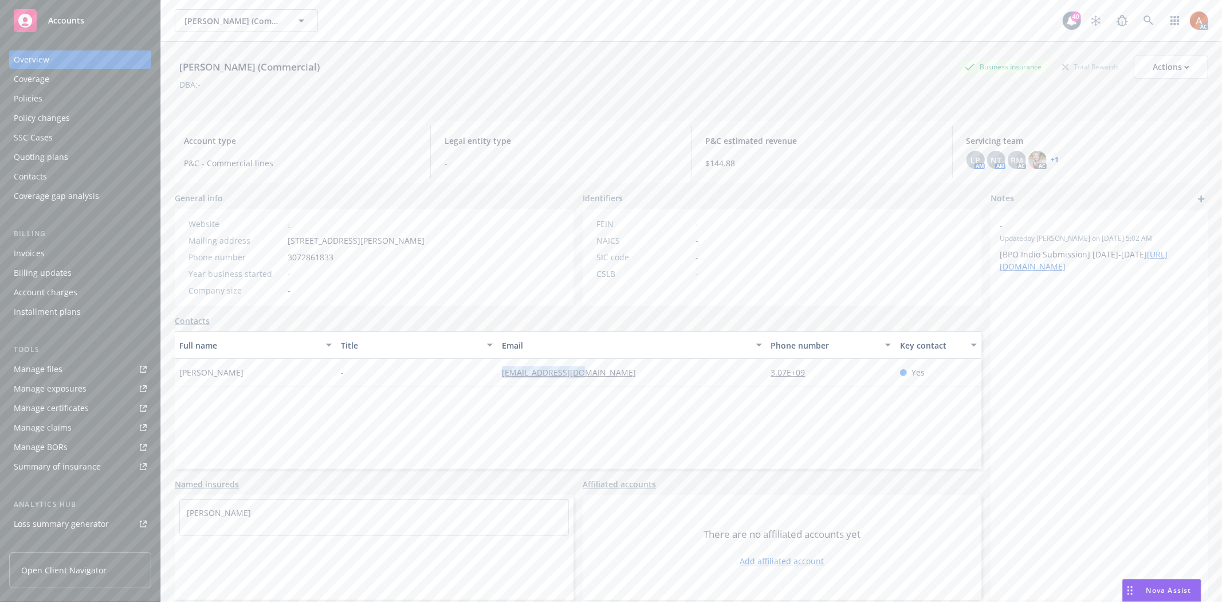
drag, startPoint x: 477, startPoint y: 368, endPoint x: 647, endPoint y: 384, distance: 171.5
click at [647, 384] on div "[PERSON_NAME] - [EMAIL_ADDRESS][DOMAIN_NAME] 3.07E+09 Yes" at bounding box center [578, 372] width 807 height 27
copy div "[EMAIL_ADDRESS][DOMAIN_NAME]"
click at [49, 100] on div "Policies" at bounding box center [80, 98] width 133 height 18
click at [32, 100] on div "Policies" at bounding box center [28, 98] width 29 height 18
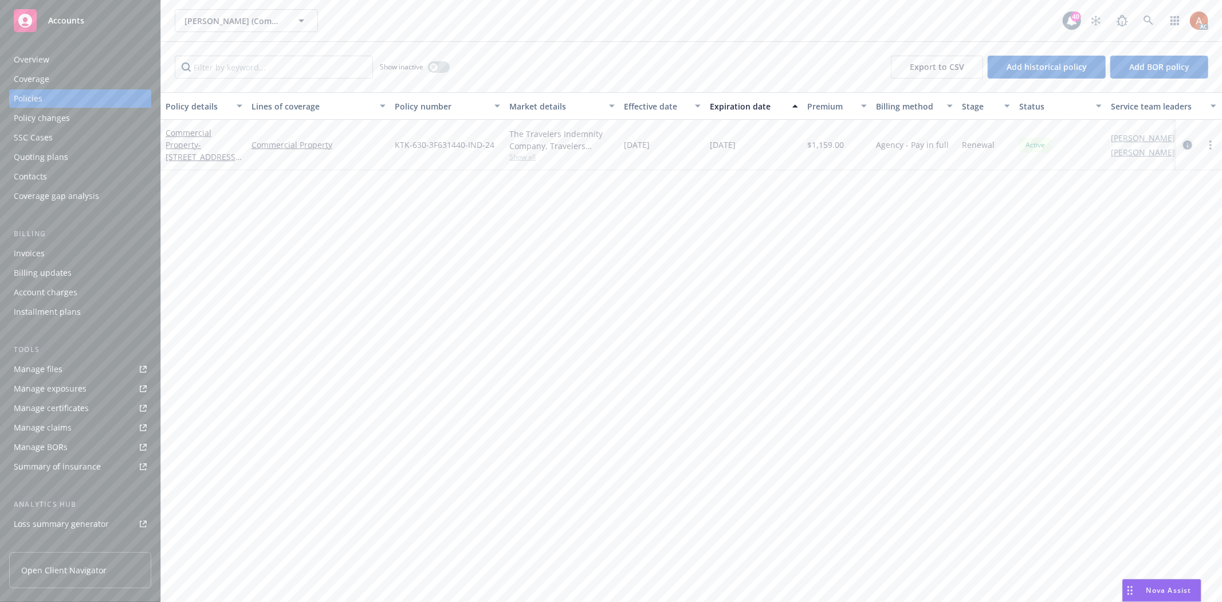
click at [1182, 143] on link "circleInformation" at bounding box center [1188, 145] width 14 height 14
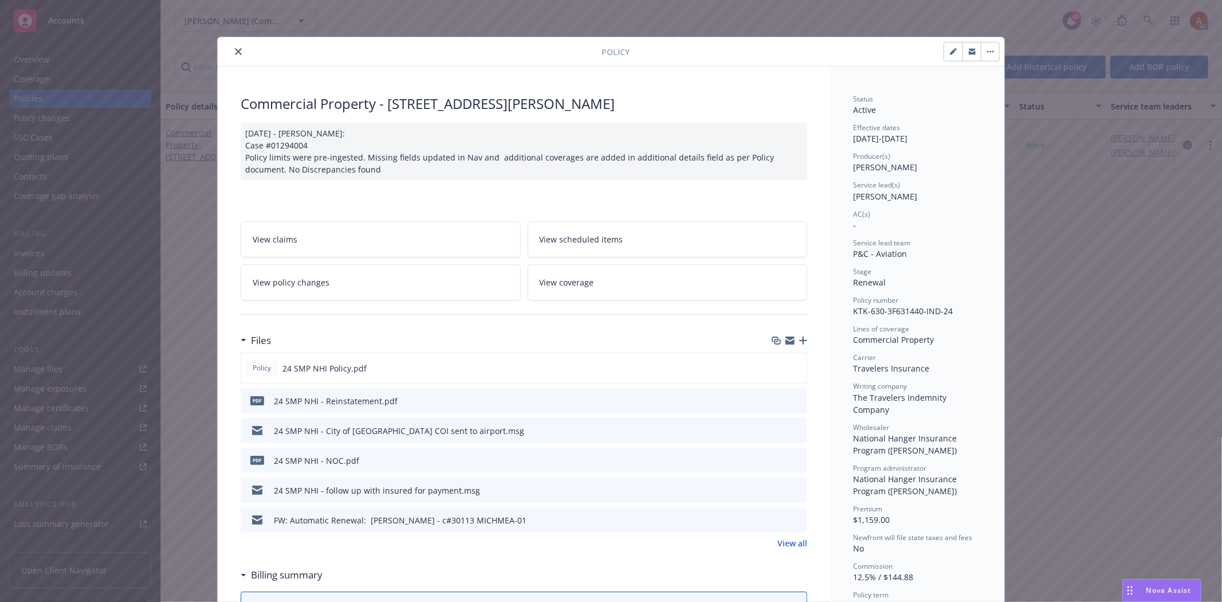
scroll to position [127, 0]
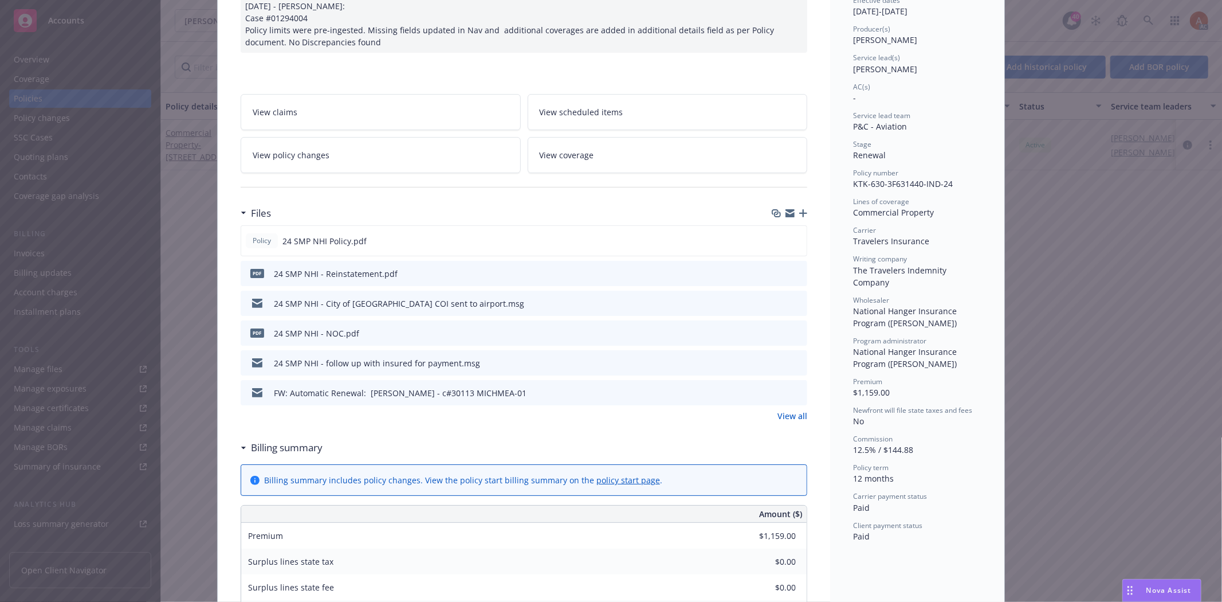
click at [780, 412] on link "View all" at bounding box center [792, 416] width 30 height 12
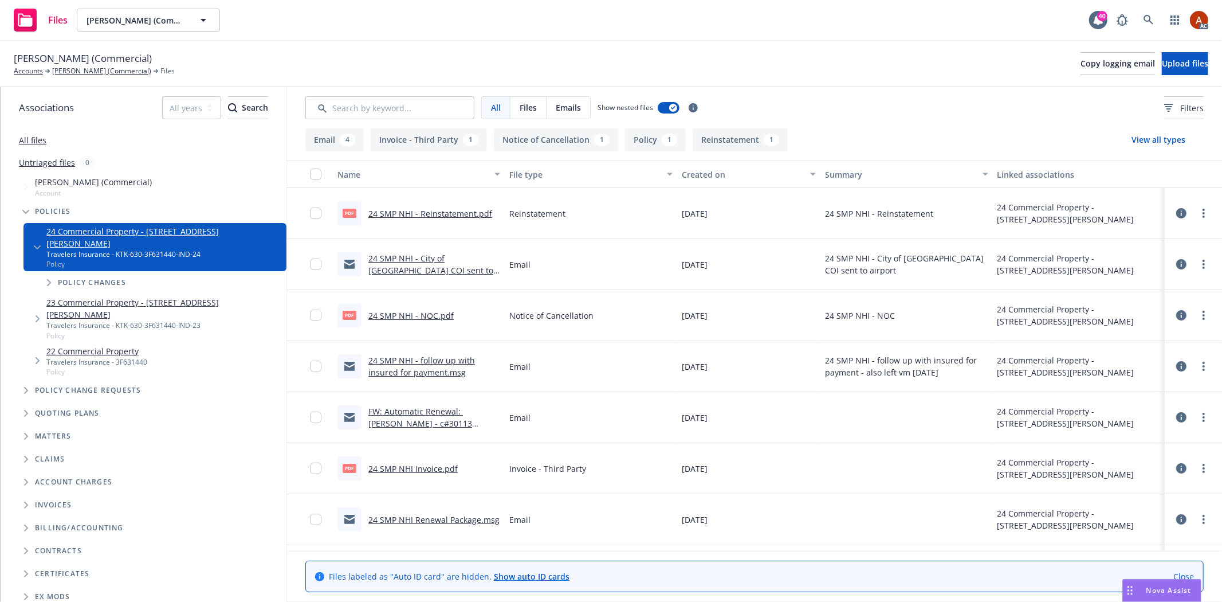
click at [637, 142] on button "Policy 1" at bounding box center [655, 139] width 61 height 23
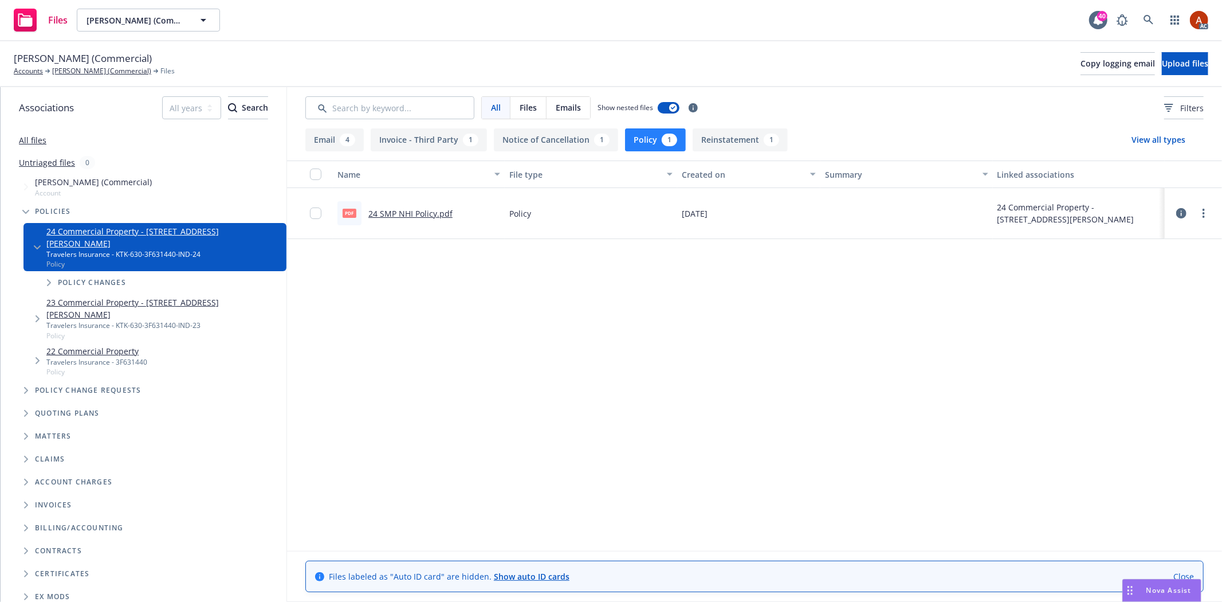
click at [419, 213] on link "24 SMP NHI Policy.pdf" at bounding box center [410, 213] width 84 height 11
click at [104, 69] on link "[PERSON_NAME] (Commercial)" at bounding box center [101, 71] width 99 height 10
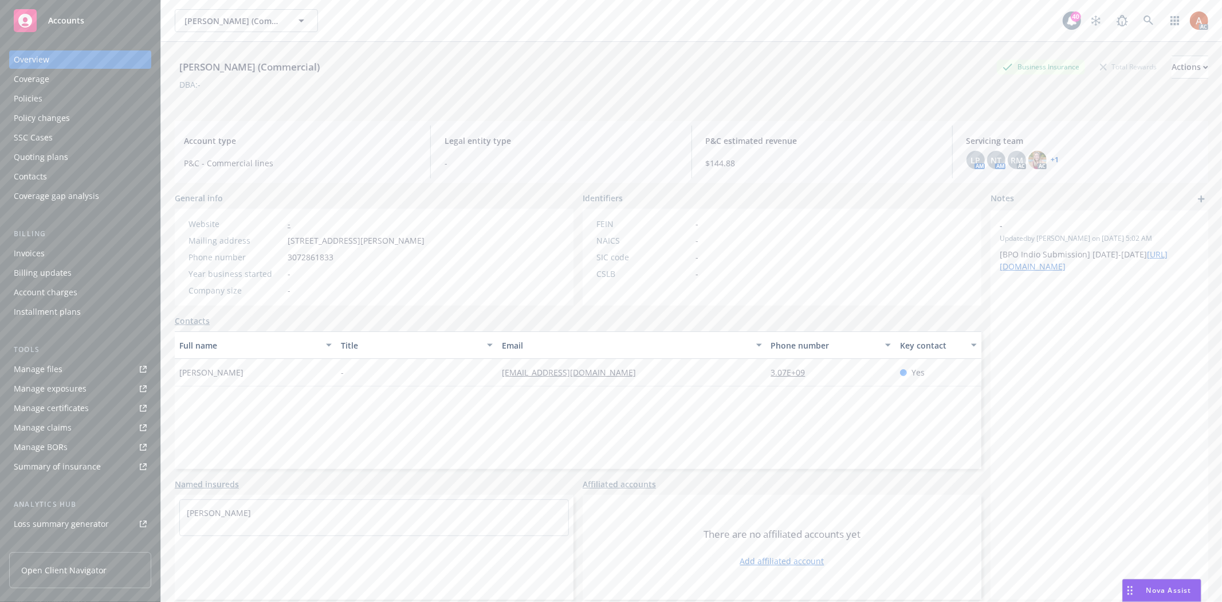
click at [43, 105] on div "Policies" at bounding box center [80, 98] width 133 height 18
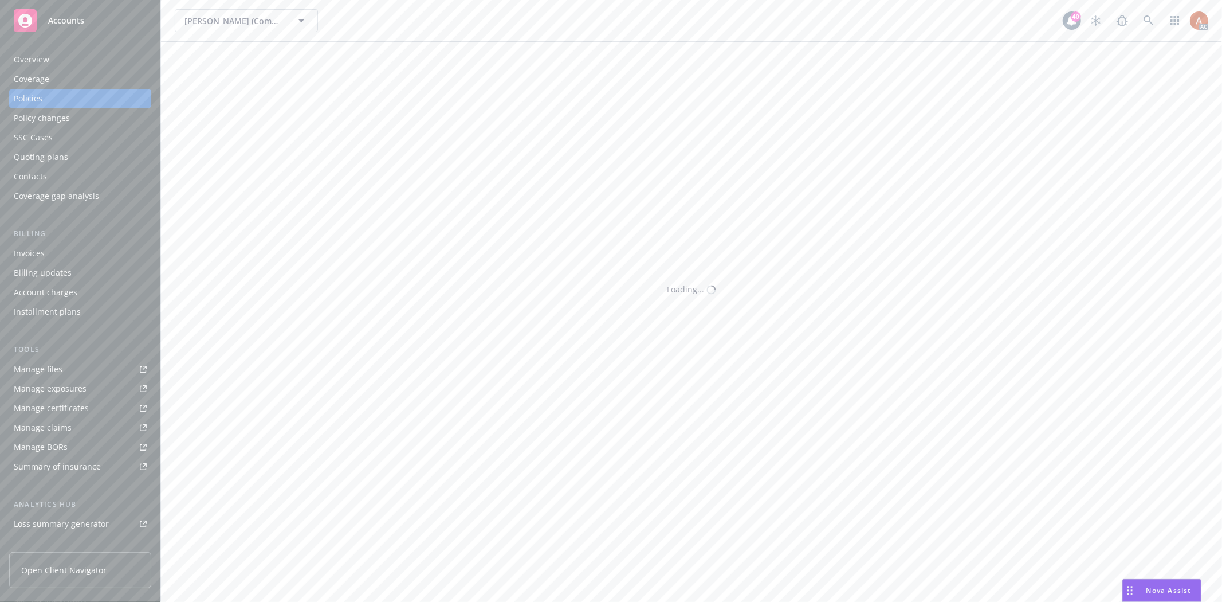
click at [32, 99] on div "Policies" at bounding box center [28, 98] width 29 height 18
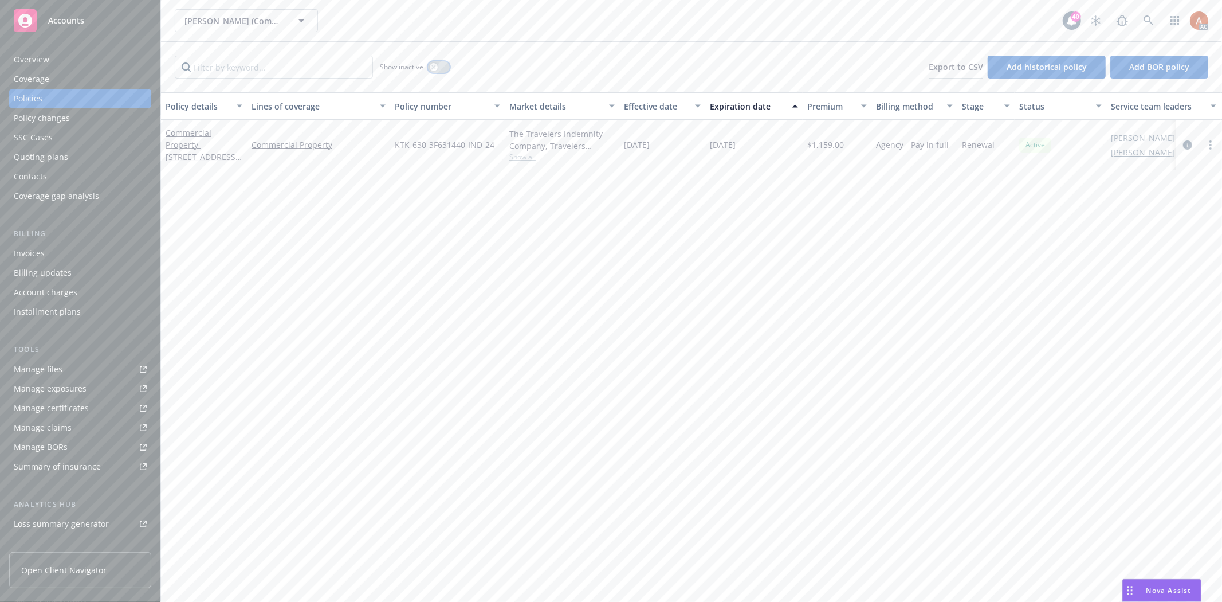
click at [437, 72] on button "button" at bounding box center [439, 66] width 22 height 11
click at [642, 105] on div "Effective date" at bounding box center [656, 106] width 64 height 12
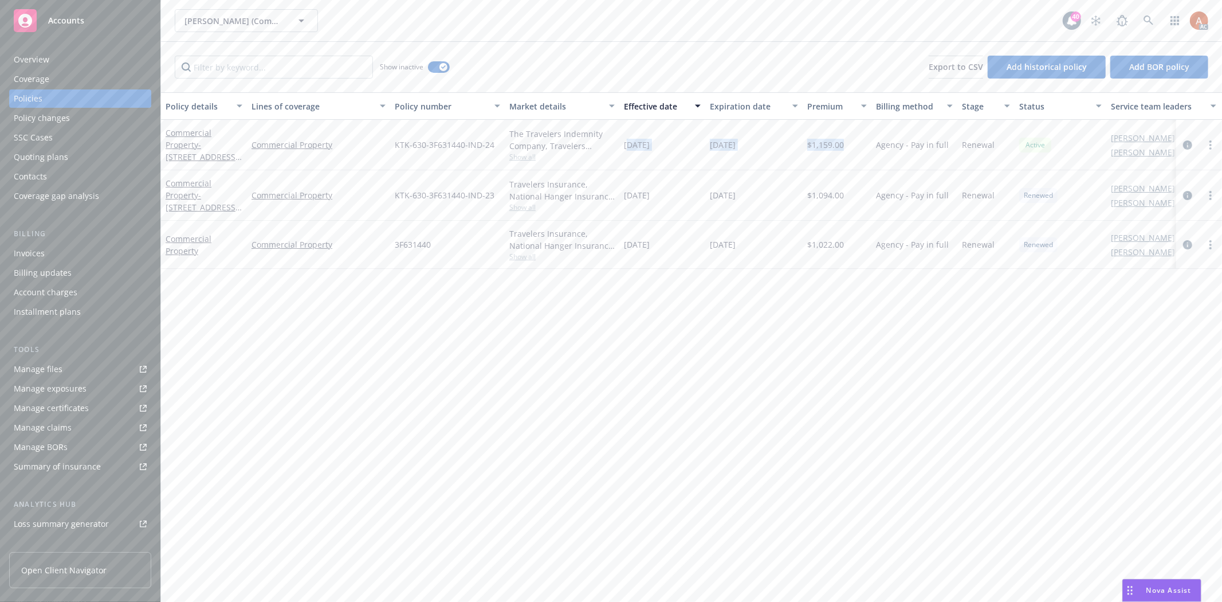
drag, startPoint x: 627, startPoint y: 144, endPoint x: 841, endPoint y: 146, distance: 214.3
click at [841, 146] on div "Commercial Property - 2265 HUGH GLASS TRAIL CHEYENNE, WY 82009 Commercial Prope…" at bounding box center [714, 145] width 1106 height 50
click at [32, 61] on div "Overview" at bounding box center [32, 59] width 36 height 18
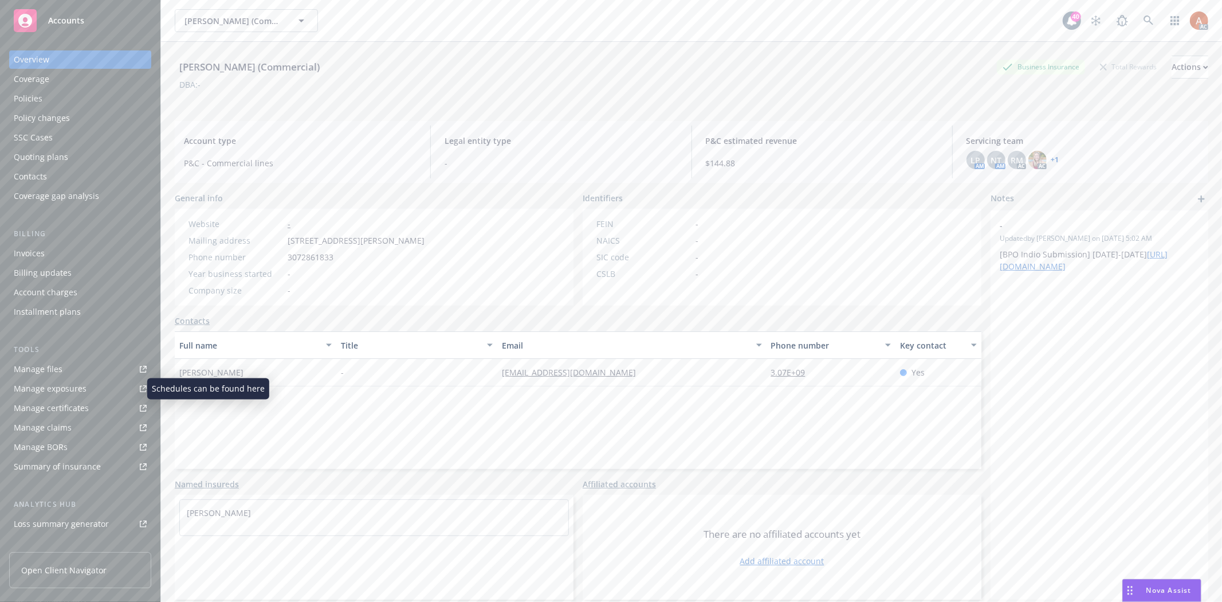
click at [74, 390] on div "Manage exposures" at bounding box center [50, 388] width 73 height 18
click at [29, 361] on div "Manage files" at bounding box center [38, 369] width 49 height 18
click at [1144, 20] on icon at bounding box center [1149, 20] width 10 height 10
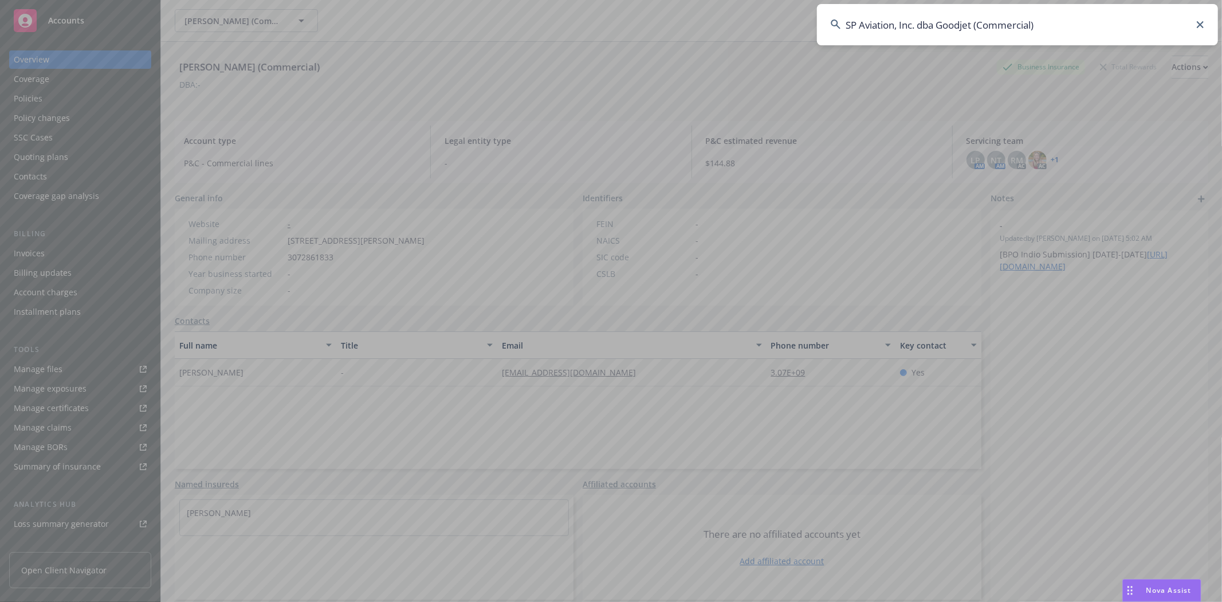
type input "SP Aviation, Inc. dba Goodjet (Commercial)"
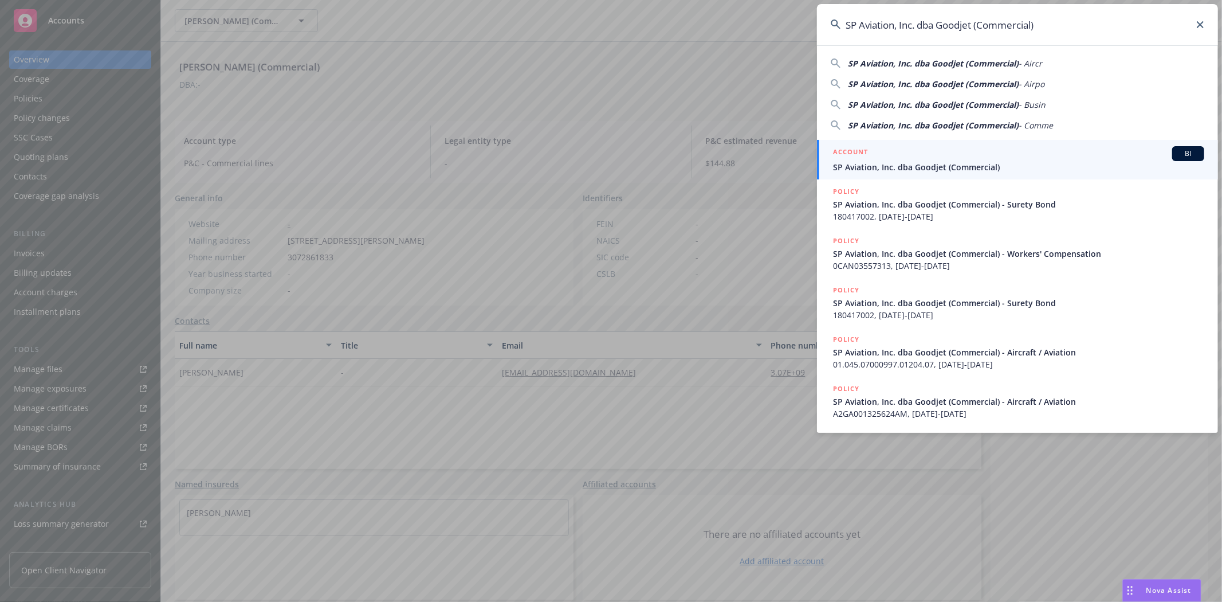
click at [848, 155] on h5 "ACCOUNT" at bounding box center [850, 153] width 35 height 14
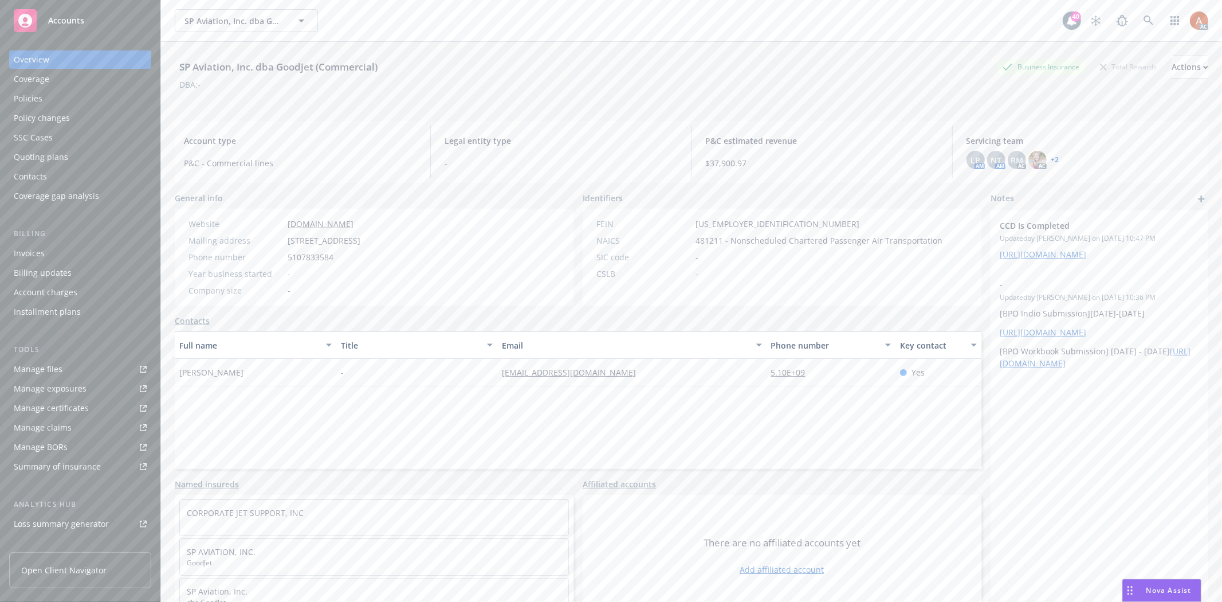
click at [37, 100] on div "Policies" at bounding box center [28, 98] width 29 height 18
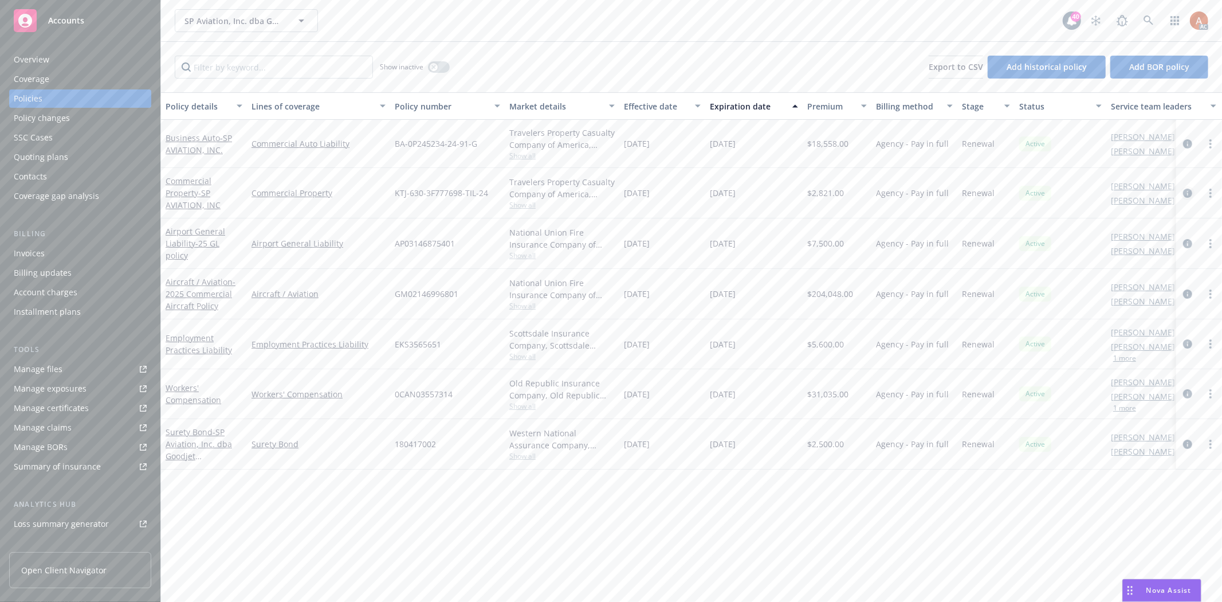
click at [1184, 193] on icon "circleInformation" at bounding box center [1187, 192] width 9 height 9
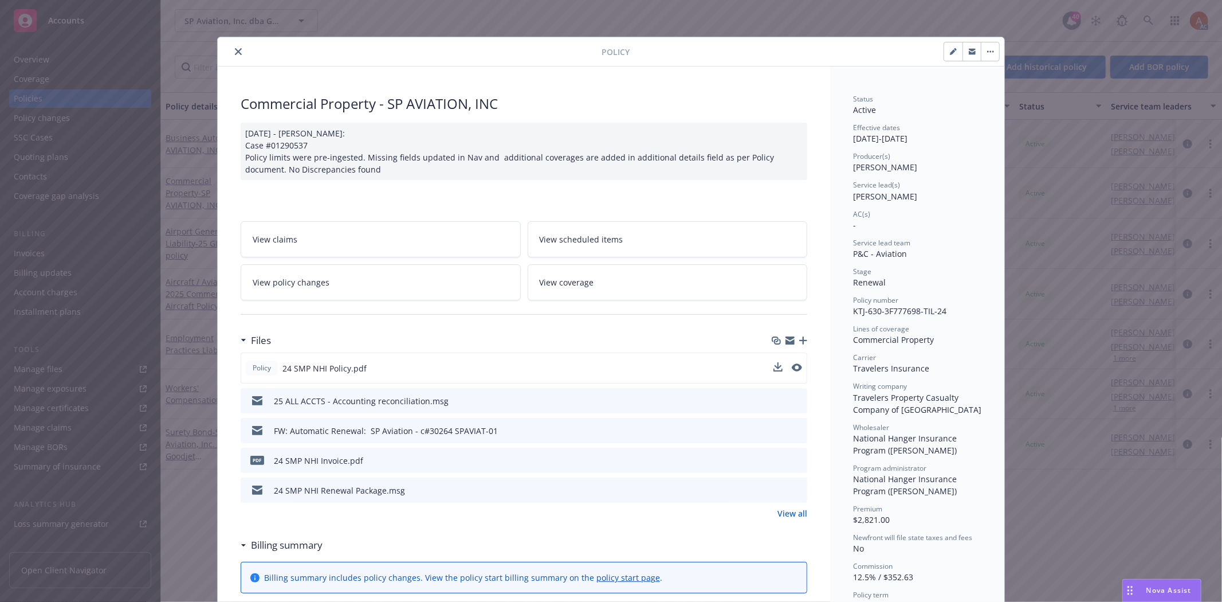
scroll to position [64, 0]
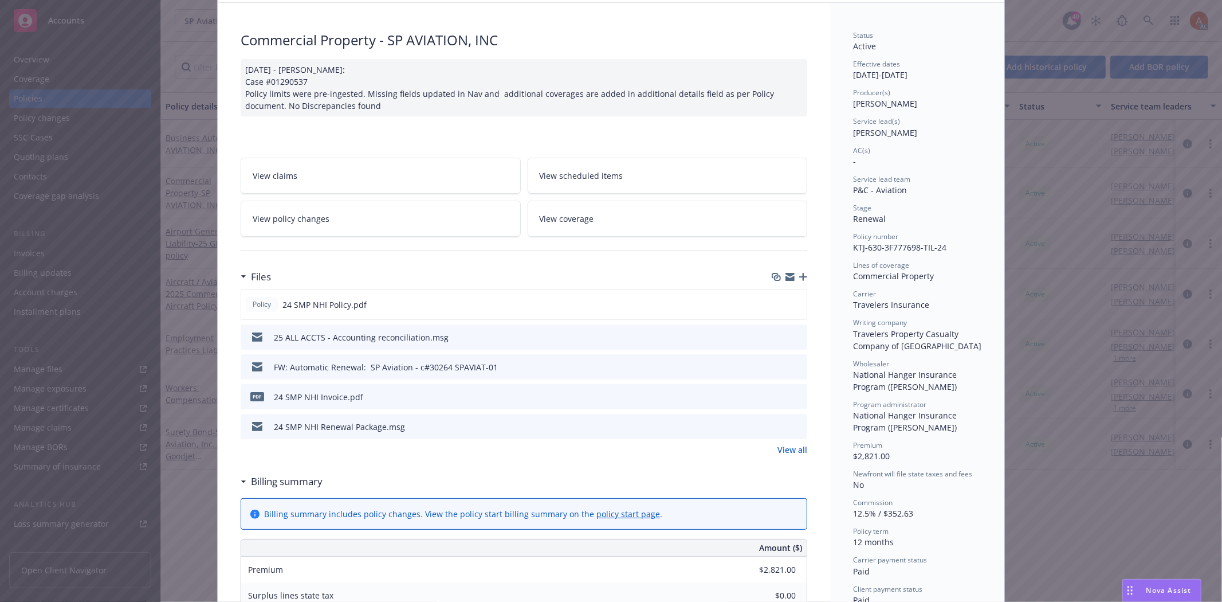
click at [787, 450] on link "View all" at bounding box center [792, 449] width 30 height 12
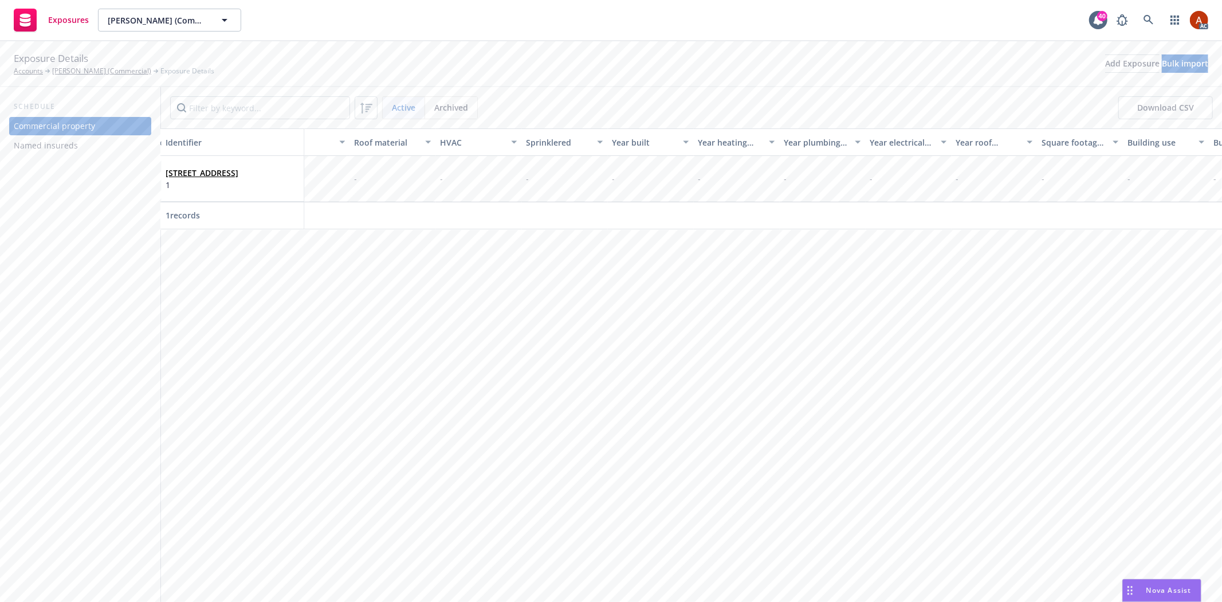
scroll to position [0, 2488]
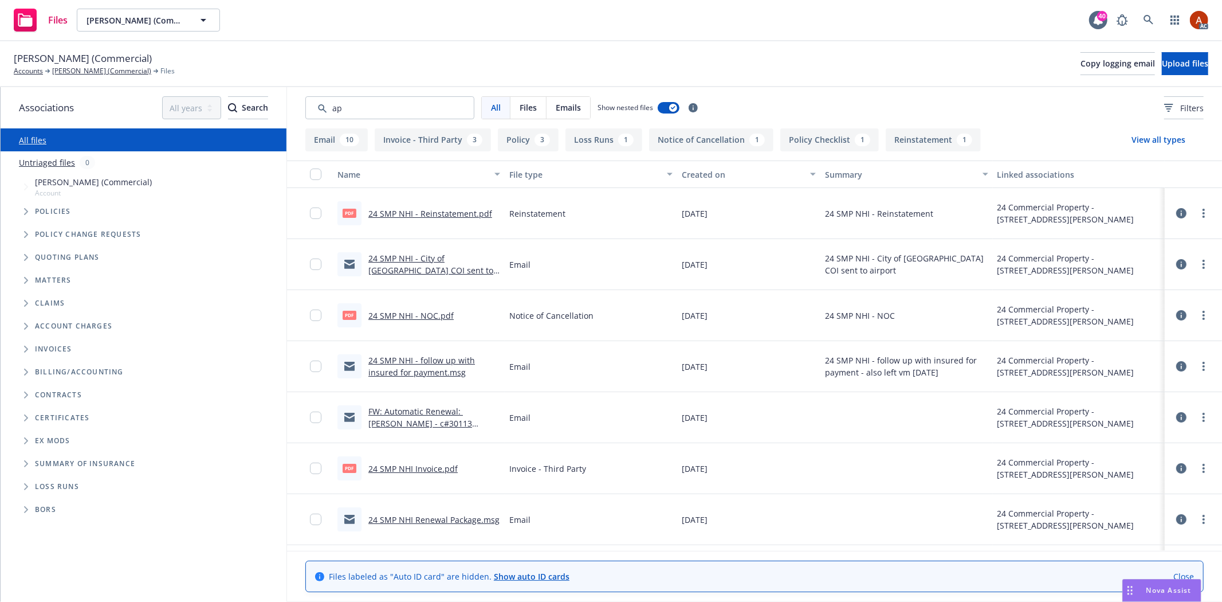
type input "app"
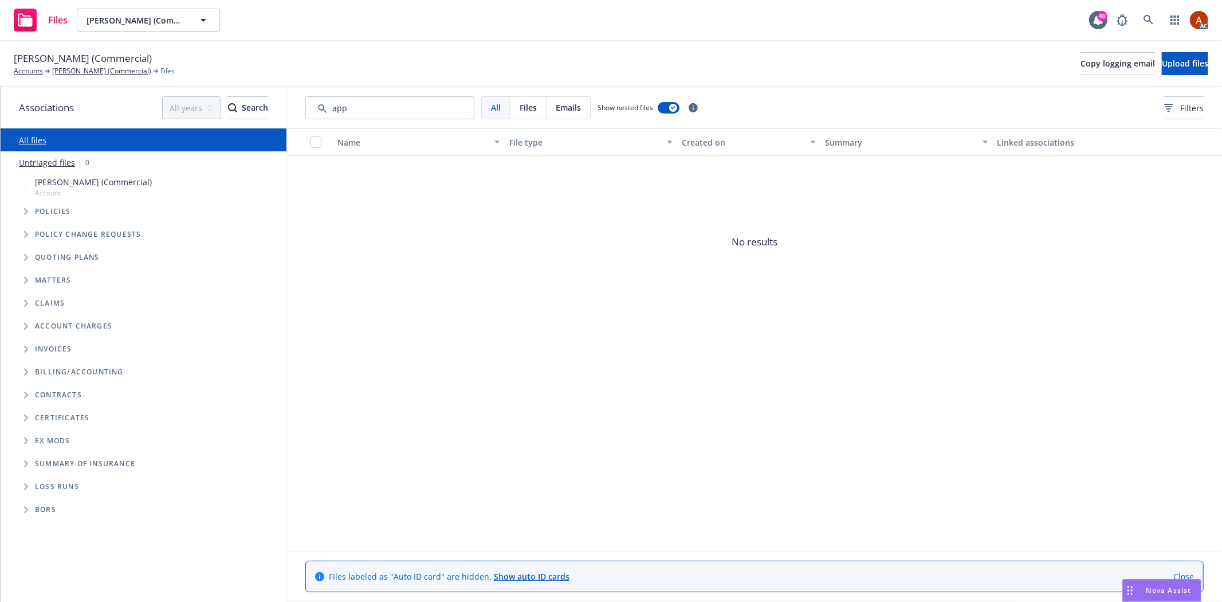
drag, startPoint x: 328, startPoint y: 105, endPoint x: 178, endPoint y: 102, distance: 150.7
click at [178, 103] on div "Associations All years 2027 2026 2025 2024 2023 2022 2021 2020 2019 2018 2017 2…" at bounding box center [611, 344] width 1221 height 514
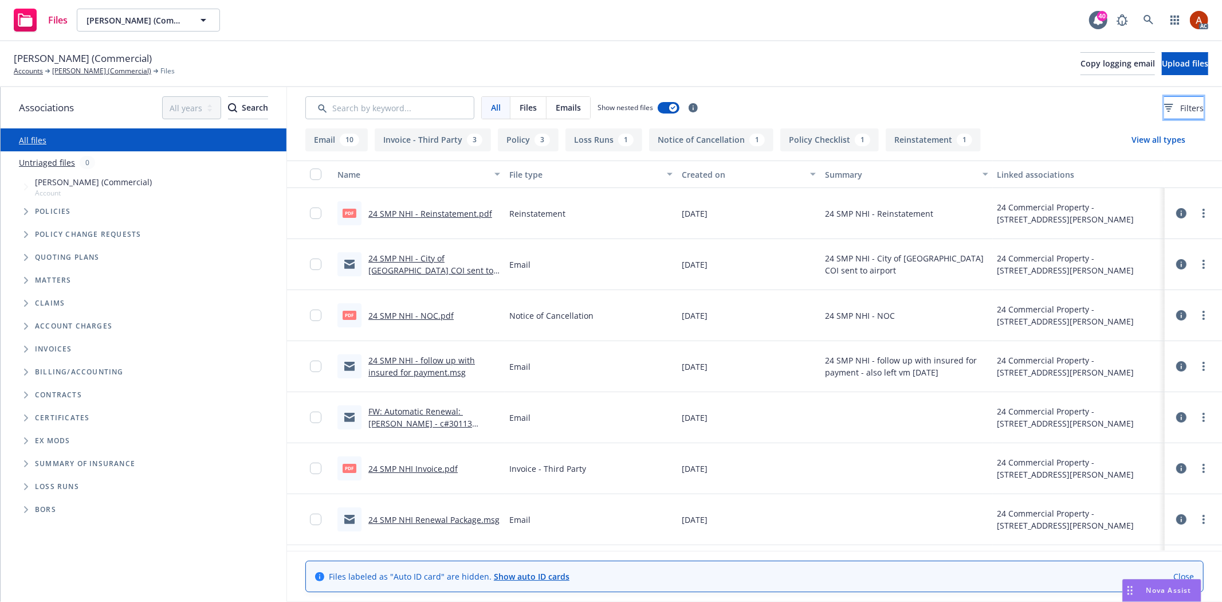
click at [1189, 105] on button "Filters" at bounding box center [1184, 107] width 40 height 23
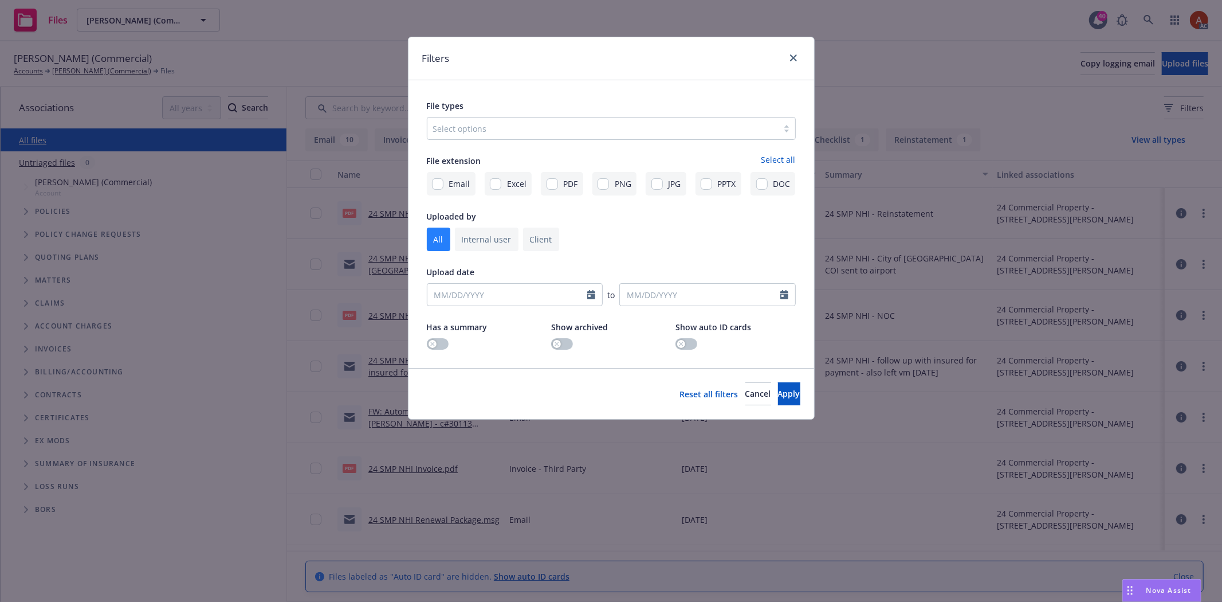
click at [459, 133] on div at bounding box center [602, 128] width 339 height 14
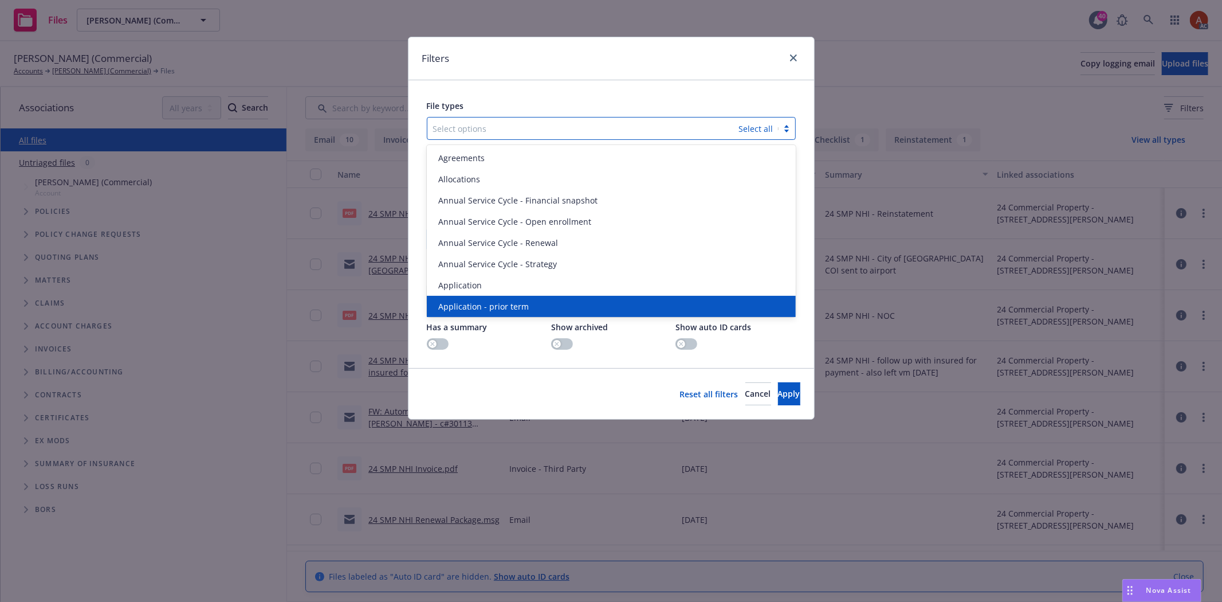
click at [501, 304] on span "Application - prior term" at bounding box center [483, 306] width 91 height 12
click at [501, 304] on span "Application - signed" at bounding box center [476, 306] width 77 height 12
click at [501, 304] on span "Application - unsigned" at bounding box center [481, 306] width 87 height 12
click at [778, 401] on button "Apply" at bounding box center [789, 393] width 22 height 23
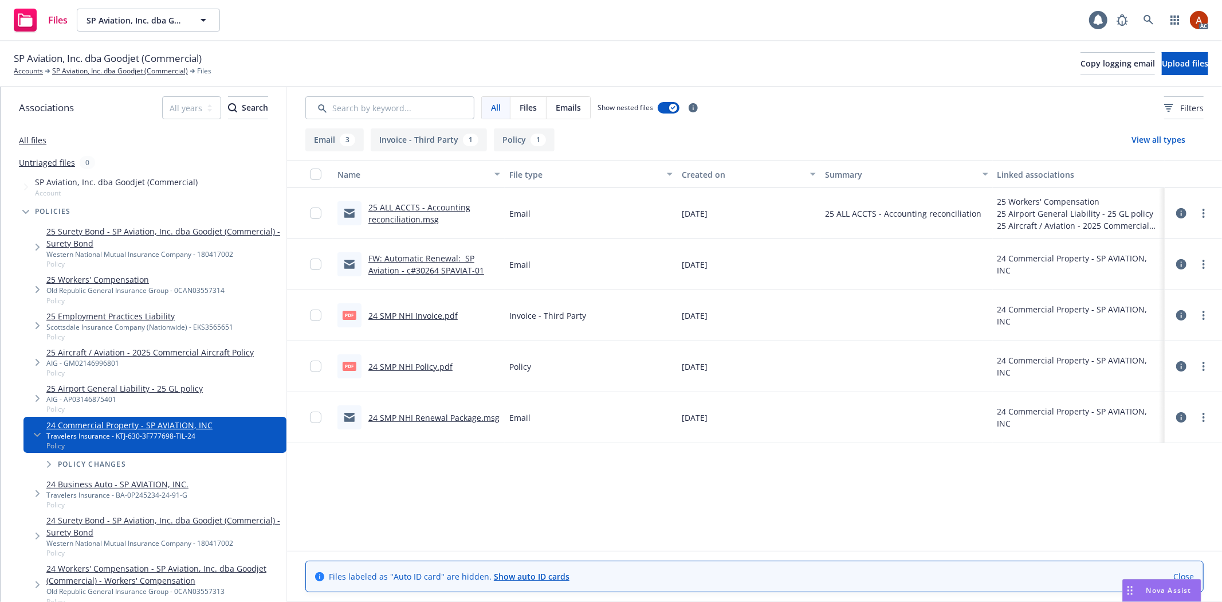
click at [511, 137] on button "Policy 1" at bounding box center [524, 139] width 61 height 23
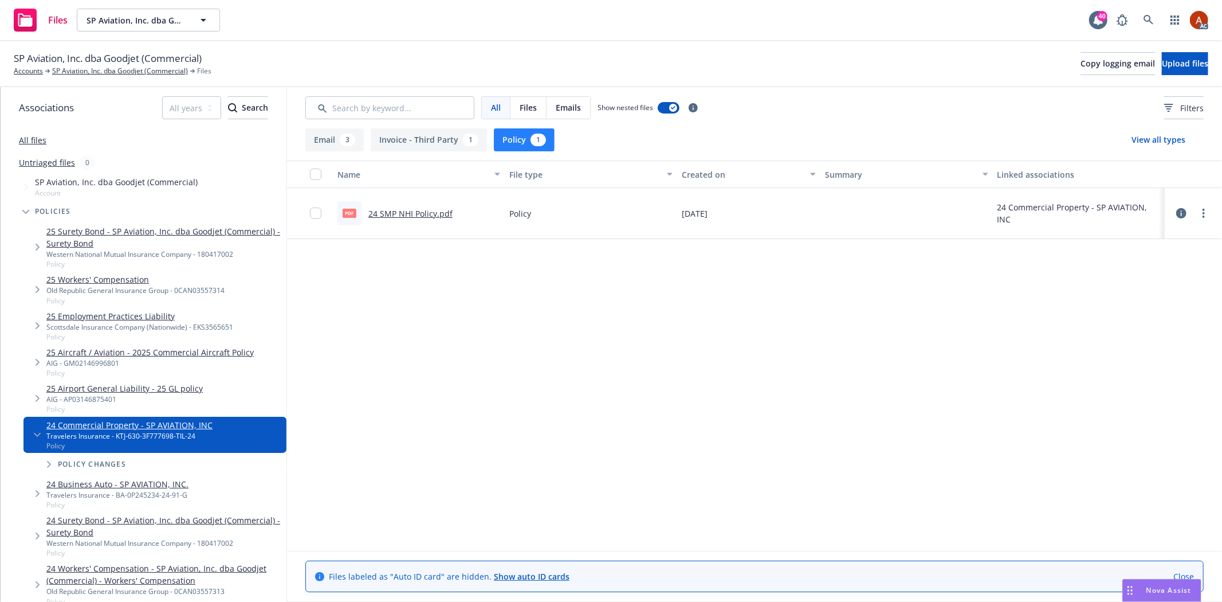
click at [403, 210] on link "24 SMP NHI Policy.pdf" at bounding box center [410, 213] width 84 height 11
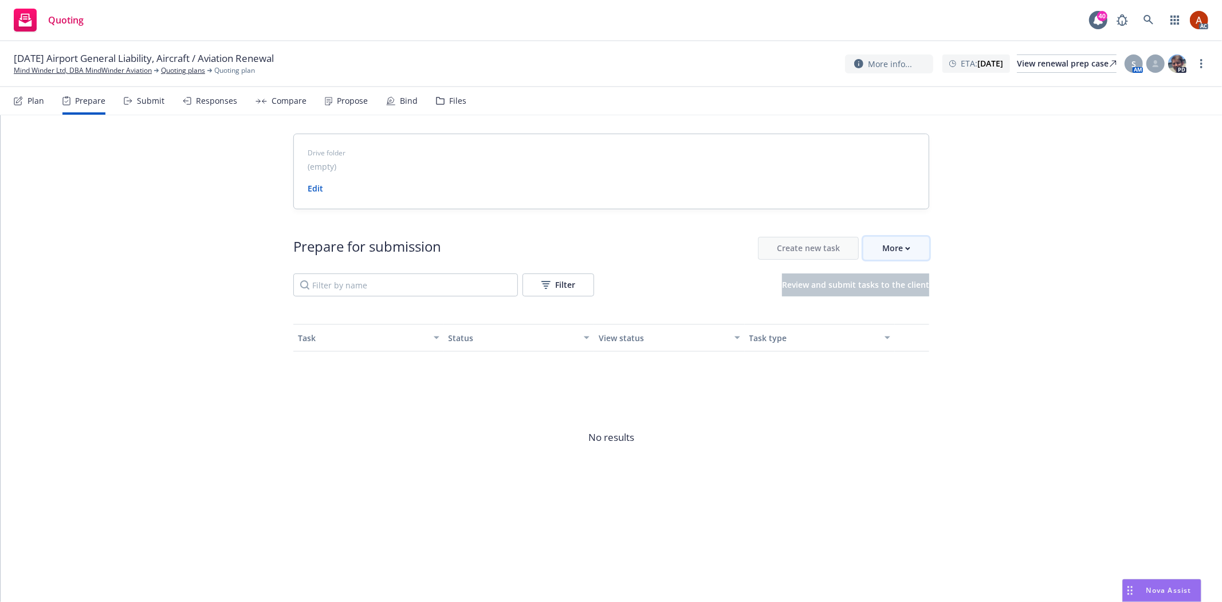
click at [897, 253] on div "More" at bounding box center [896, 248] width 28 height 22
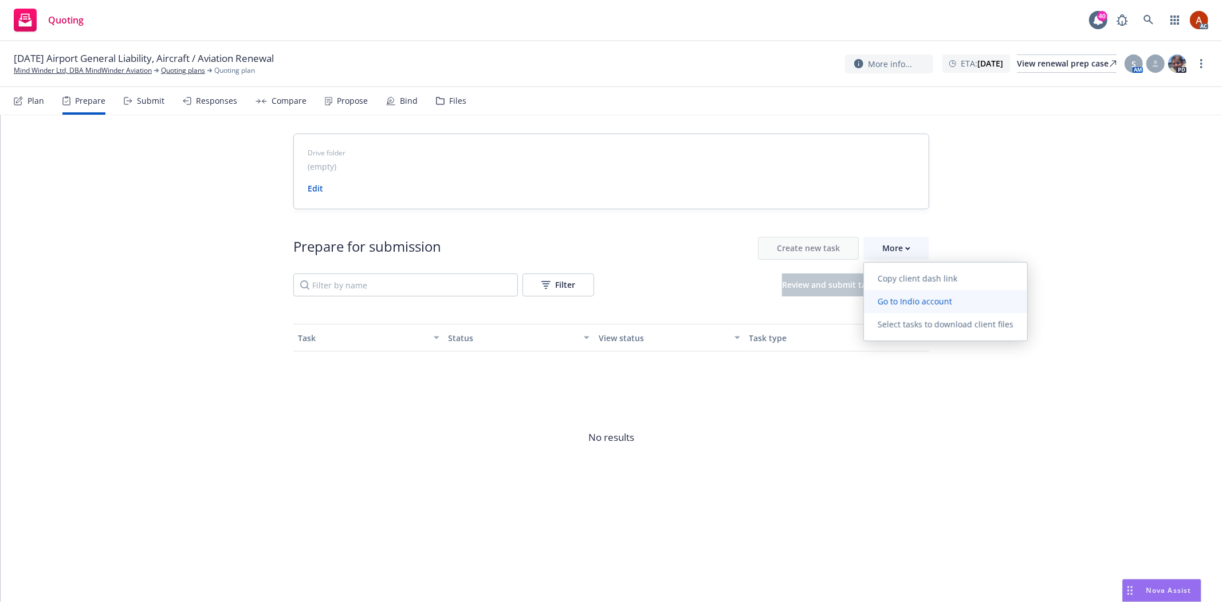
click at [891, 302] on span "Go to Indio account" at bounding box center [915, 301] width 102 height 11
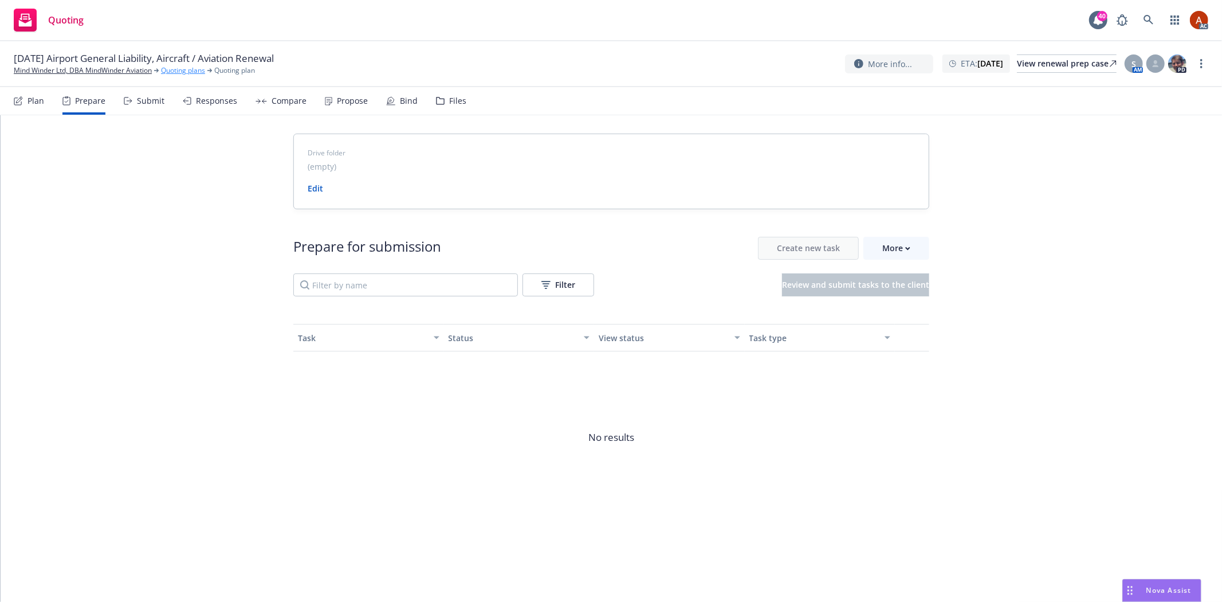
click at [175, 73] on link "Quoting plans" at bounding box center [183, 70] width 44 height 10
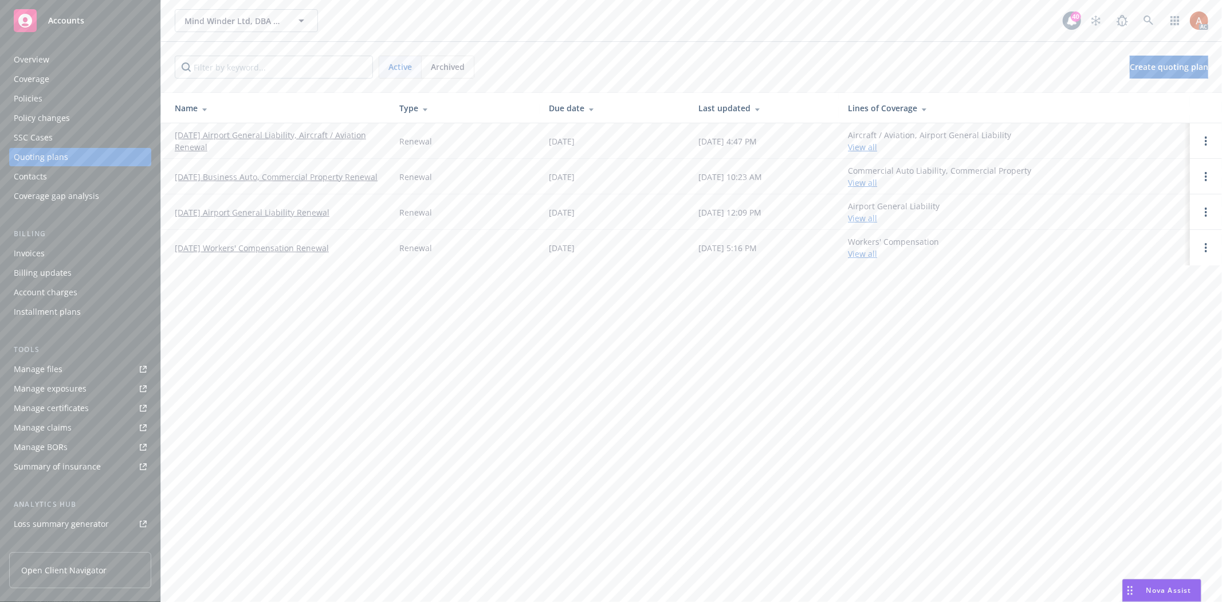
click at [27, 60] on div "Overview" at bounding box center [32, 59] width 36 height 18
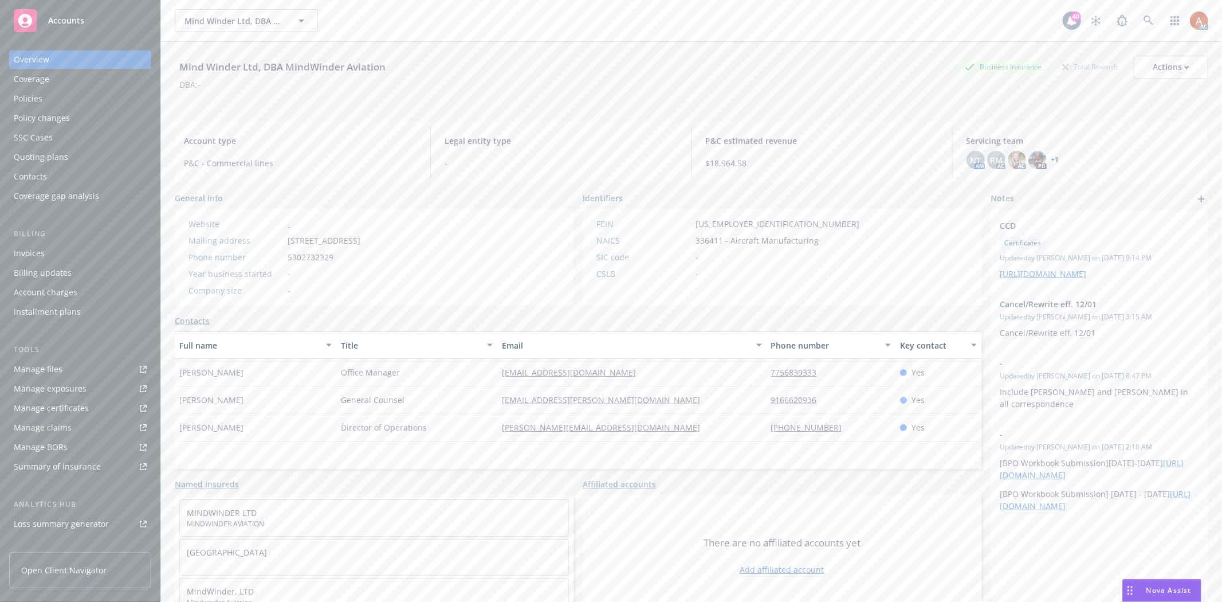
drag, startPoint x: 487, startPoint y: 371, endPoint x: 647, endPoint y: 379, distance: 160.6
click at [647, 379] on div "[PERSON_NAME] Office Manager [EMAIL_ADDRESS][DOMAIN_NAME] 7756839333 Yes" at bounding box center [578, 372] width 807 height 27
copy div "[EMAIL_ADDRESS][DOMAIN_NAME]"
drag, startPoint x: 479, startPoint y: 371, endPoint x: 682, endPoint y: 375, distance: 202.8
click at [682, 375] on div "[PERSON_NAME] Office Manager [EMAIL_ADDRESS][DOMAIN_NAME] 7756839333 Yes" at bounding box center [578, 372] width 807 height 27
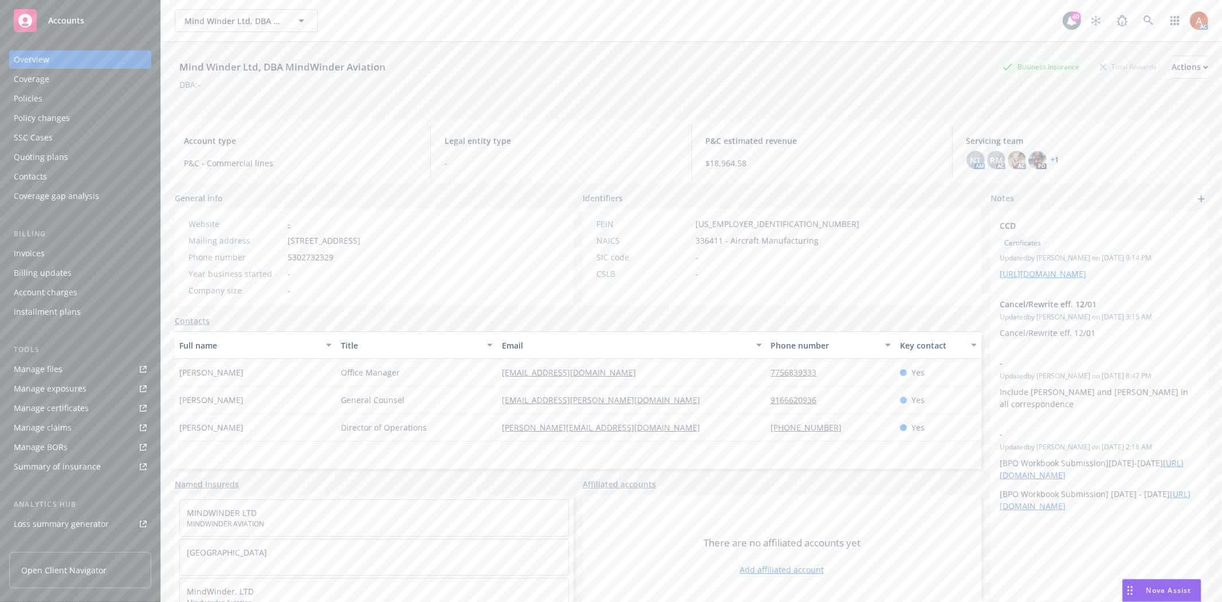
copy div "officemgr@mindwinderaviation.com"
drag, startPoint x: 478, startPoint y: 430, endPoint x: 669, endPoint y: 431, distance: 190.2
click at [669, 431] on div "Dale Head Director of Operations dale@mindwinderaviation.com 530-362-1300 Yes" at bounding box center [578, 427] width 807 height 27
copy div "dale@mindwinderaviation.com"
drag, startPoint x: 507, startPoint y: 402, endPoint x: 627, endPoint y: 402, distance: 120.3
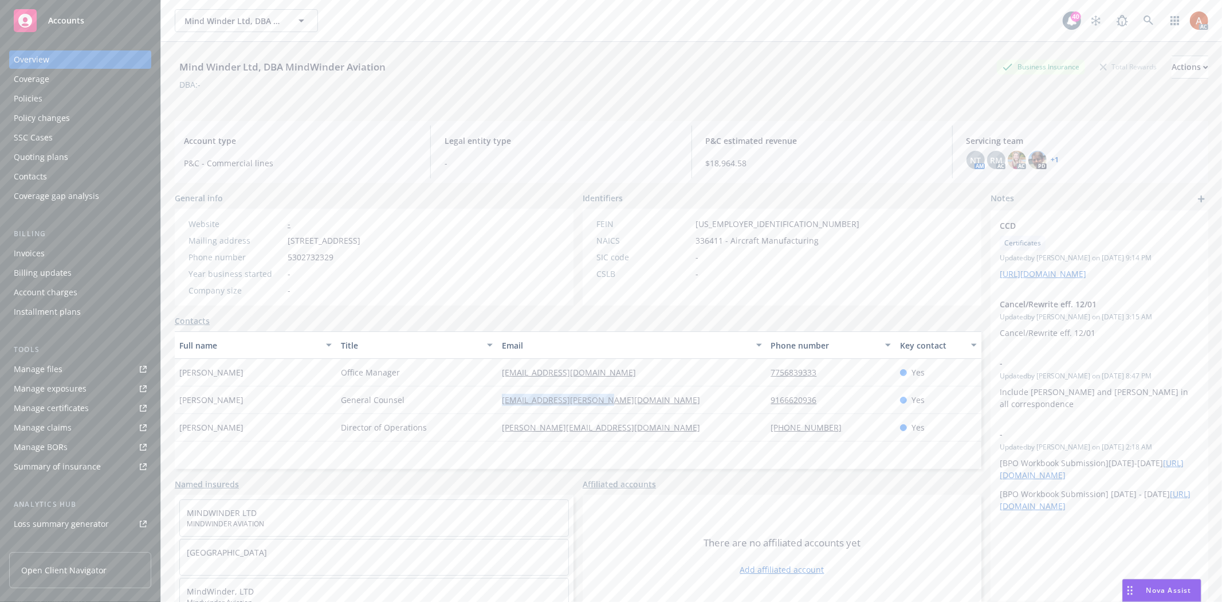
click at [627, 402] on div "Winnie Ward General Counsel winnie.ward@rimonlaw.com 9166620936 Yes" at bounding box center [578, 399] width 807 height 27
copy div "winnie.ward@rimonlaw.com"
drag, startPoint x: 465, startPoint y: 368, endPoint x: 647, endPoint y: 374, distance: 182.3
click at [647, 374] on div "Grace Holland Office Manager officemgr@mindwinderaviation.com 7756839333 Yes" at bounding box center [578, 372] width 807 height 27
copy div "officemgr@mindwinderaviation.com"
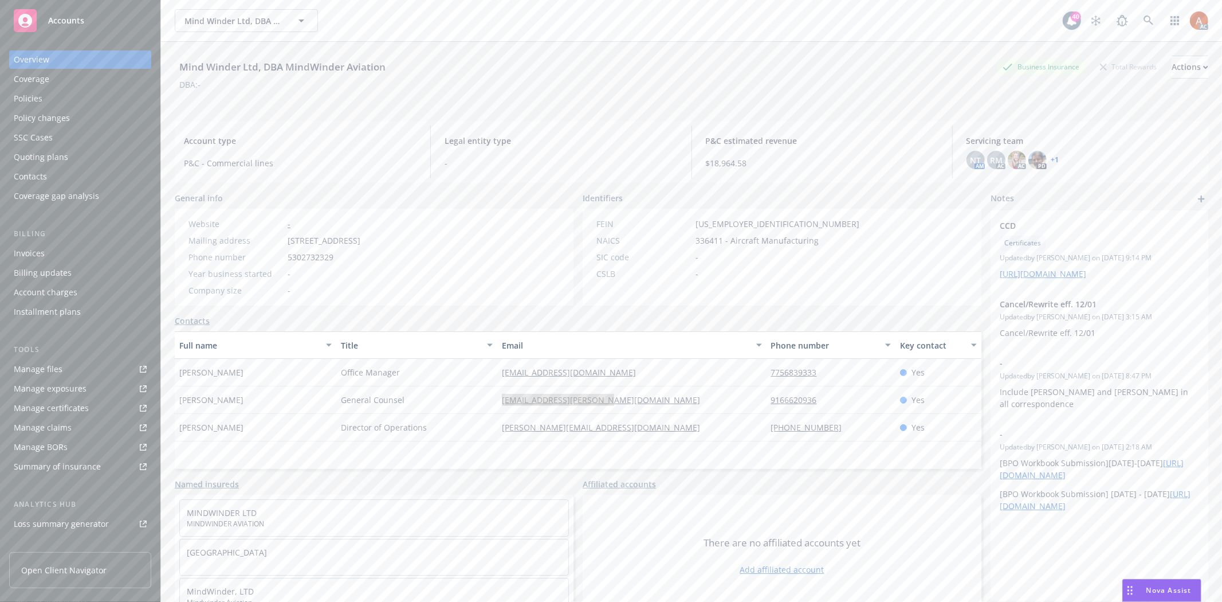
scroll to position [125, 0]
click at [36, 455] on div "Service team" at bounding box center [38, 456] width 49 height 18
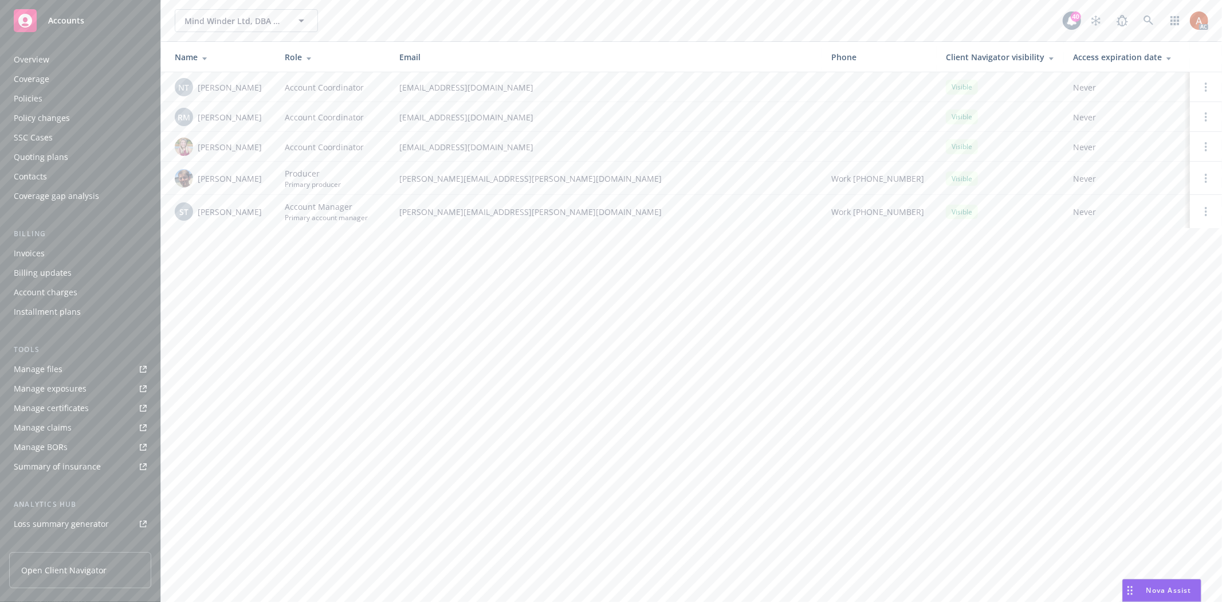
click at [30, 99] on div "Policies" at bounding box center [28, 98] width 29 height 18
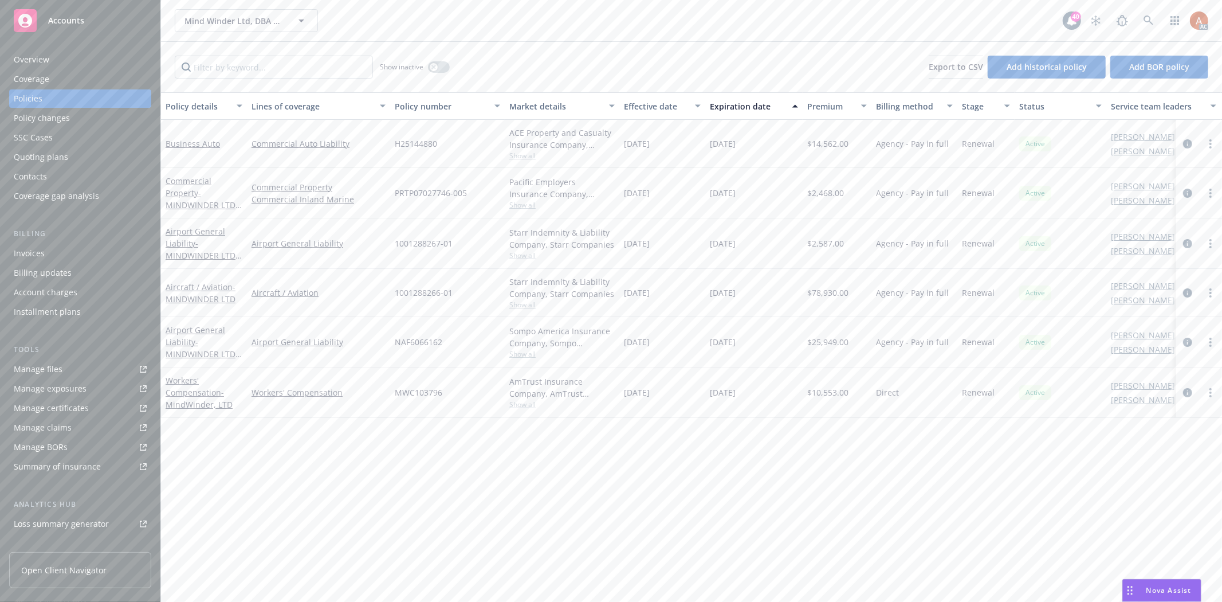
drag, startPoint x: 686, startPoint y: 292, endPoint x: 802, endPoint y: 291, distance: 115.7
click at [802, 291] on div "Aircraft / Aviation - MINDWINDER LTD Aircraft / Aviation 1001288266-01 Starr In…" at bounding box center [714, 293] width 1106 height 48
click at [1190, 290] on icon "circleInformation" at bounding box center [1187, 292] width 9 height 9
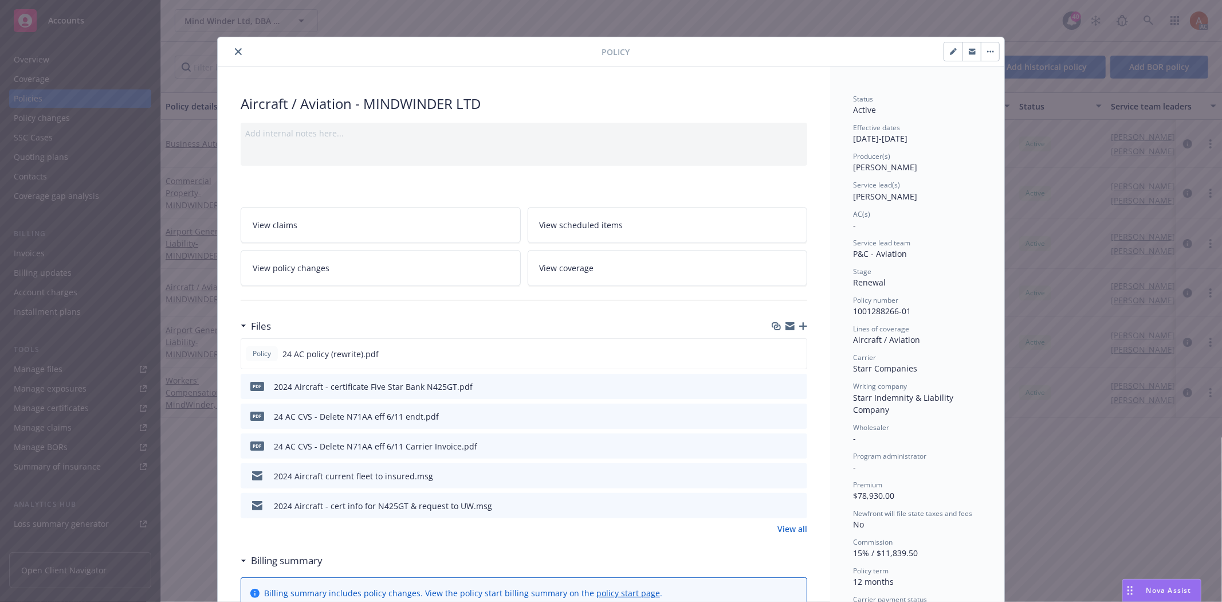
click at [238, 48] on button "close" at bounding box center [238, 52] width 14 height 14
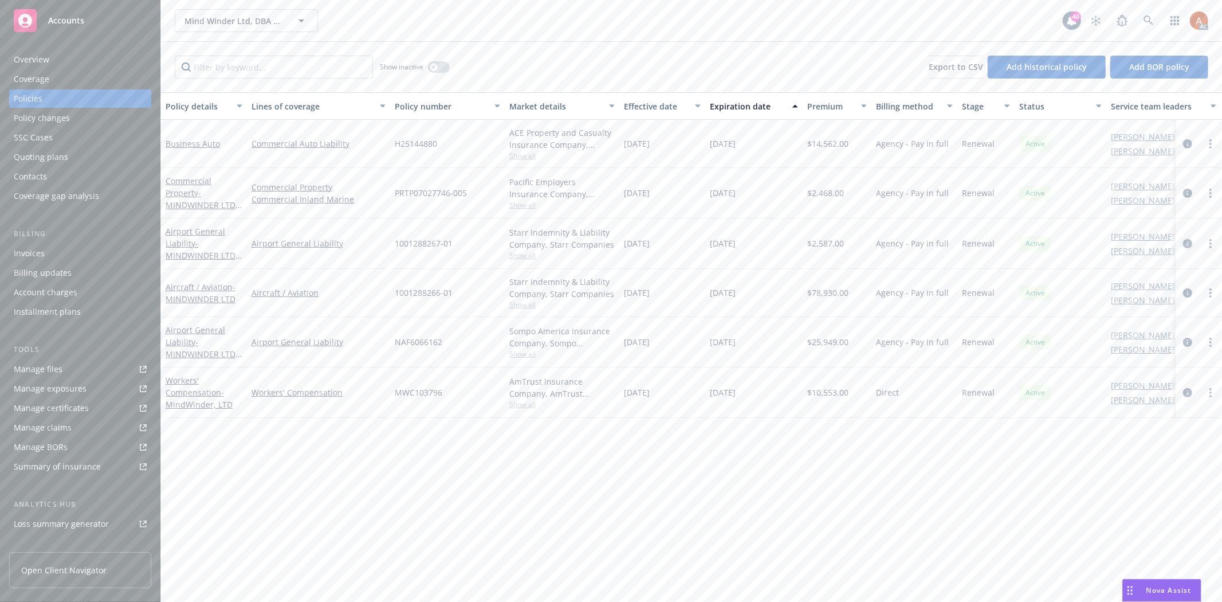
click at [1189, 242] on icon "circleInformation" at bounding box center [1187, 243] width 9 height 9
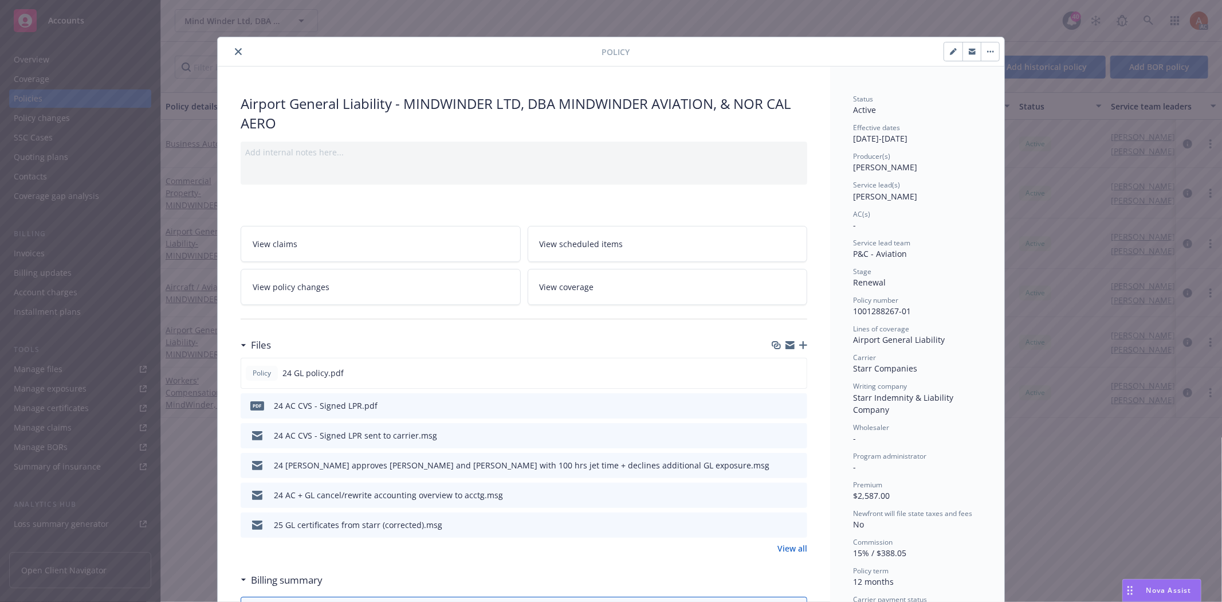
click at [780, 547] on link "View all" at bounding box center [792, 548] width 30 height 12
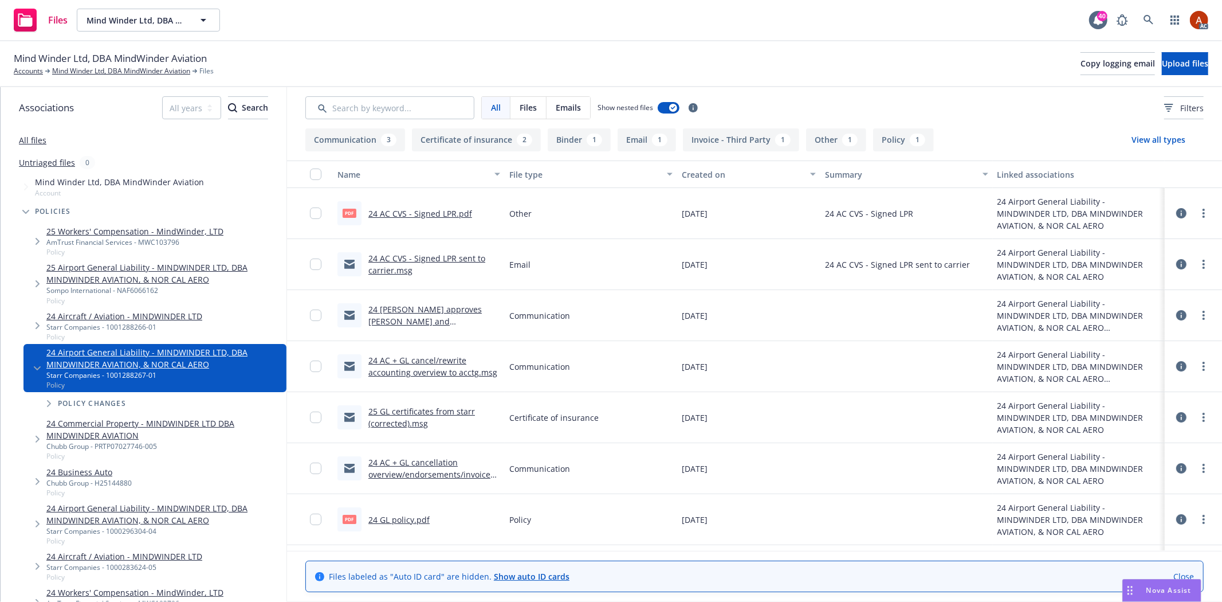
click at [894, 140] on button "Policy 1" at bounding box center [903, 139] width 61 height 23
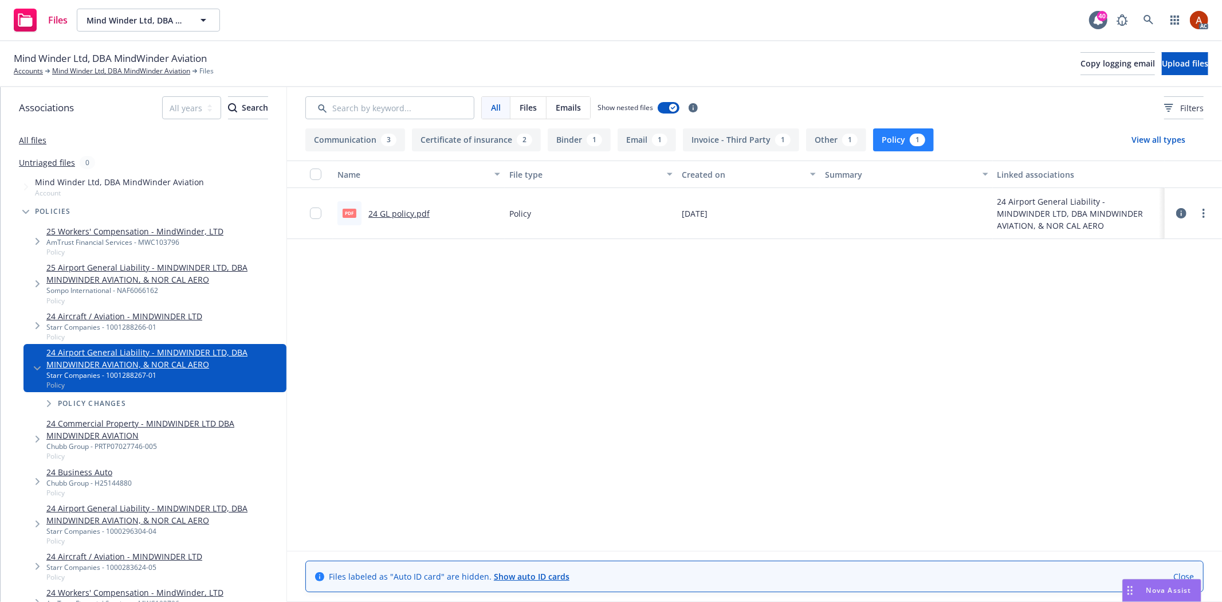
click at [402, 215] on link "24 GL policy.pdf" at bounding box center [398, 213] width 61 height 11
click at [151, 69] on link "Mind Winder Ltd, DBA MindWinder Aviation" at bounding box center [121, 71] width 138 height 10
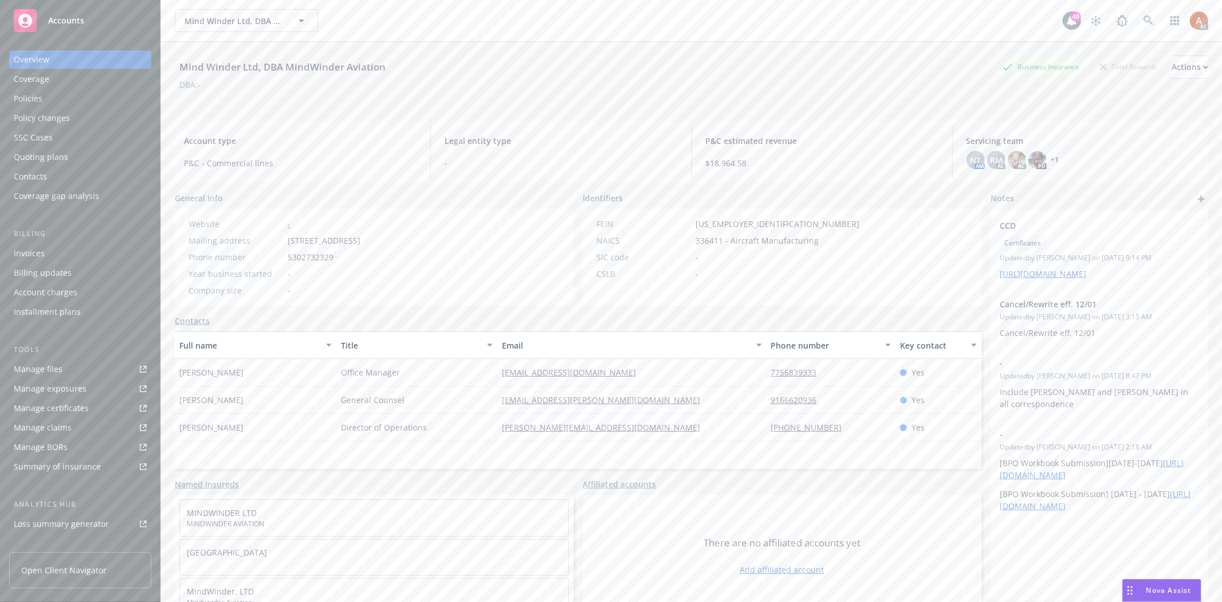
click at [26, 99] on div "Policies" at bounding box center [28, 98] width 29 height 18
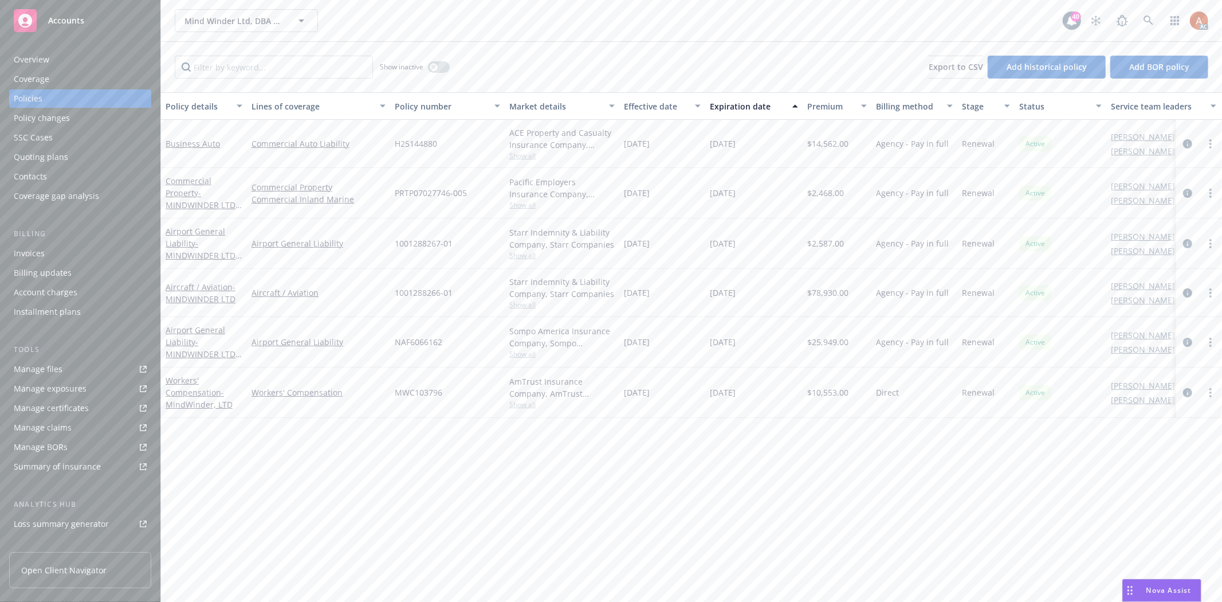
click at [526, 250] on span "Show all" at bounding box center [561, 255] width 105 height 10
click at [439, 69] on button "button" at bounding box center [439, 66] width 22 height 11
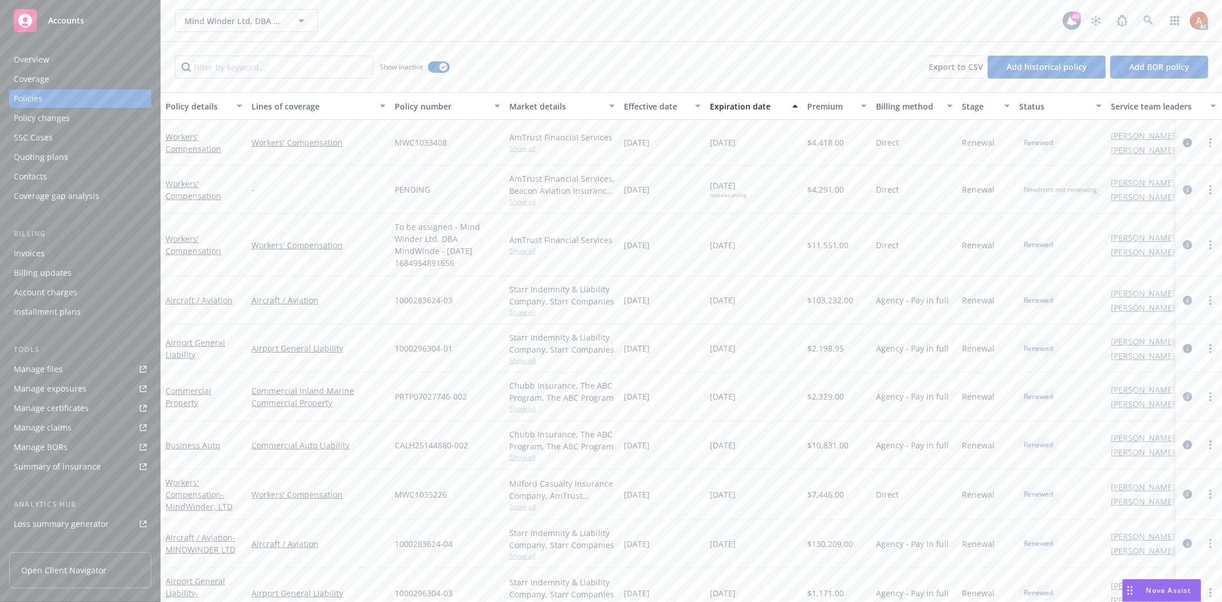
click at [641, 109] on div "Effective date" at bounding box center [656, 106] width 64 height 12
drag, startPoint x: 623, startPoint y: 245, endPoint x: 780, endPoint y: 242, distance: 157.6
click at [780, 242] on div "Aircraft / Aviation - MINDWINDER LTD Aircraft / Aviation 1001288266-01 Starr In…" at bounding box center [714, 245] width 1106 height 48
drag, startPoint x: 626, startPoint y: 191, endPoint x: 793, endPoint y: 191, distance: 167.3
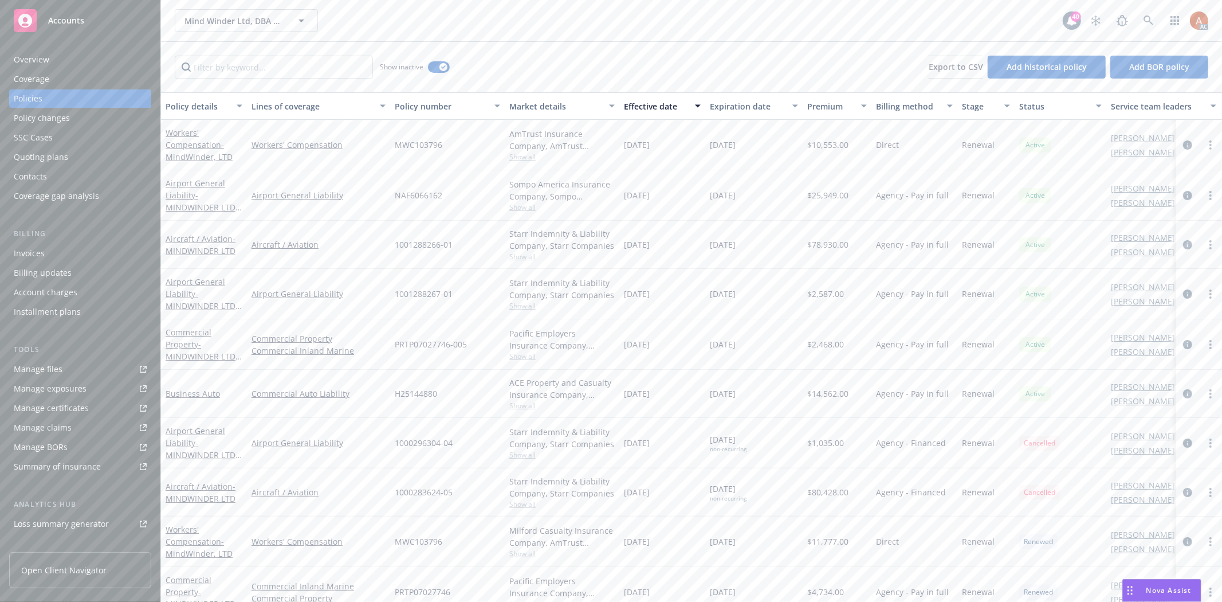
click at [793, 191] on div "Airport General Liability - MINDWINDER LTD, DBA MINDWINDER AVIATION, & NOR CAL …" at bounding box center [714, 195] width 1106 height 50
drag, startPoint x: 632, startPoint y: 253, endPoint x: 753, endPoint y: 256, distance: 121.5
click at [753, 256] on div "Aircraft / Aviation - MINDWINDER LTD Aircraft / Aviation 1001288266-01 Starr In…" at bounding box center [714, 245] width 1106 height 48
drag, startPoint x: 631, startPoint y: 294, endPoint x: 776, endPoint y: 294, distance: 144.9
click at [776, 294] on div "Airport General Liability - MINDWINDER LTD, DBA MINDWINDER AVIATION, & NOR CAL …" at bounding box center [714, 294] width 1106 height 50
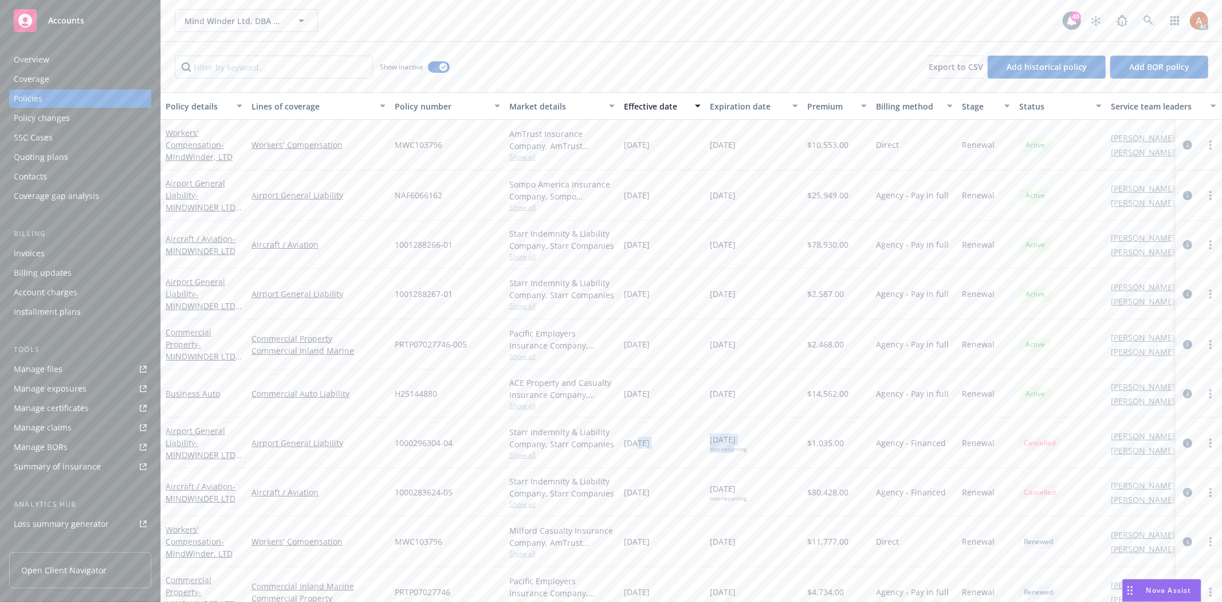
drag, startPoint x: 636, startPoint y: 447, endPoint x: 734, endPoint y: 445, distance: 98.6
click at [734, 445] on div "Airport General Liability - MINDWINDER LTD, DBA MINDWINDER AVIATION, & NOR CAL …" at bounding box center [714, 443] width 1106 height 50
click at [443, 72] on button "button" at bounding box center [439, 66] width 22 height 11
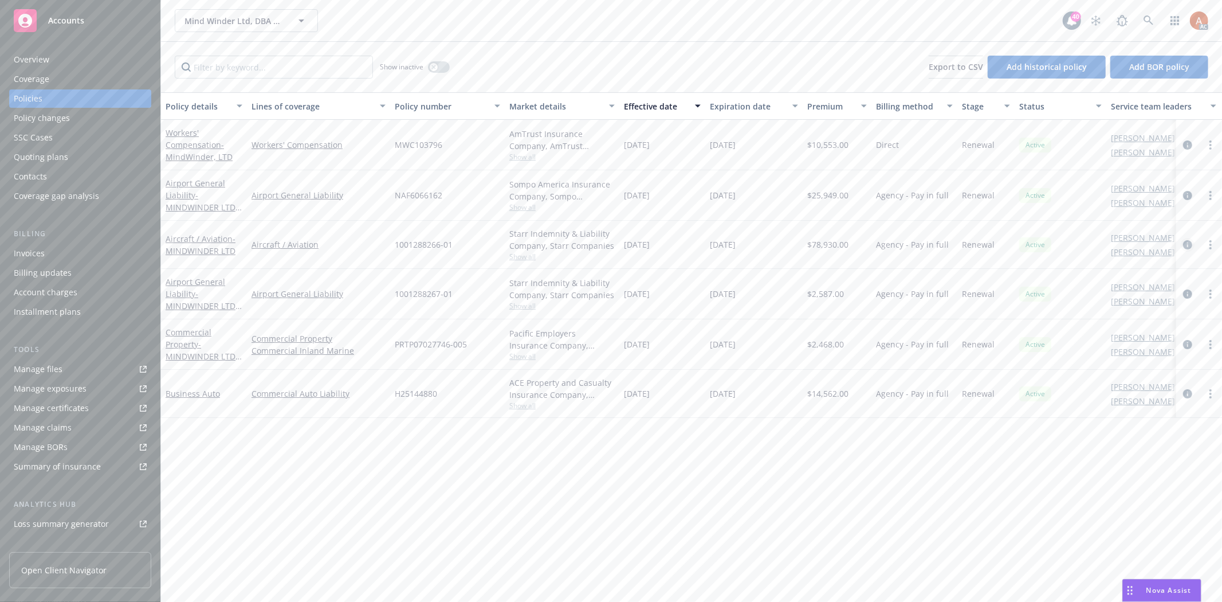
click at [1188, 244] on icon "circleInformation" at bounding box center [1187, 244] width 9 height 9
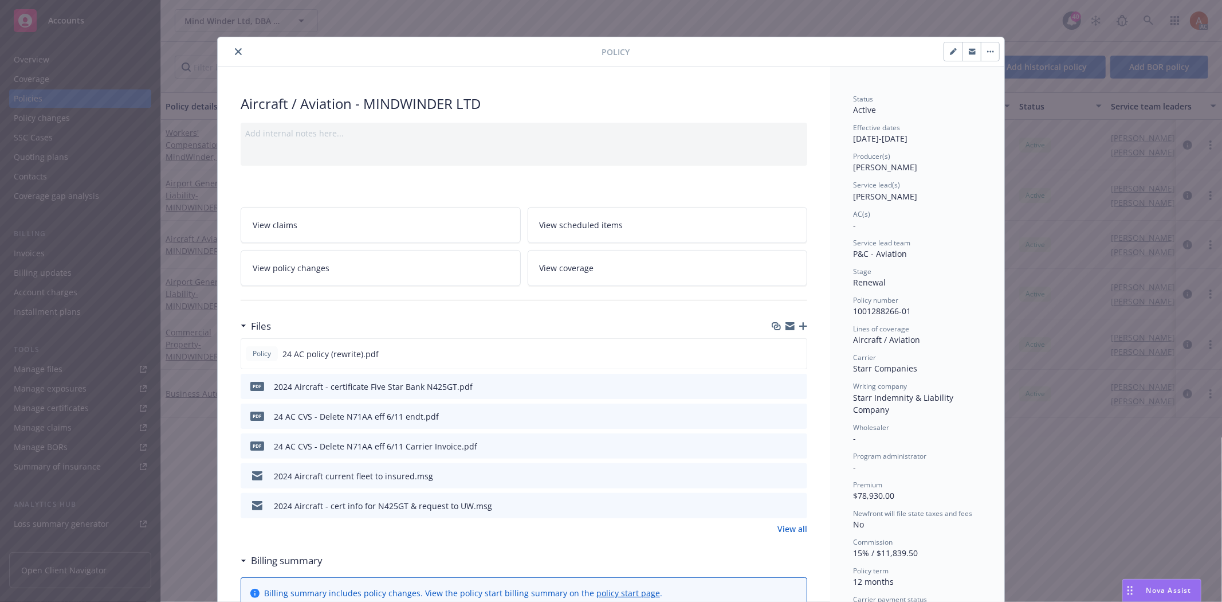
click at [786, 531] on link "View all" at bounding box center [792, 528] width 30 height 12
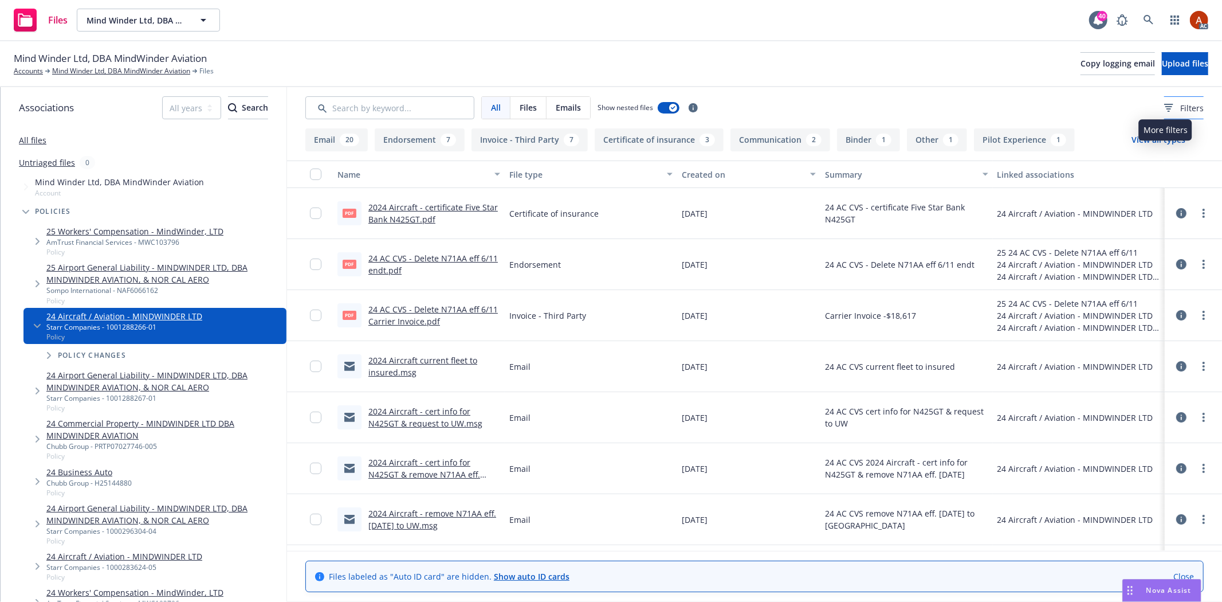
click at [1164, 110] on icon at bounding box center [1168, 108] width 9 height 8
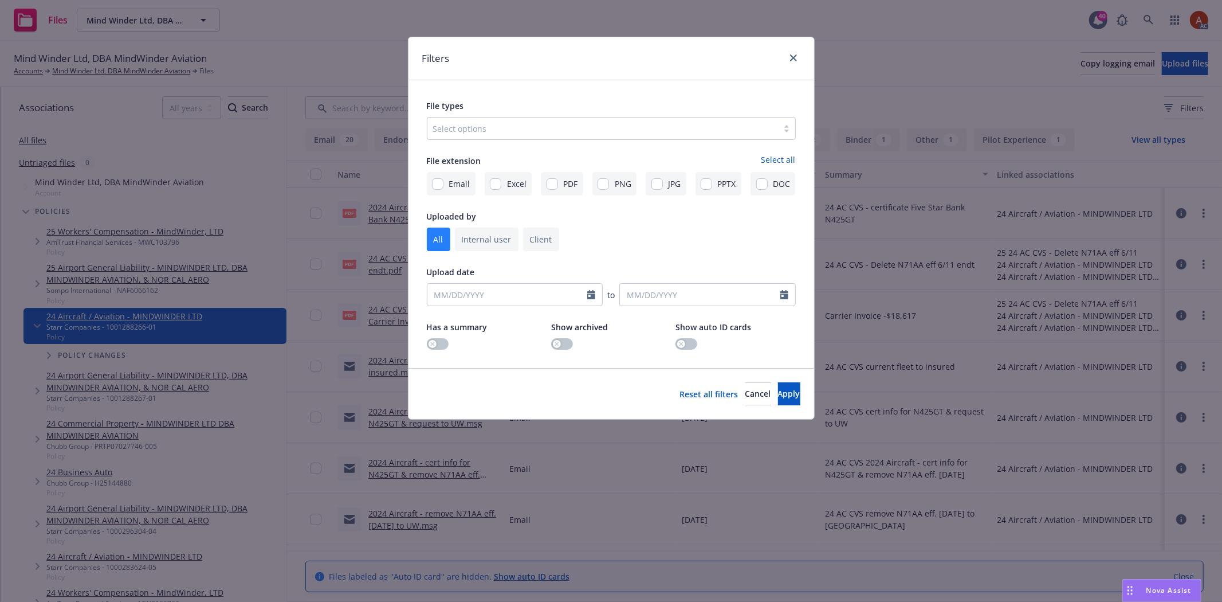
click at [482, 132] on div at bounding box center [602, 128] width 339 height 14
type input "poli"
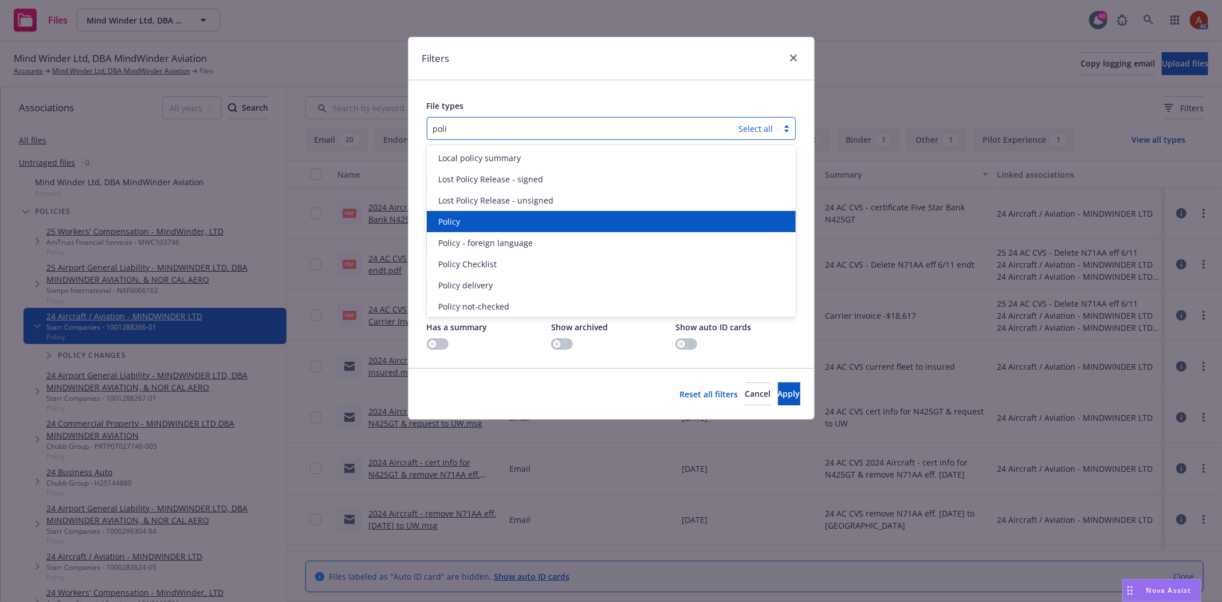
click at [459, 215] on span "Policy" at bounding box center [449, 221] width 22 height 12
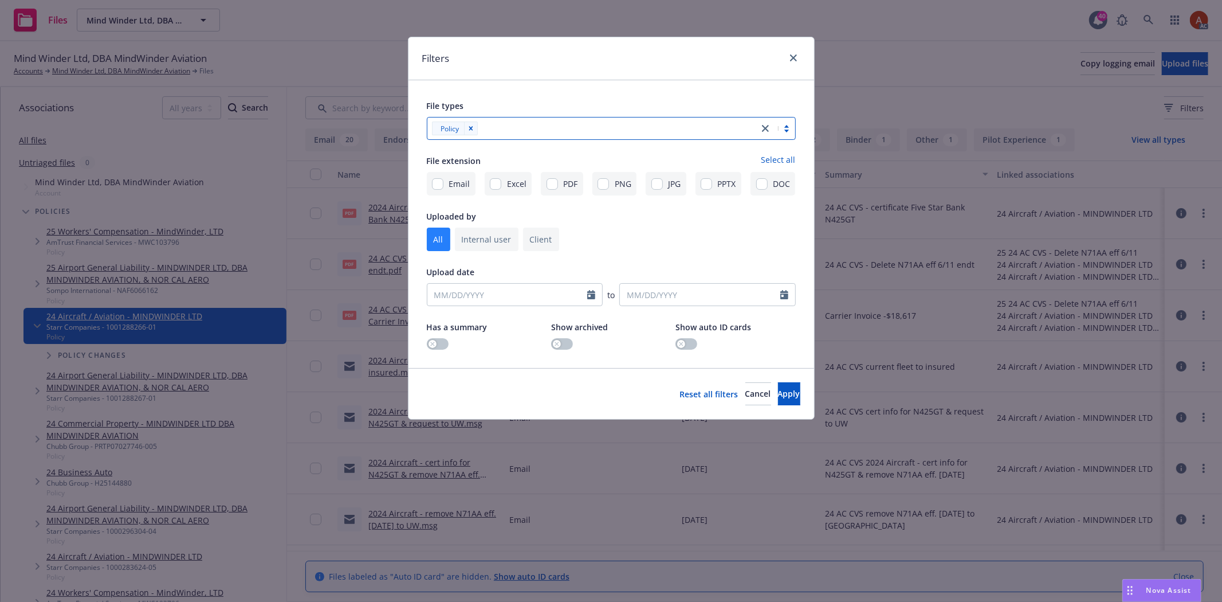
click at [517, 134] on div at bounding box center [617, 128] width 272 height 14
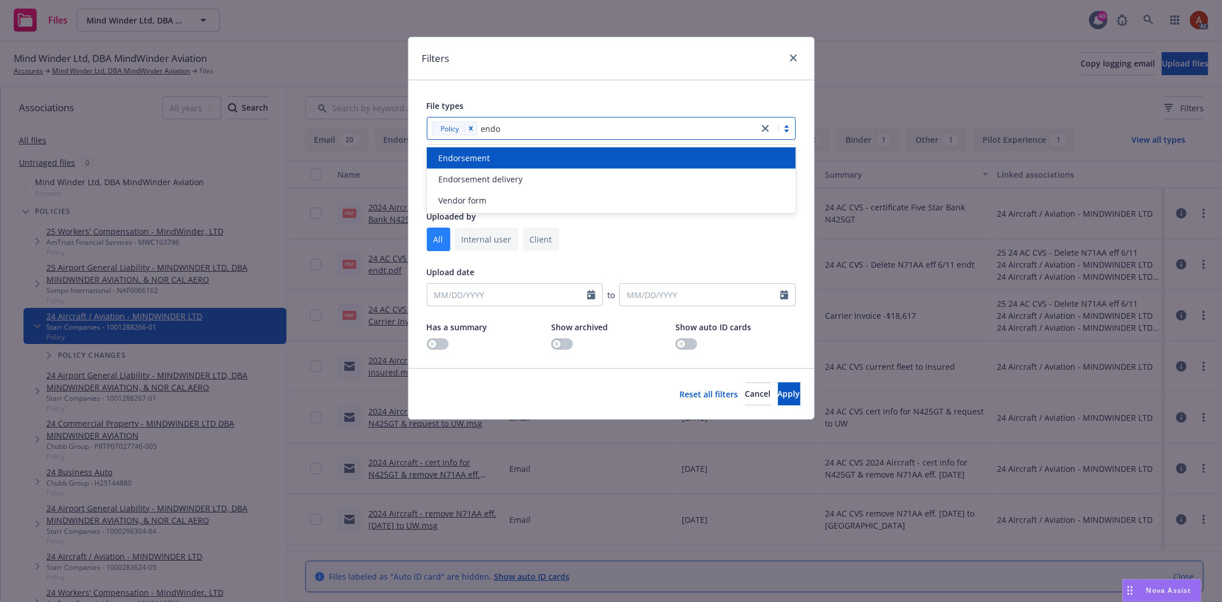
type input "endor"
click at [485, 162] on span "Endorsement" at bounding box center [464, 158] width 52 height 12
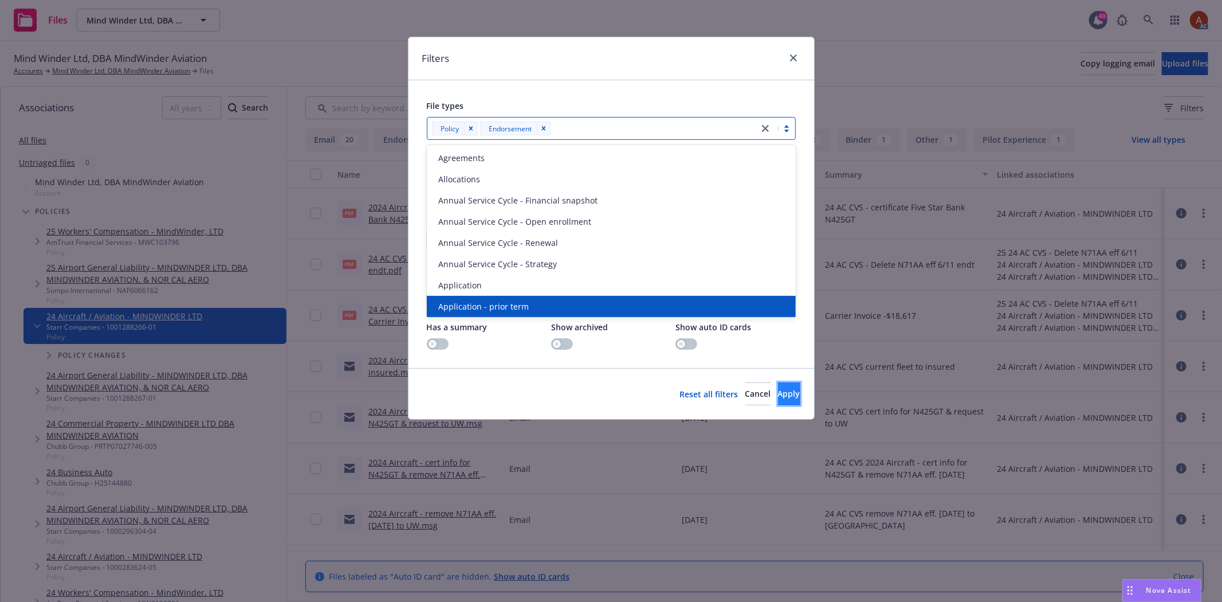
click at [780, 394] on span "Apply" at bounding box center [789, 393] width 22 height 11
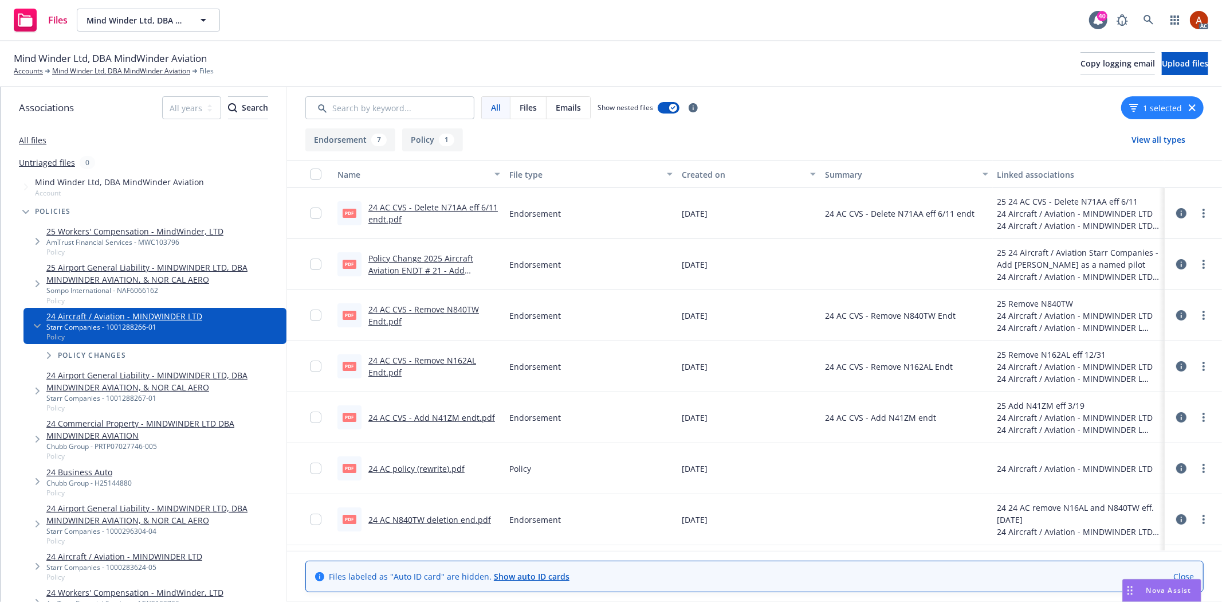
click at [426, 144] on button "Policy 1" at bounding box center [432, 139] width 61 height 23
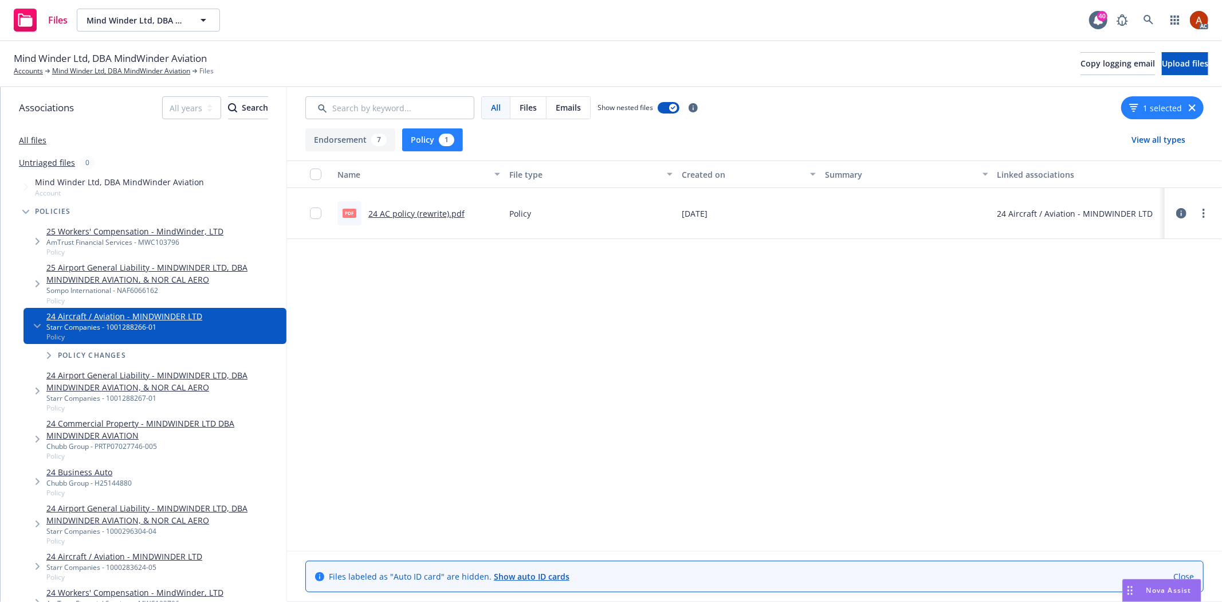
click at [401, 218] on div "24 AC policy (rewrite).pdf" at bounding box center [416, 213] width 96 height 12
click at [403, 211] on link "24 AC policy (rewrite).pdf" at bounding box center [416, 213] width 96 height 11
click at [347, 140] on button "Endorsement 7" at bounding box center [350, 139] width 90 height 23
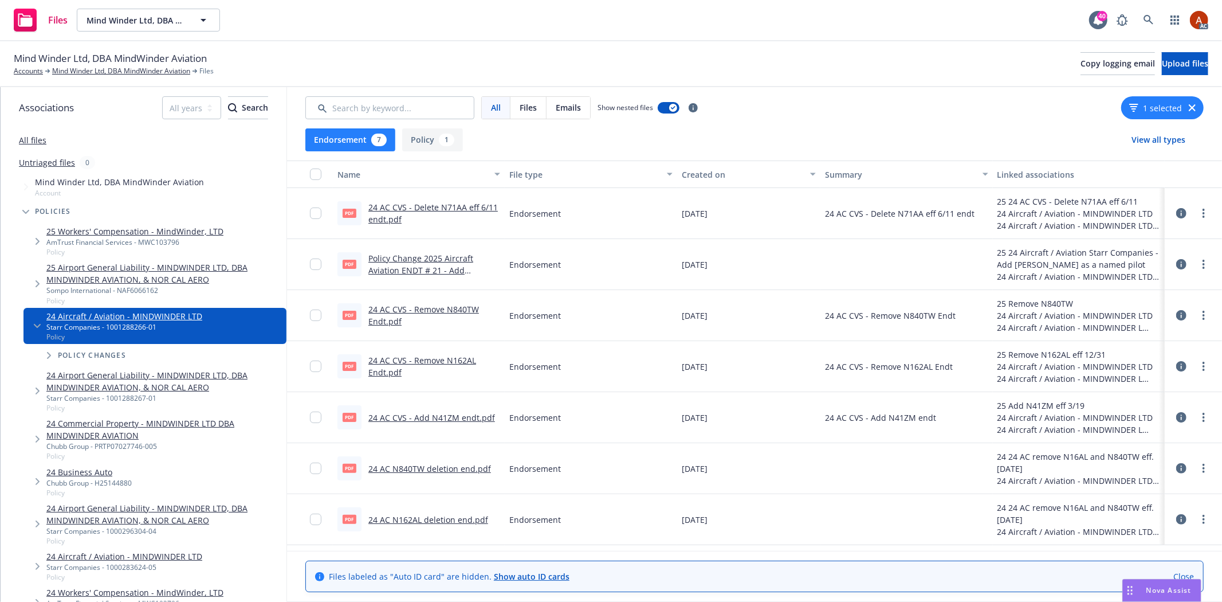
click at [415, 207] on link "24 AC CVS - Delete N71AA eff 6/11 endt.pdf" at bounding box center [432, 213] width 129 height 23
click at [1179, 213] on icon at bounding box center [1181, 213] width 10 height 10
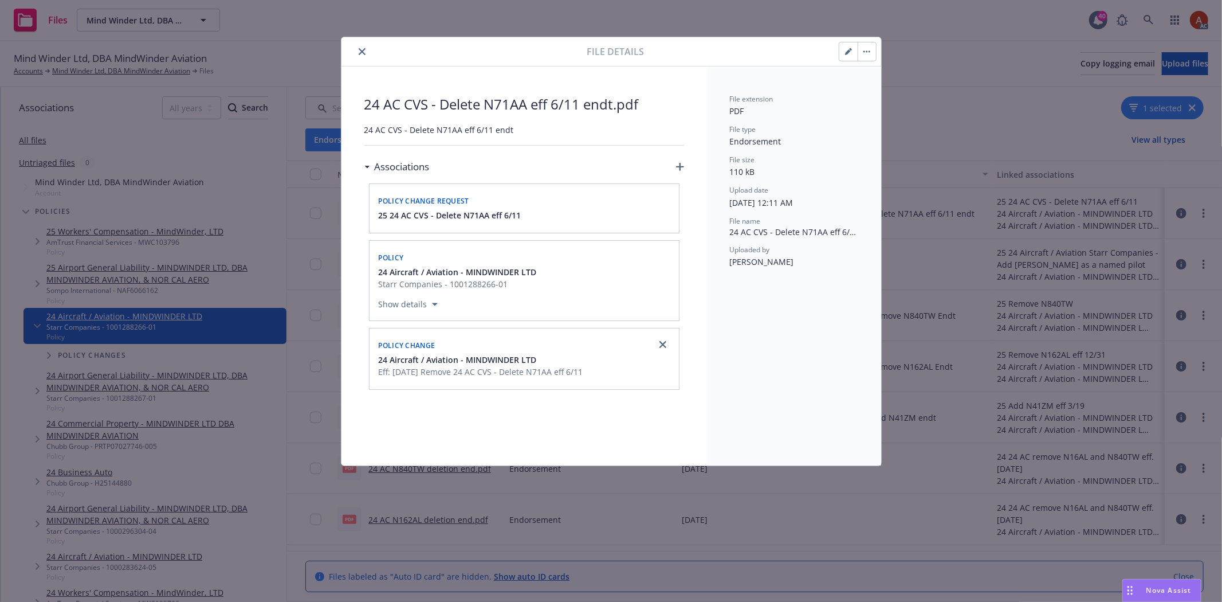
click at [359, 53] on icon "close" at bounding box center [362, 51] width 7 height 7
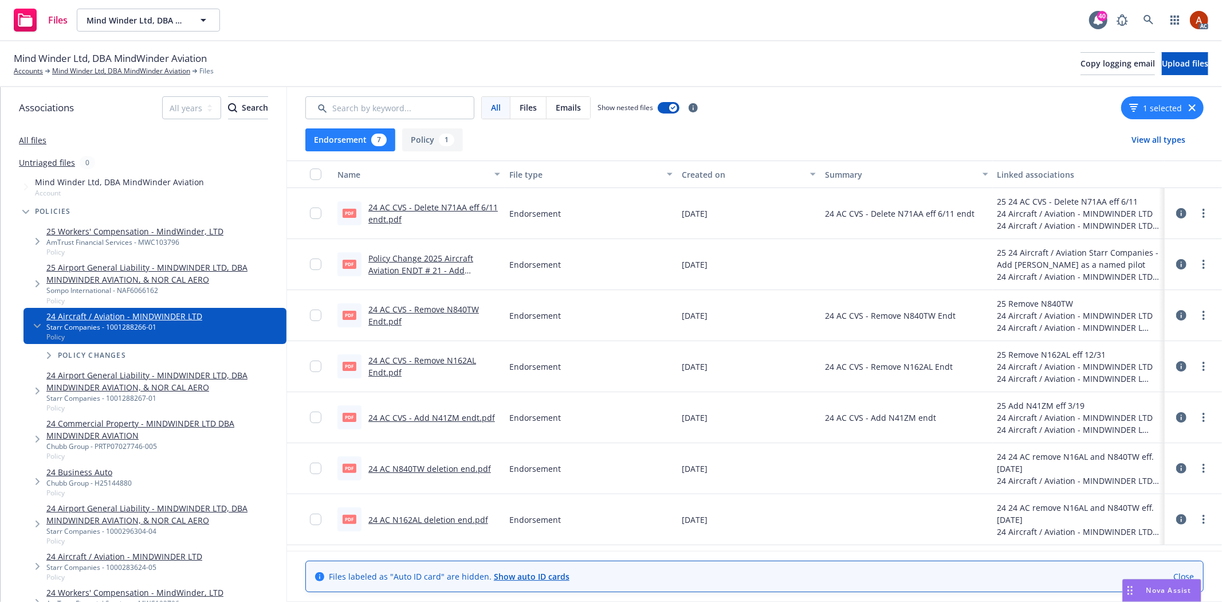
click at [427, 260] on link "Policy Change 2025 Aircraft Aviation ENDT # 21 - Add Lloyd M Sharp as a named p…" at bounding box center [423, 276] width 111 height 47
click at [1184, 266] on icon at bounding box center [1181, 264] width 10 height 10
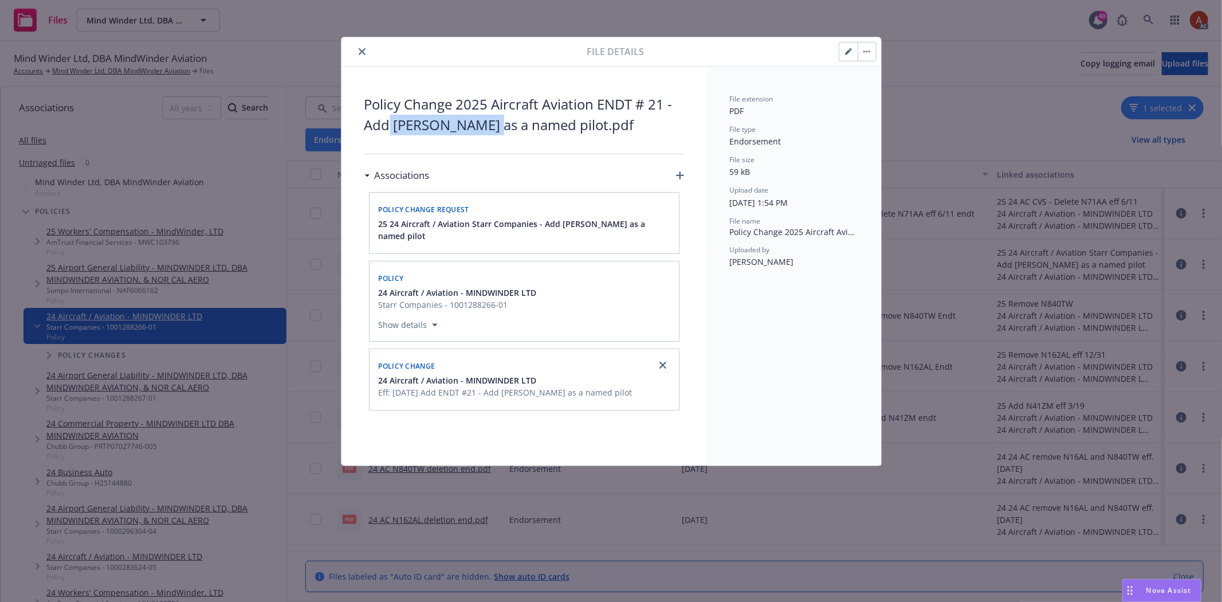
drag, startPoint x: 397, startPoint y: 128, endPoint x: 491, endPoint y: 128, distance: 94.0
click at [491, 128] on span "Policy Change 2025 Aircraft Aviation ENDT # 21 - Add Lloyd M Sharp as a named p…" at bounding box center [524, 114] width 320 height 41
click at [455, 139] on div "Policy Change 2025 Aircraft Aviation ENDT # 21 - Add Lloyd M Sharp as a named p…" at bounding box center [524, 254] width 320 height 321
click at [362, 52] on icon "close" at bounding box center [362, 51] width 7 height 7
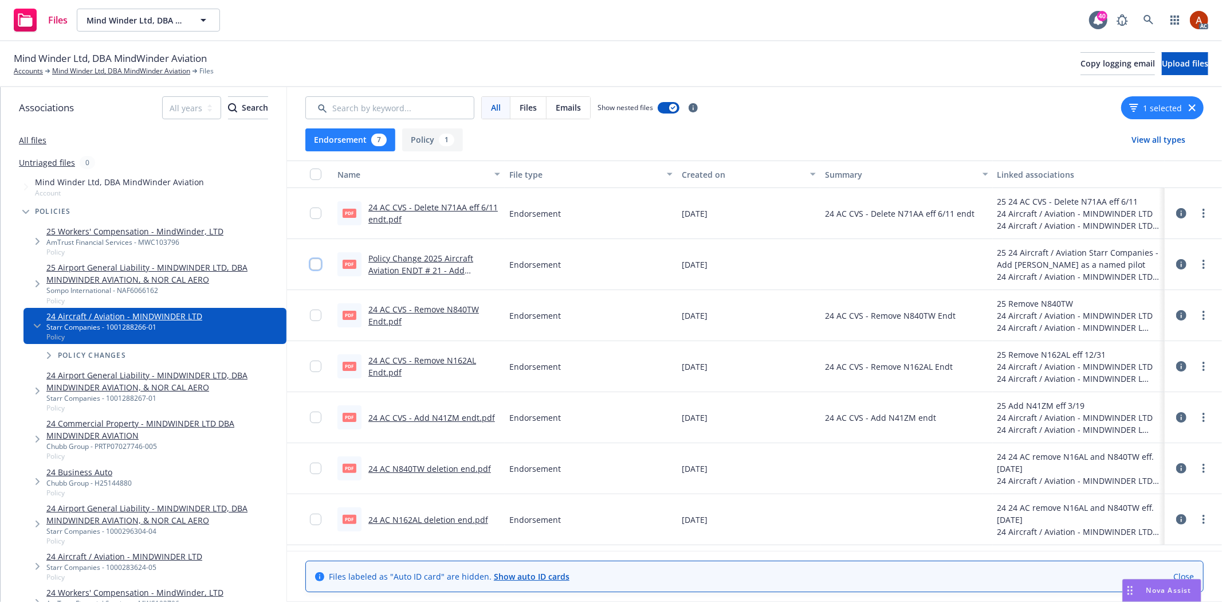
click at [318, 264] on input "checkbox" at bounding box center [315, 263] width 11 height 11
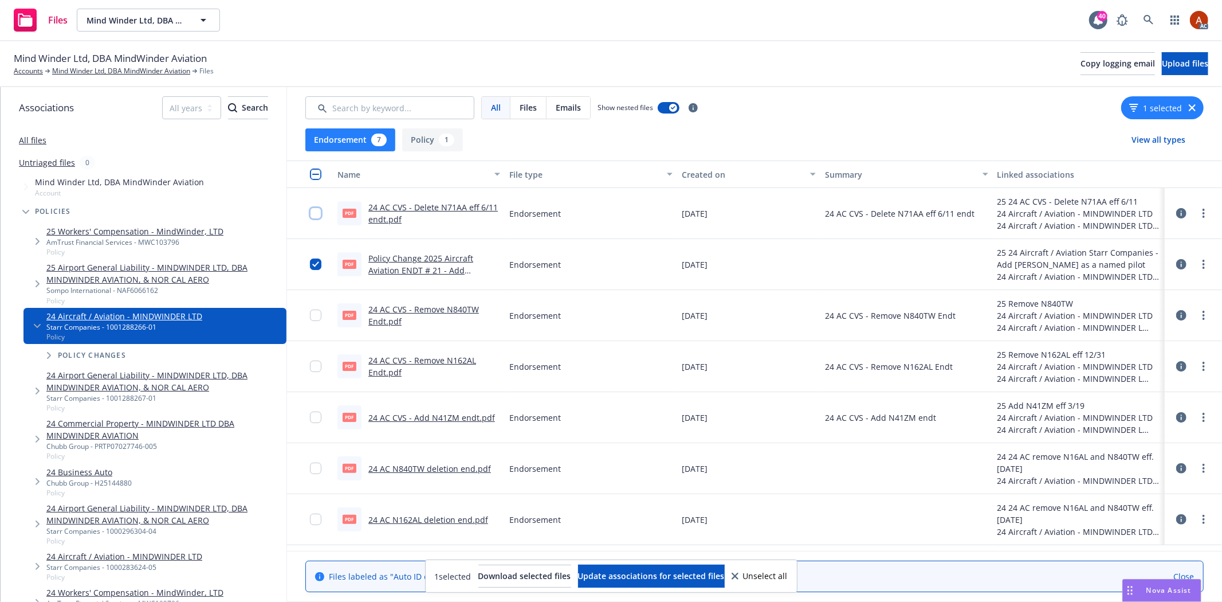
click at [316, 209] on input "checkbox" at bounding box center [315, 212] width 11 height 11
click at [316, 313] on input "checkbox" at bounding box center [315, 314] width 11 height 11
click at [427, 308] on link "24 AC CVS - Remove N840TW Endt.pdf" at bounding box center [423, 315] width 111 height 23
click at [316, 368] on input "checkbox" at bounding box center [315, 365] width 11 height 11
click at [417, 360] on link "24 AC CVS - Remove N162AL Endt.pdf" at bounding box center [422, 366] width 108 height 23
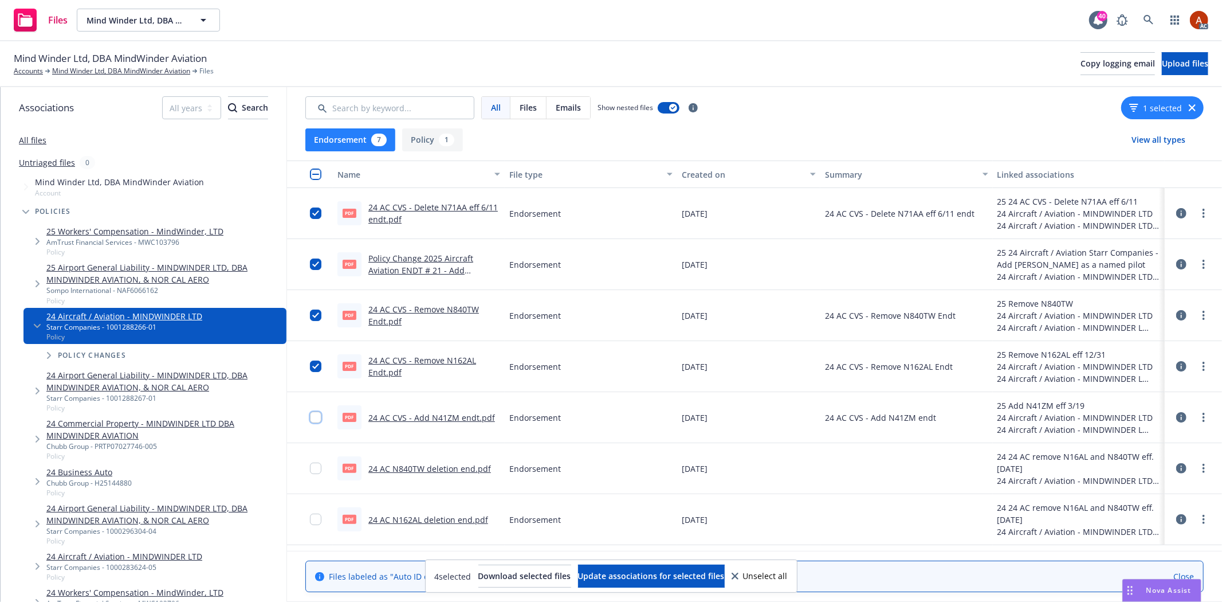
click at [317, 420] on input "checkbox" at bounding box center [315, 416] width 11 height 11
click at [442, 417] on link "24 AC CVS - Add N41ZM endt.pdf" at bounding box center [431, 417] width 127 height 11
click at [319, 471] on input "checkbox" at bounding box center [315, 467] width 11 height 11
click at [422, 469] on link "24 AC N840TW deletion end.pdf" at bounding box center [429, 468] width 123 height 11
click at [316, 520] on input "checkbox" at bounding box center [315, 518] width 11 height 11
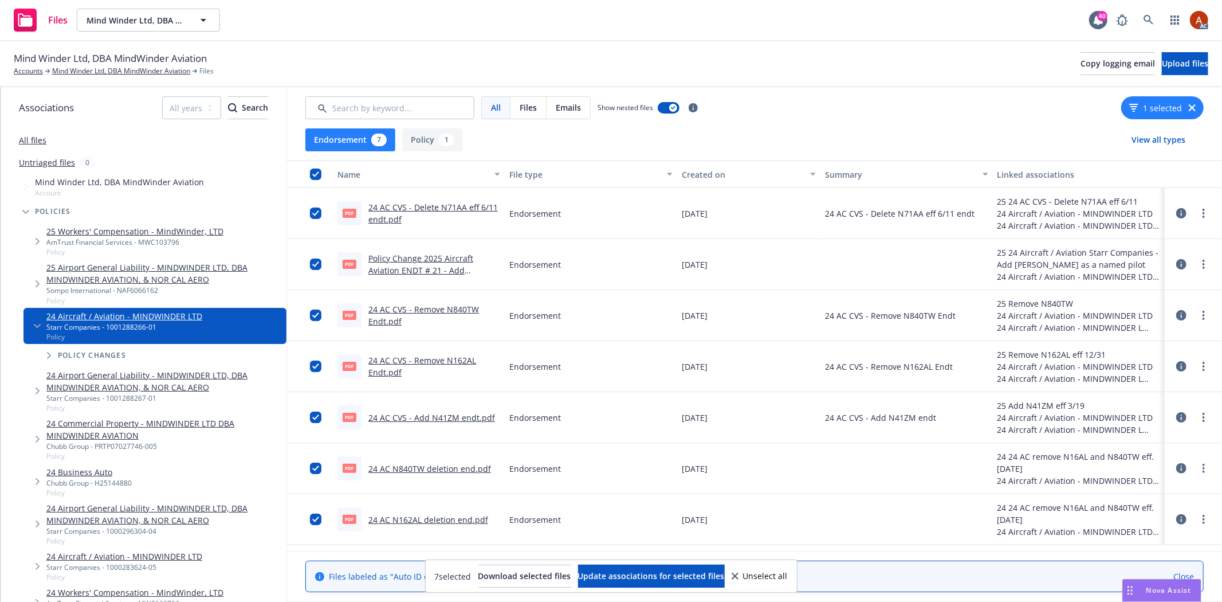
click at [414, 522] on link "24 AC N162AL deletion end.pdf" at bounding box center [428, 519] width 120 height 11
click at [426, 419] on link "24 AC CVS - Add N41ZM endt.pdf" at bounding box center [431, 417] width 127 height 11
click at [442, 253] on link "Policy Change 2025 Aircraft Aviation ENDT # 21 - Add Lloyd M Sharp as a named p…" at bounding box center [423, 276] width 111 height 47
click at [433, 137] on button "Policy 1" at bounding box center [432, 139] width 61 height 23
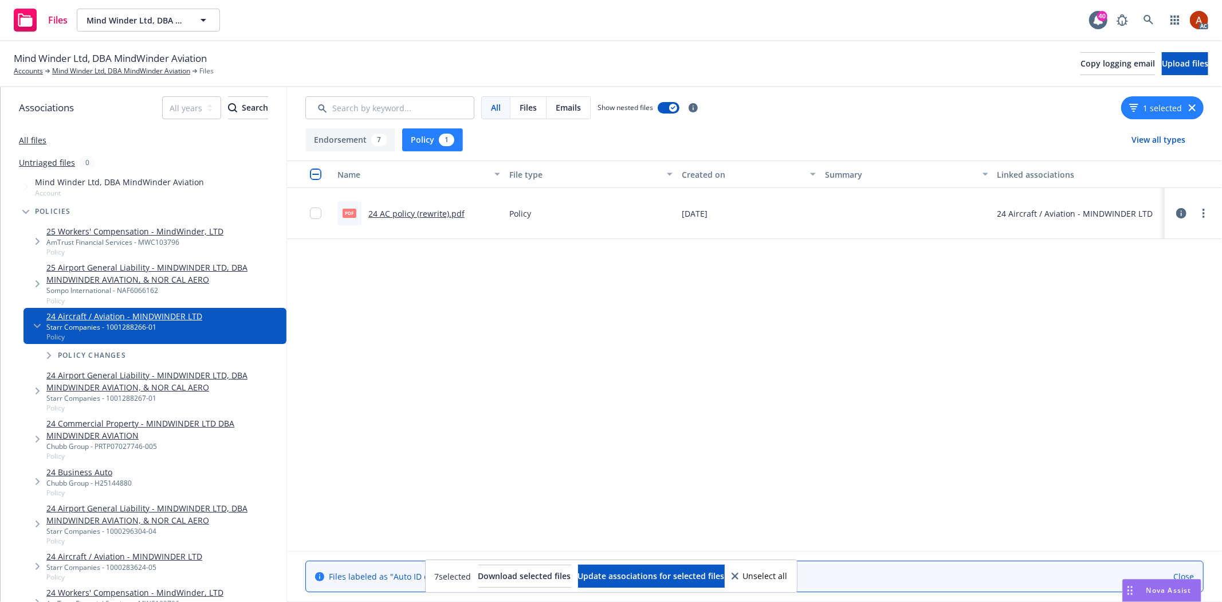
click at [417, 210] on link "24 AC policy (rewrite).pdf" at bounding box center [416, 213] width 96 height 11
click at [112, 72] on link "Mind Winder Ltd, DBA MindWinder Aviation" at bounding box center [121, 71] width 138 height 10
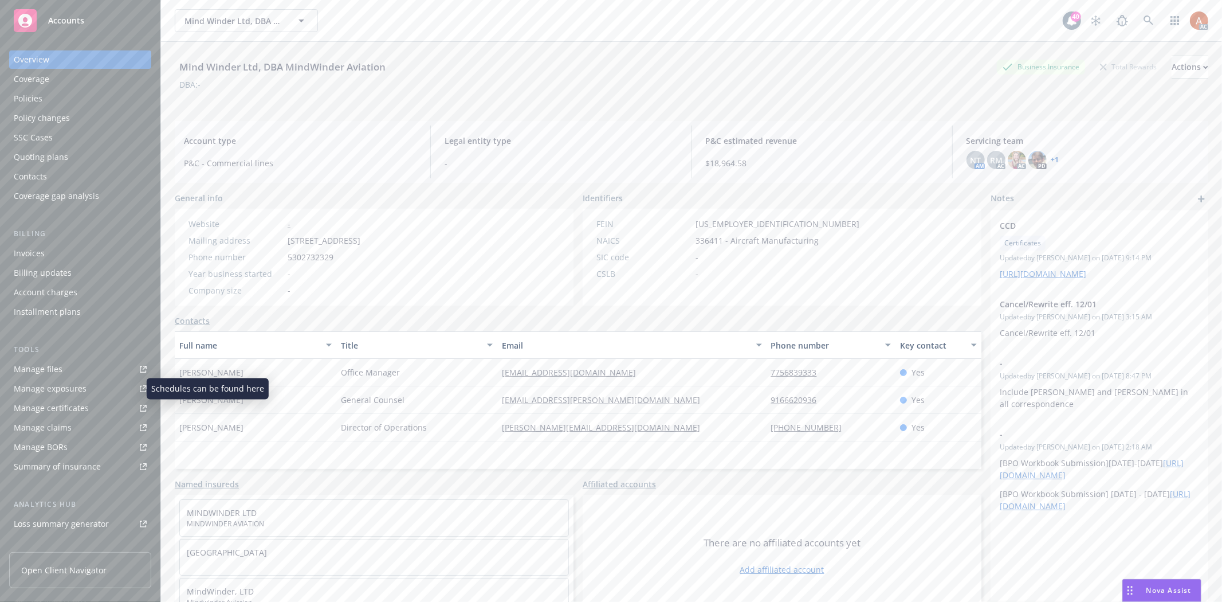
click at [76, 388] on div "Manage exposures" at bounding box center [50, 388] width 73 height 18
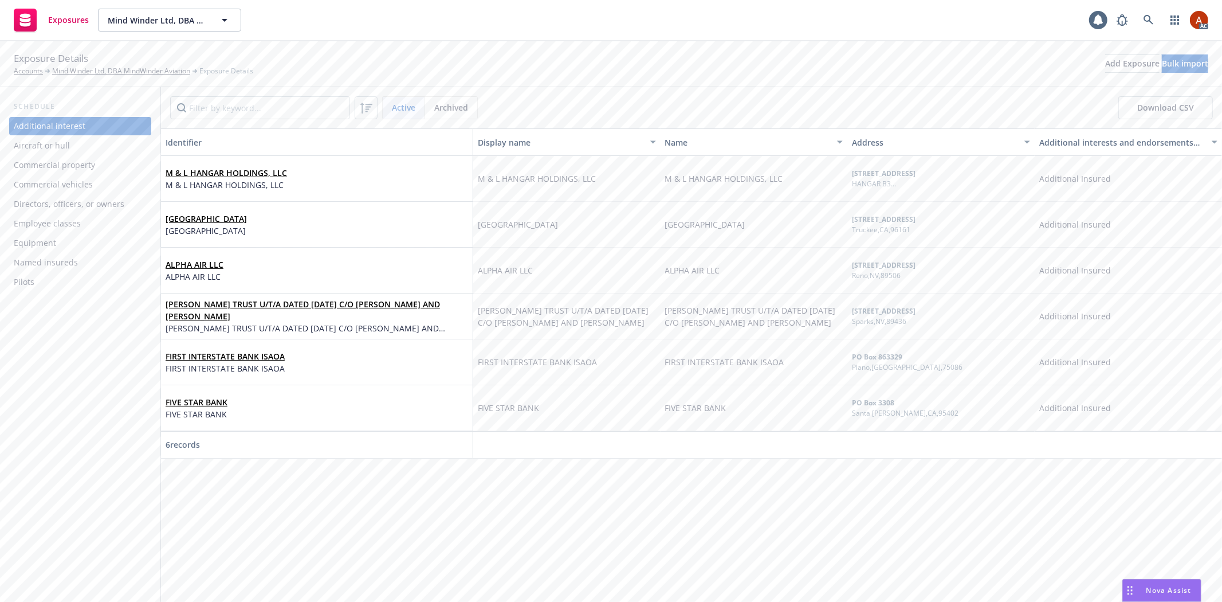
click at [53, 144] on div "Aircraft or hull" at bounding box center [42, 145] width 56 height 18
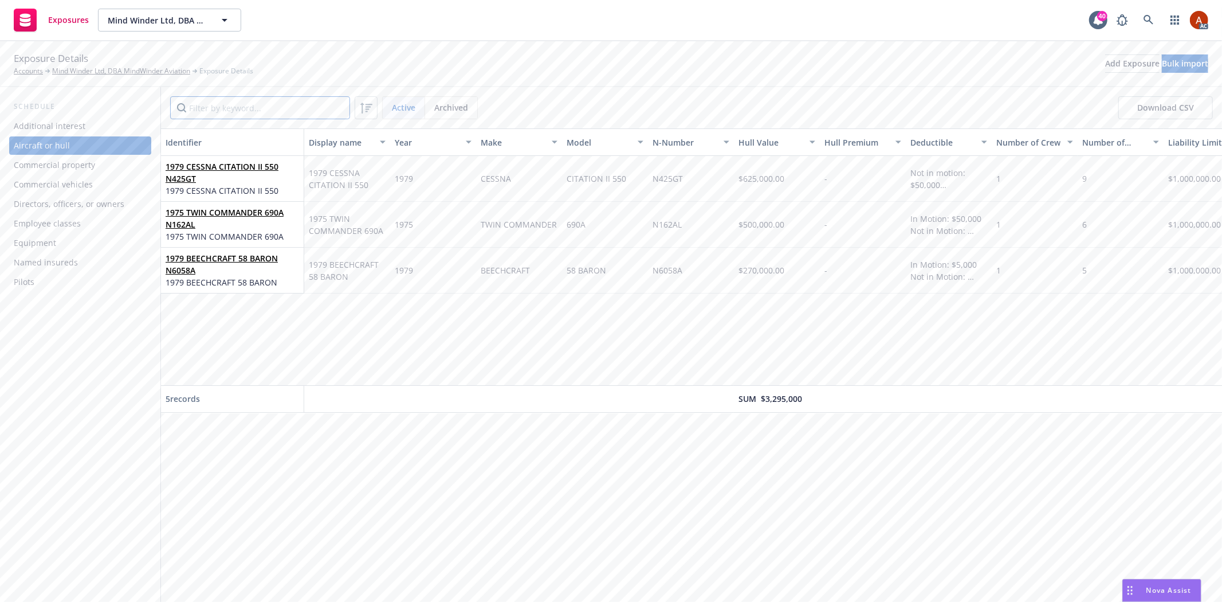
click at [213, 111] on input "Filter by keyword..." at bounding box center [260, 107] width 180 height 23
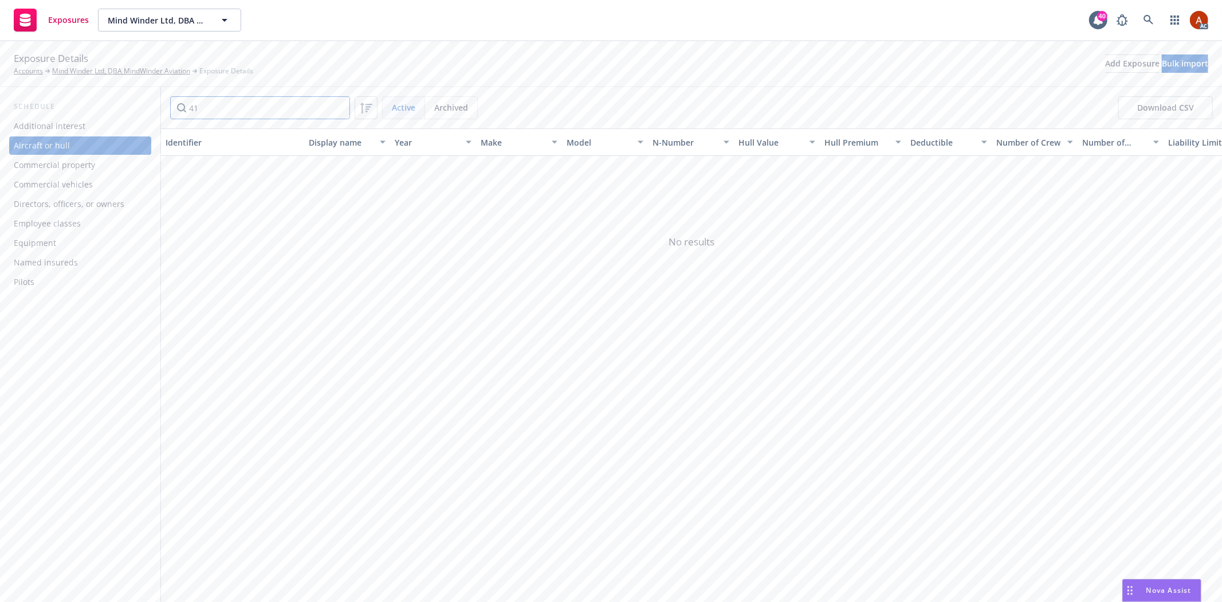
type input "4"
